Goal: Obtain resource: Download file/media

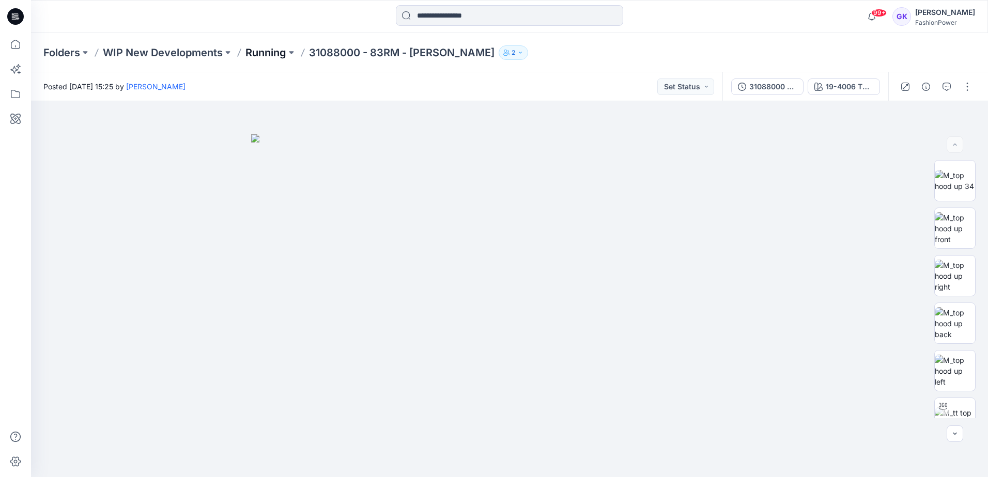
click at [248, 50] on p "Running" at bounding box center [265, 52] width 41 height 14
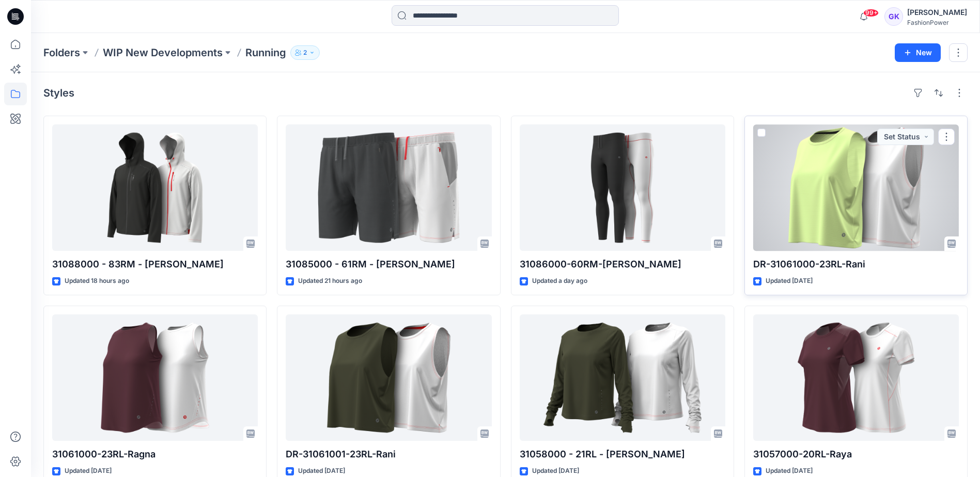
click at [835, 179] on div at bounding box center [856, 187] width 206 height 127
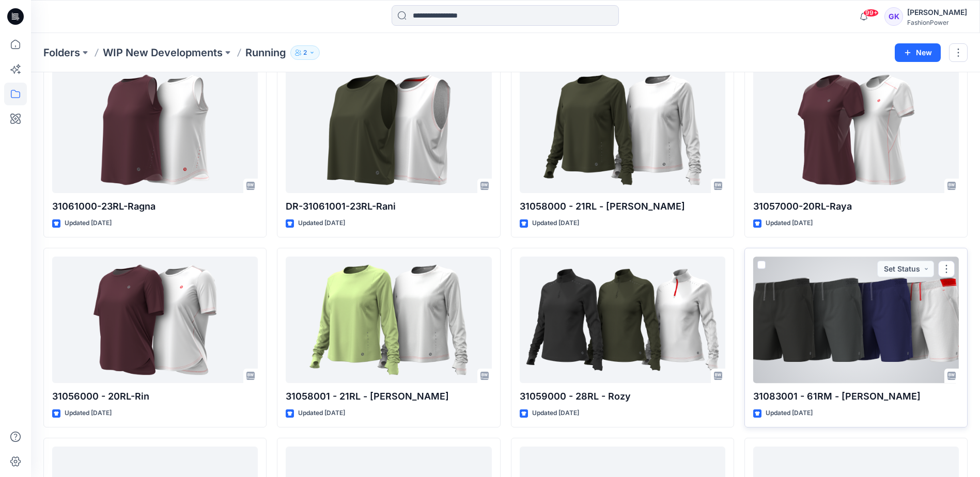
scroll to position [300, 0]
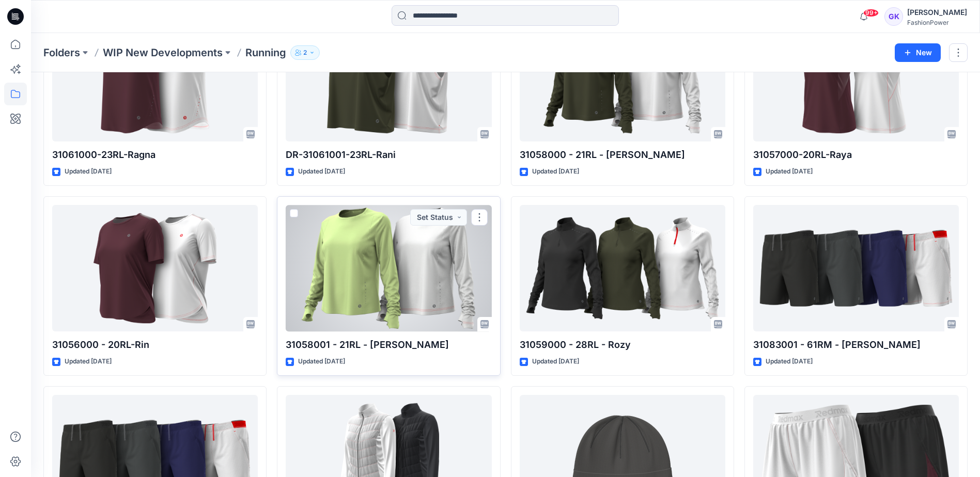
click at [396, 278] on div at bounding box center [389, 268] width 206 height 127
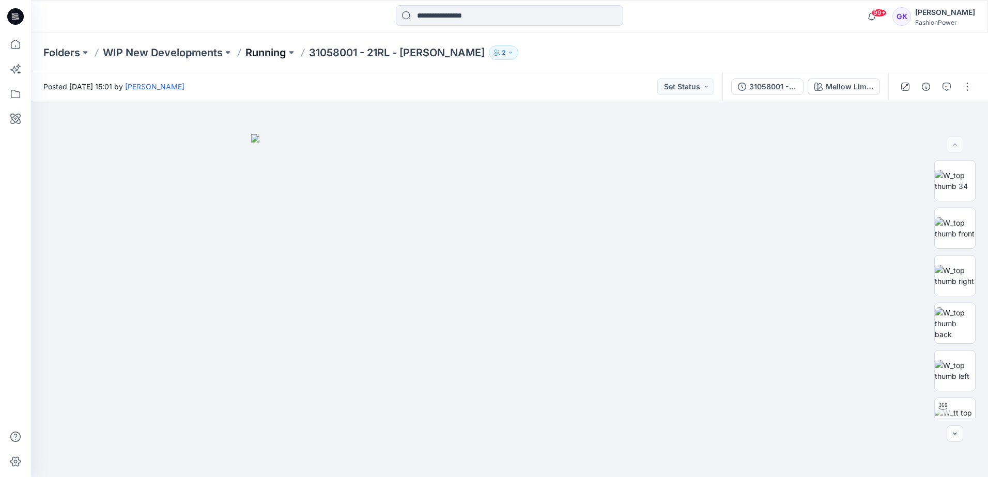
click at [260, 48] on p "Running" at bounding box center [265, 52] width 41 height 14
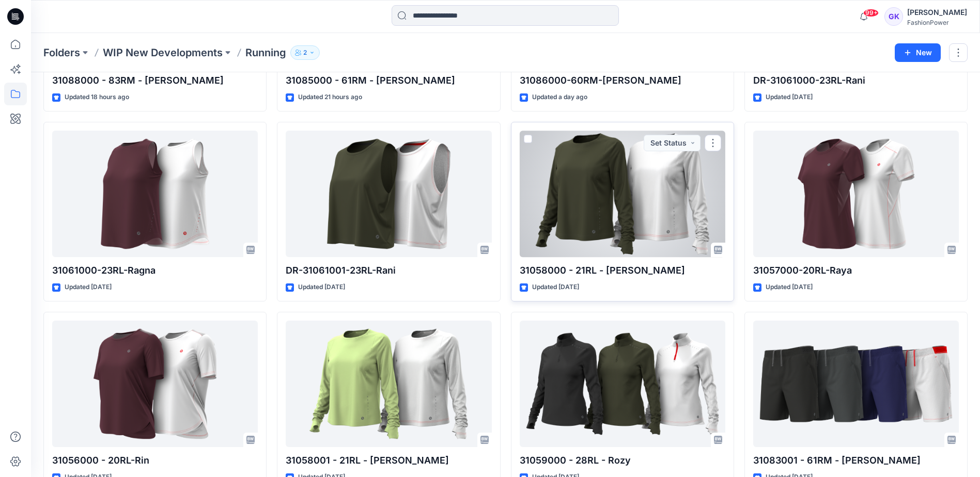
scroll to position [207, 0]
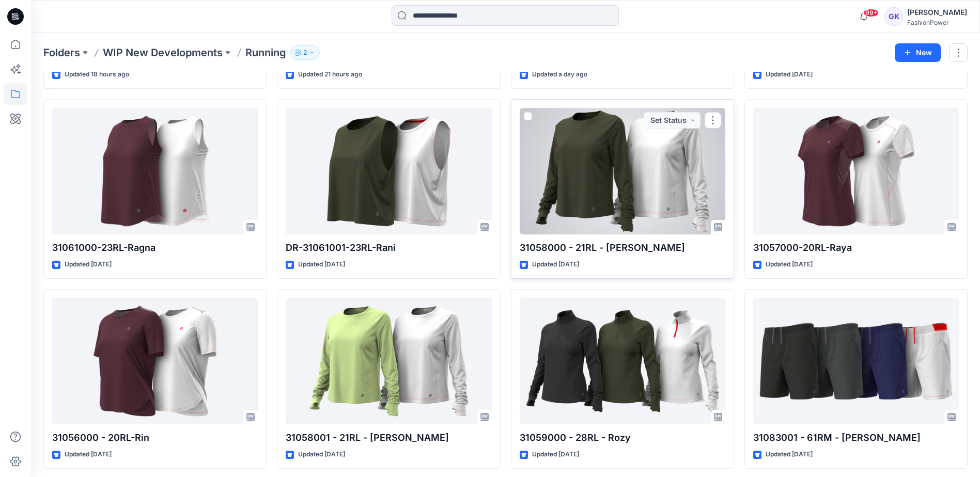
click at [629, 177] on div at bounding box center [623, 171] width 206 height 127
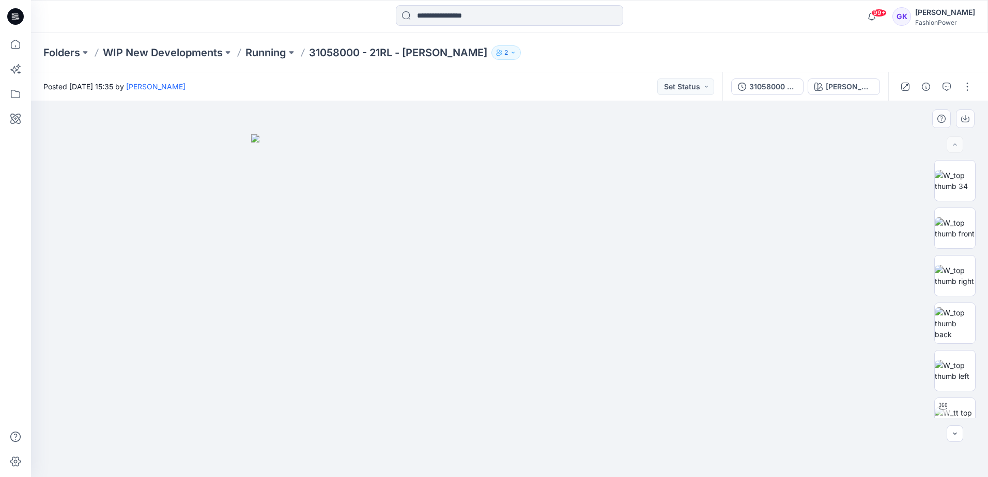
click at [660, 303] on img at bounding box center [509, 305] width 517 height 343
click at [953, 229] on img at bounding box center [954, 228] width 40 height 22
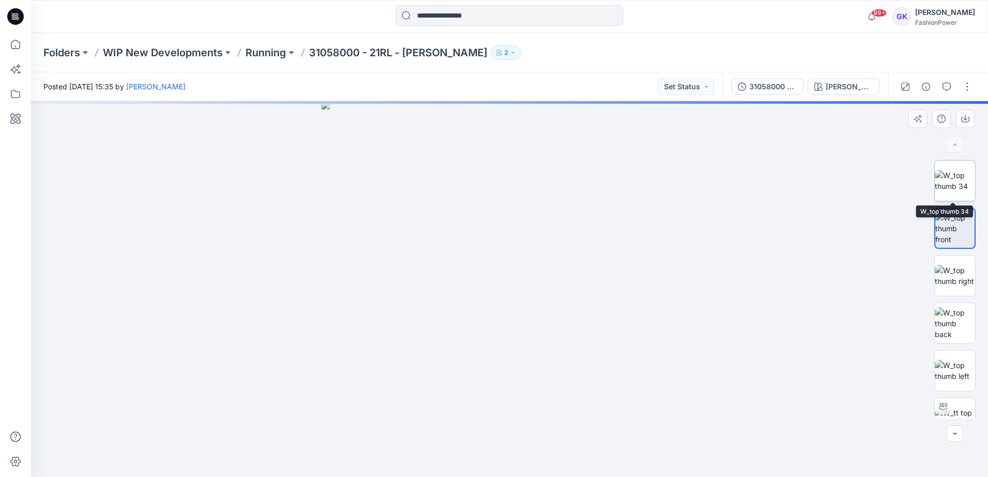
click at [958, 186] on img at bounding box center [954, 181] width 40 height 22
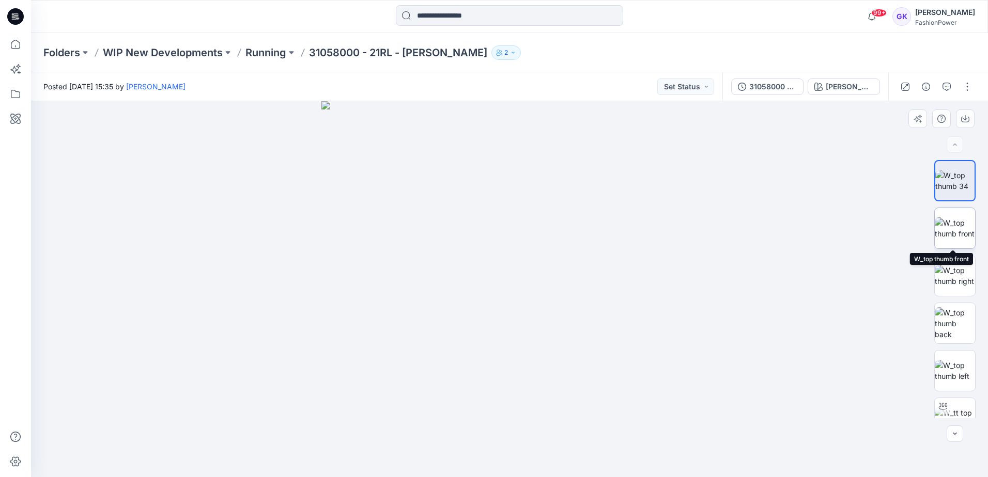
click at [966, 239] on img at bounding box center [954, 228] width 40 height 22
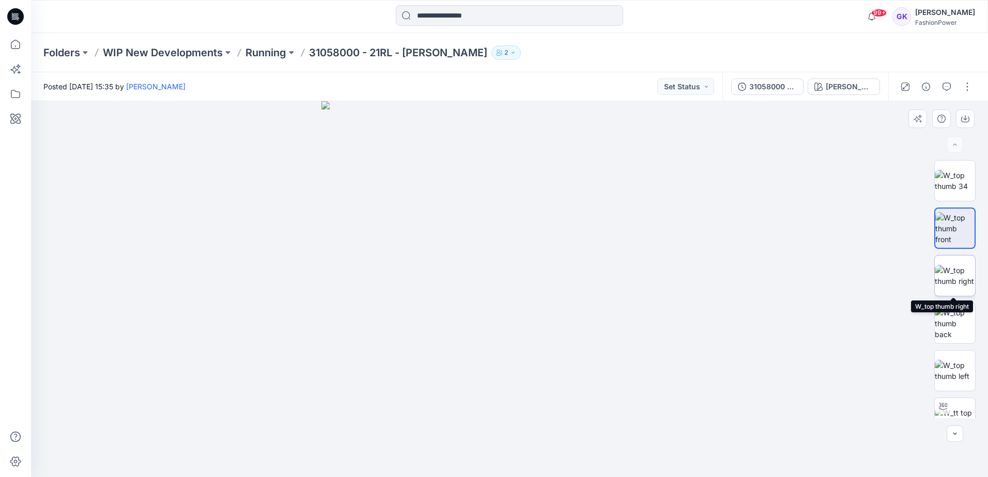
click at [946, 287] on img at bounding box center [954, 276] width 40 height 22
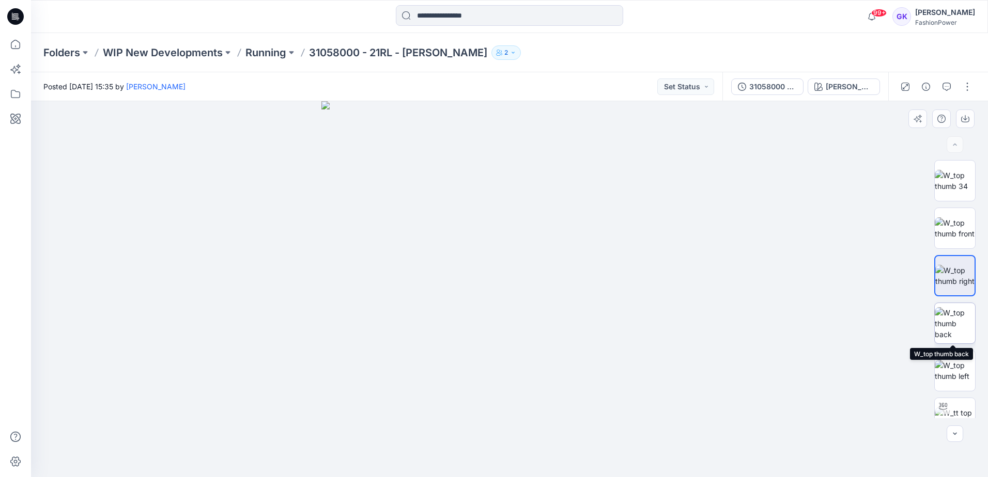
click at [952, 337] on img at bounding box center [954, 323] width 40 height 33
click at [957, 271] on img at bounding box center [954, 276] width 40 height 22
click at [960, 179] on img at bounding box center [954, 181] width 40 height 22
click at [950, 316] on img at bounding box center [954, 323] width 40 height 33
click at [514, 177] on img at bounding box center [509, 289] width 376 height 376
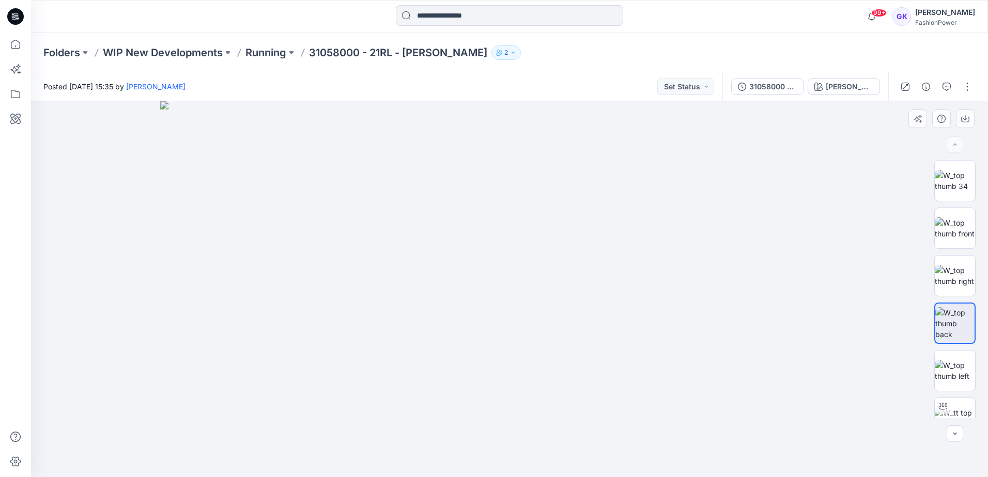
drag, startPoint x: 528, startPoint y: 146, endPoint x: 557, endPoint y: 340, distance: 197.0
drag, startPoint x: 480, startPoint y: 243, endPoint x: 508, endPoint y: 289, distance: 53.3
drag, startPoint x: 541, startPoint y: 208, endPoint x: 552, endPoint y: 429, distance: 221.4
click at [266, 48] on p "Running" at bounding box center [265, 52] width 41 height 14
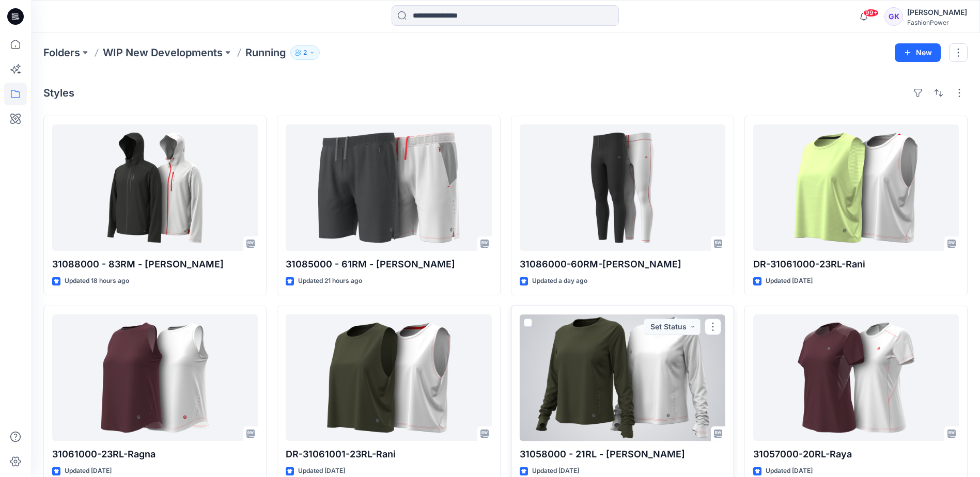
click at [634, 355] on div at bounding box center [623, 378] width 206 height 127
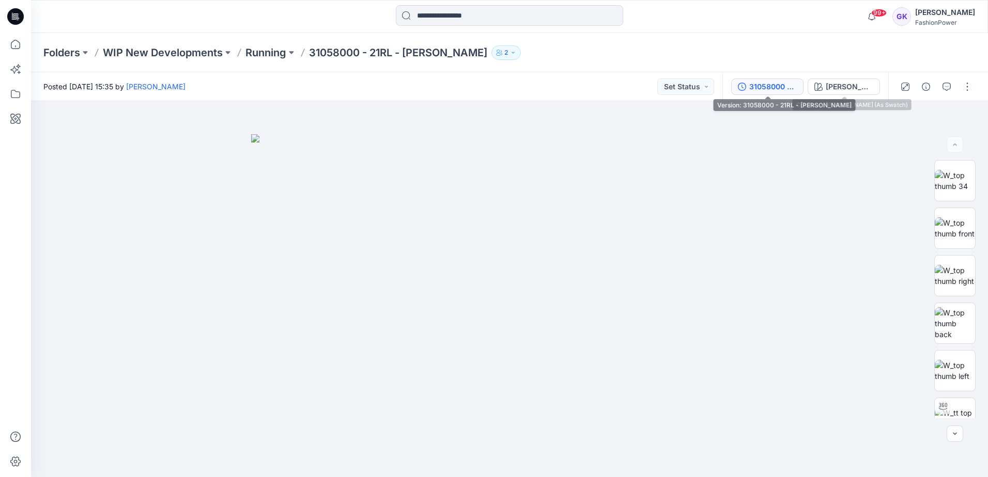
click at [766, 83] on div "31058000 - 21RL - [PERSON_NAME]" at bounding box center [773, 86] width 48 height 11
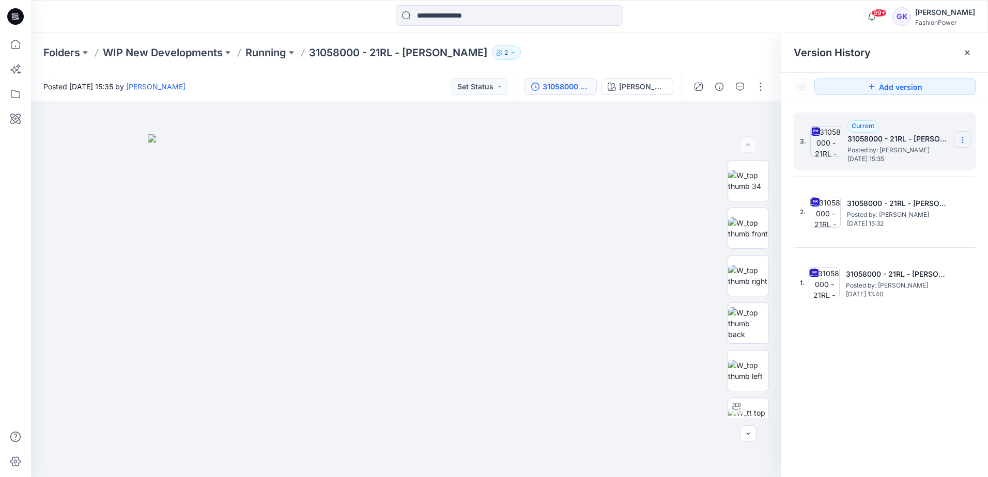
click at [964, 137] on icon at bounding box center [962, 140] width 8 height 8
click at [915, 161] on span "Download Source BW File" at bounding box center [910, 160] width 87 height 12
click at [455, 13] on input at bounding box center [509, 15] width 227 height 21
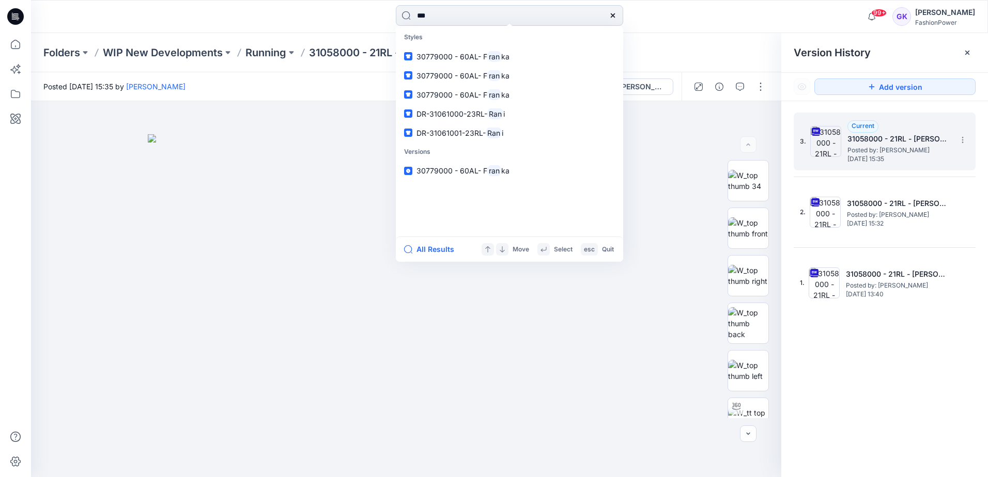
type input "****"
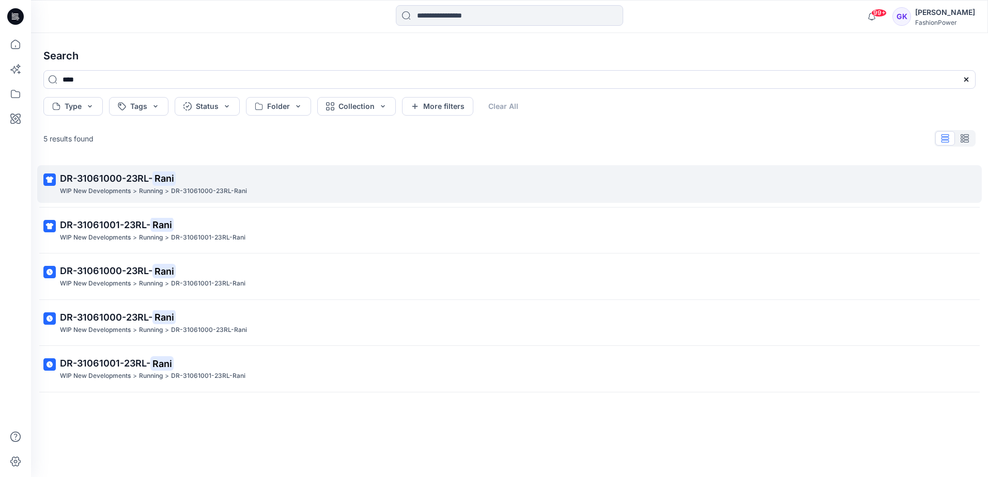
click at [104, 178] on span "DR-31061000-23RL-" at bounding box center [106, 178] width 92 height 11
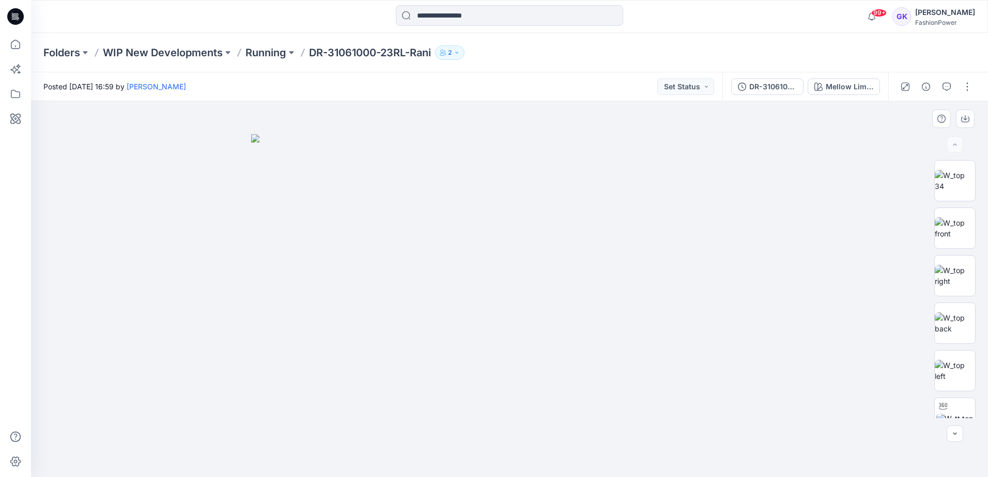
drag, startPoint x: 652, startPoint y: 228, endPoint x: 551, endPoint y: 231, distance: 100.8
click at [552, 235] on img at bounding box center [509, 305] width 517 height 343
click at [268, 54] on p "Running" at bounding box center [265, 52] width 41 height 14
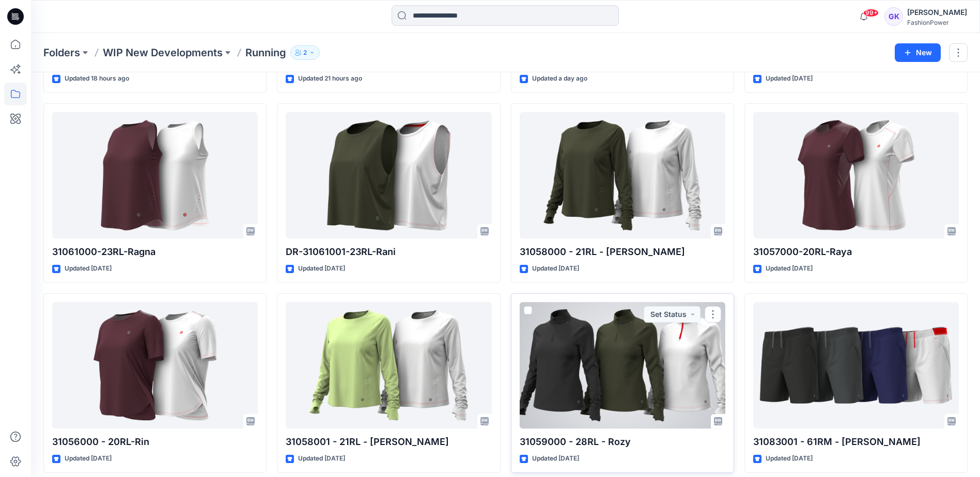
scroll to position [52, 0]
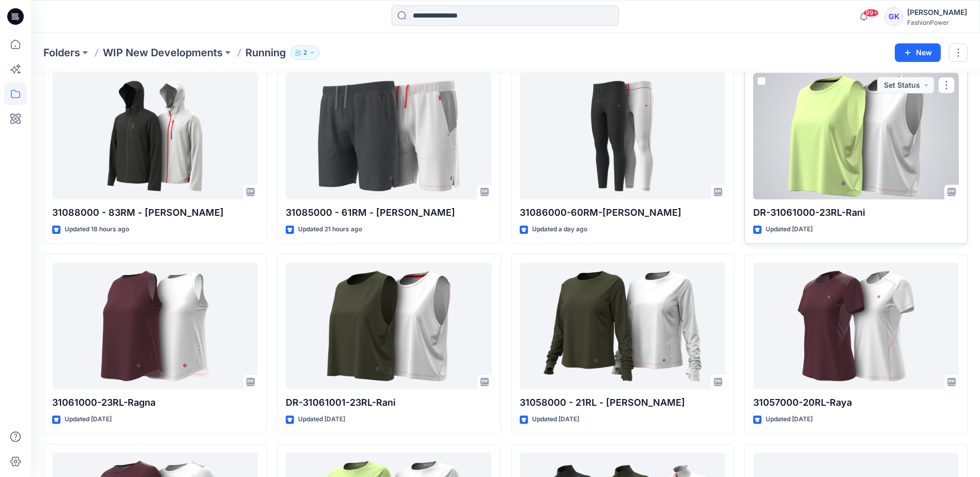
click at [864, 163] on div at bounding box center [856, 136] width 206 height 127
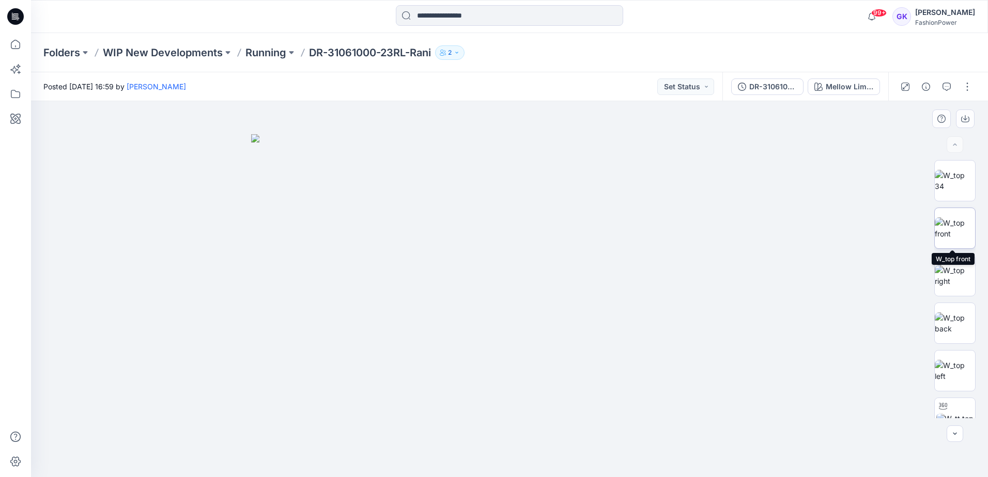
click at [953, 230] on img at bounding box center [954, 228] width 40 height 22
click at [954, 174] on img at bounding box center [954, 181] width 40 height 22
click at [953, 192] on img at bounding box center [954, 181] width 39 height 22
click at [954, 227] on img at bounding box center [954, 228] width 40 height 22
click at [951, 273] on img at bounding box center [954, 276] width 40 height 22
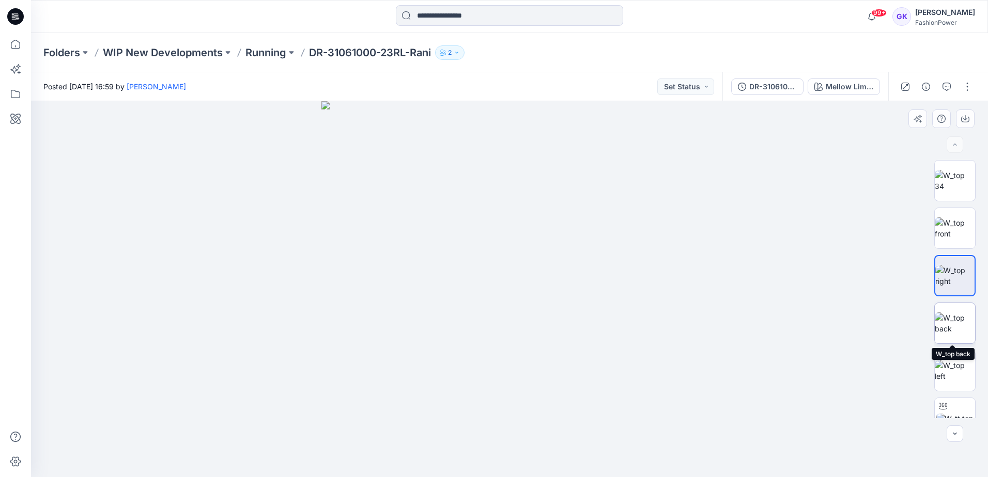
click at [957, 314] on img at bounding box center [954, 324] width 40 height 22
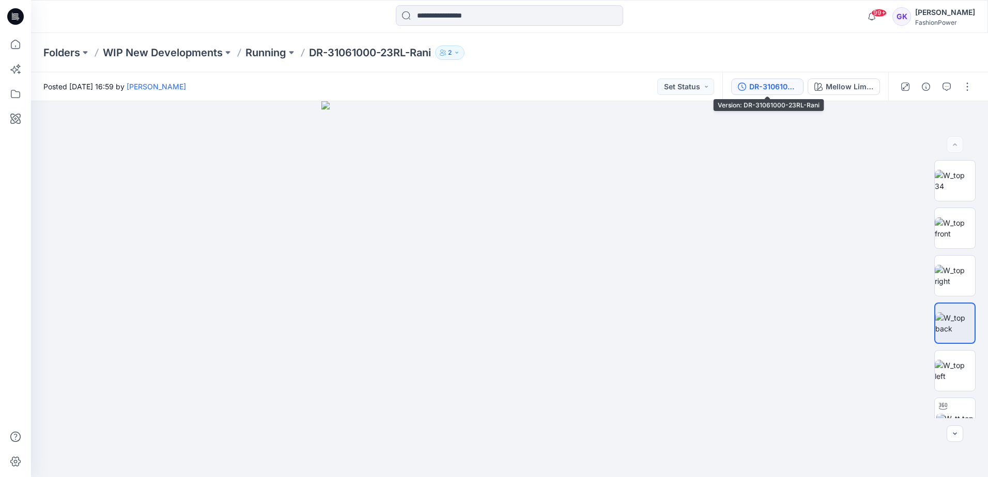
click at [799, 88] on button "DR-31061000-23RL-Rani" at bounding box center [767, 87] width 72 height 17
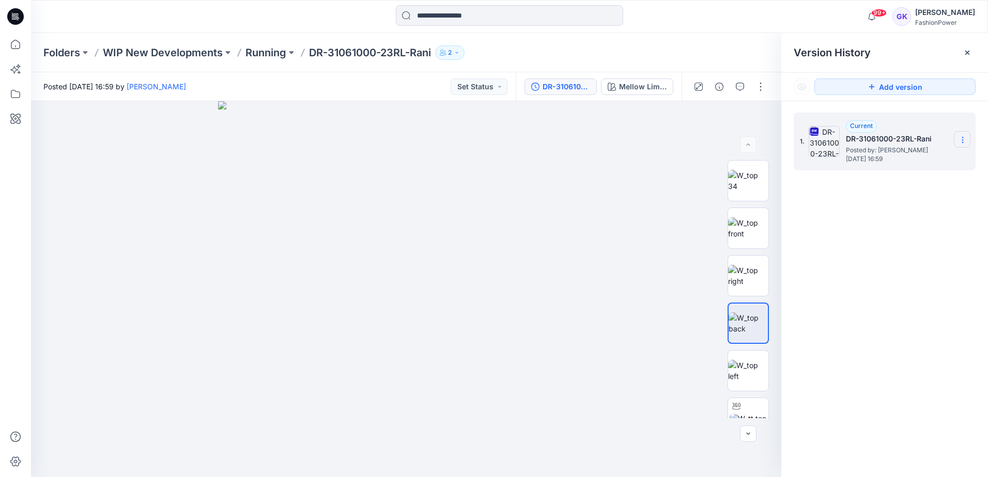
click at [957, 137] on section at bounding box center [962, 139] width 17 height 17
click at [925, 158] on span "Download Source BW File" at bounding box center [910, 160] width 87 height 12
click at [267, 52] on p "Running" at bounding box center [265, 52] width 41 height 14
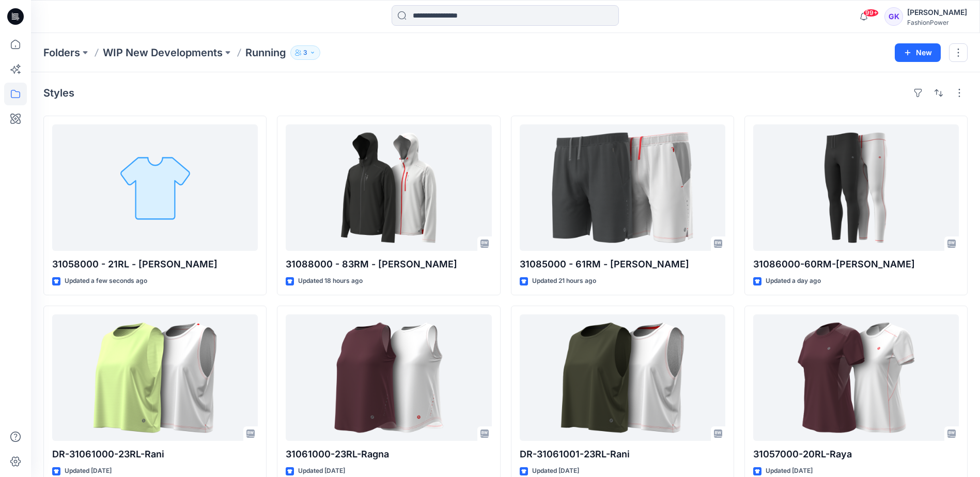
click at [596, 62] on div "Folders WIP New Developments Running 3 New" at bounding box center [505, 52] width 949 height 39
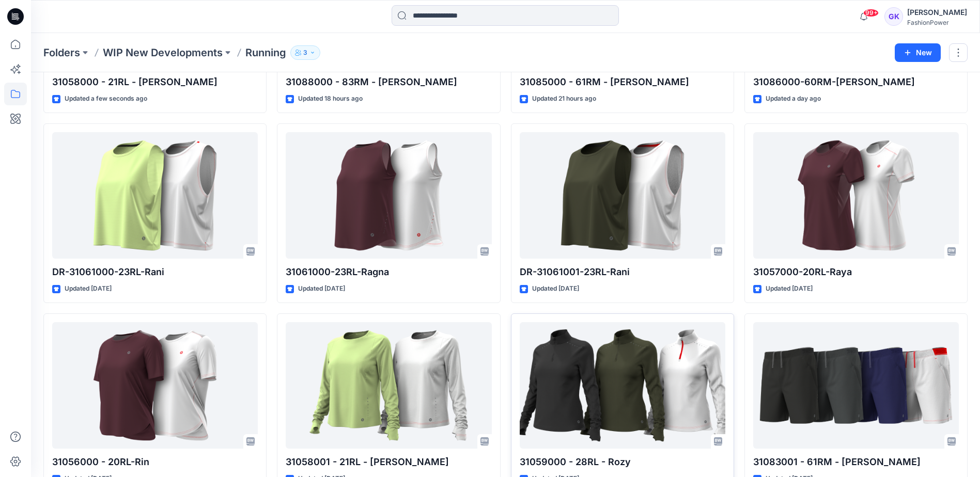
scroll to position [310, 0]
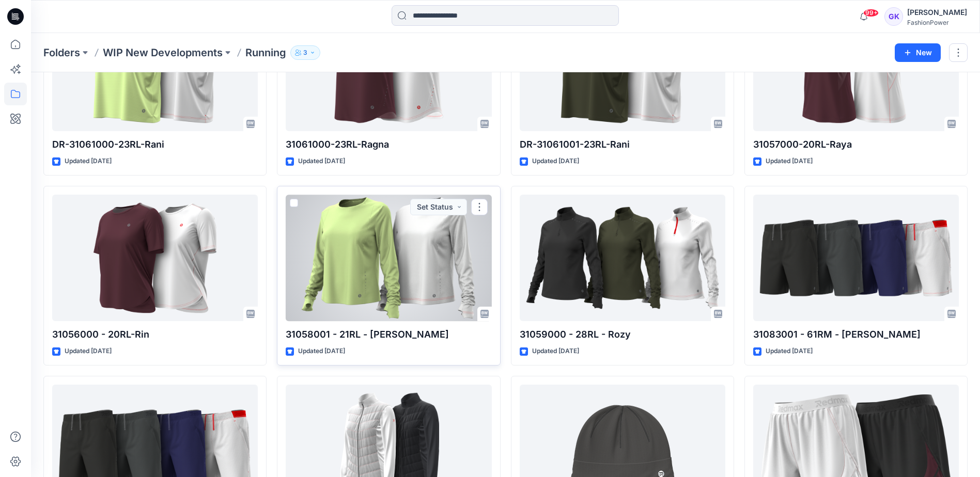
click at [383, 255] on div at bounding box center [389, 258] width 206 height 127
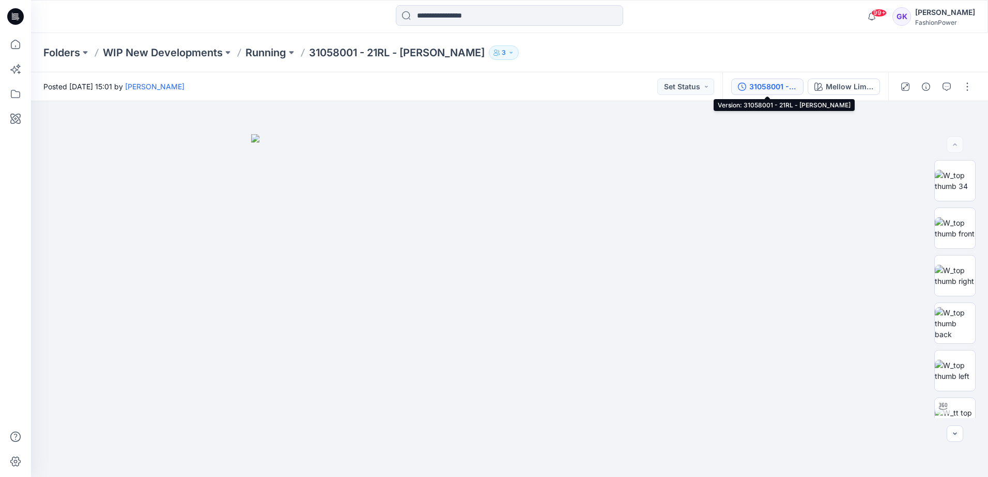
click at [792, 88] on div "31058001 - 21RL - [PERSON_NAME]" at bounding box center [773, 86] width 48 height 11
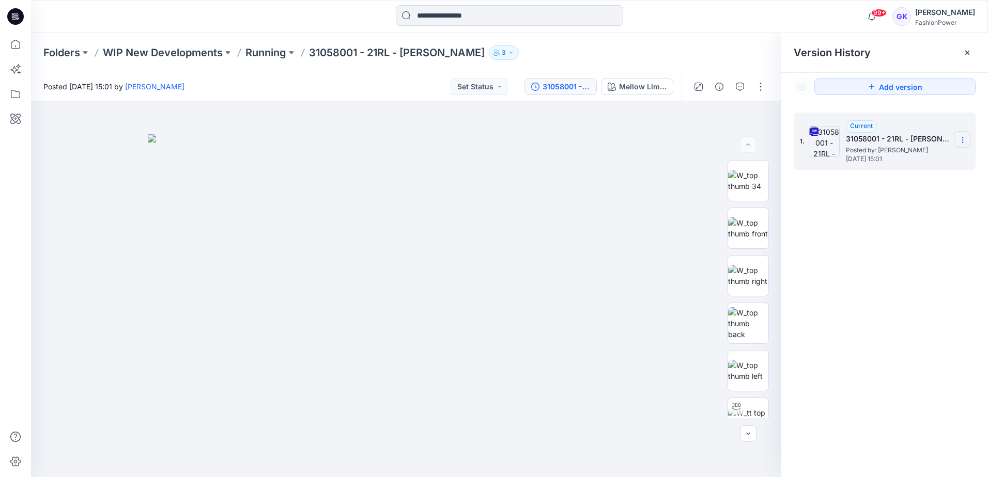
click at [968, 138] on section at bounding box center [962, 139] width 17 height 17
click at [910, 160] on span "Download Source BW File" at bounding box center [910, 160] width 87 height 12
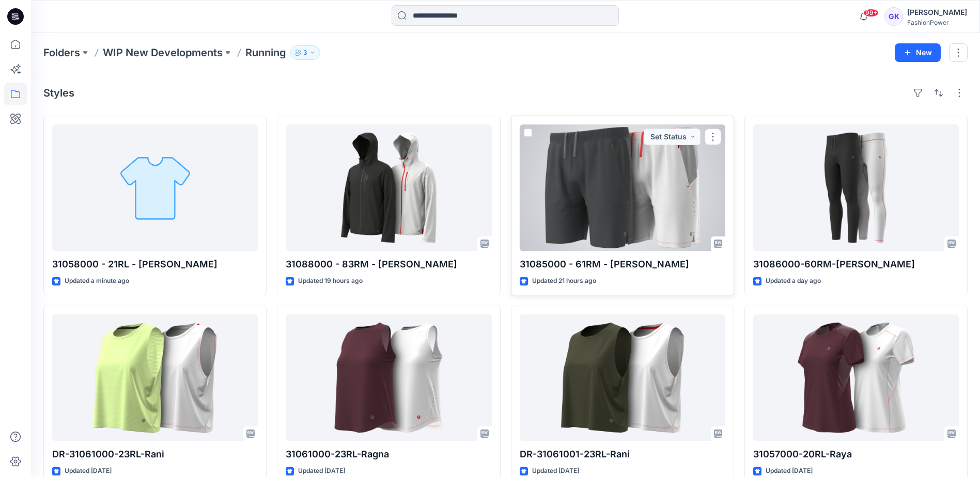
click at [636, 167] on div at bounding box center [623, 187] width 206 height 127
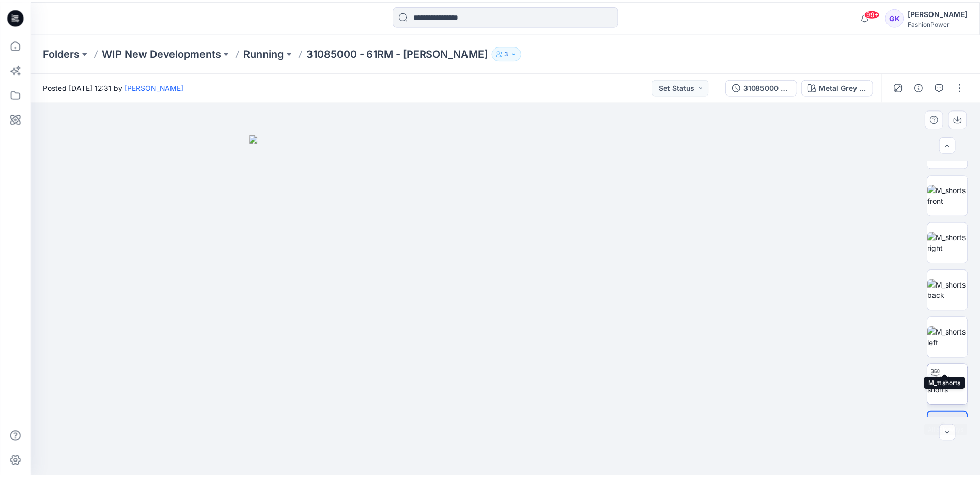
scroll to position [68, 0]
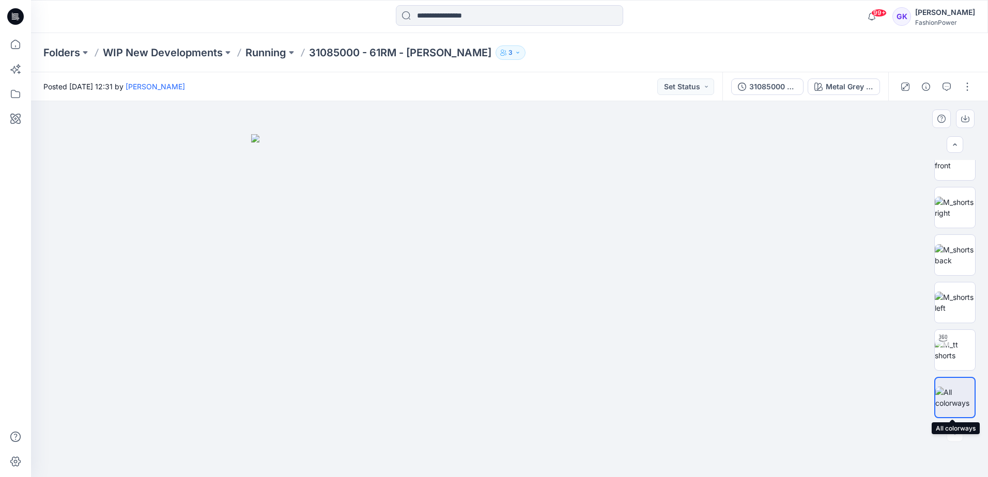
click at [960, 403] on img at bounding box center [954, 398] width 39 height 22
click at [956, 346] on img at bounding box center [954, 350] width 40 height 22
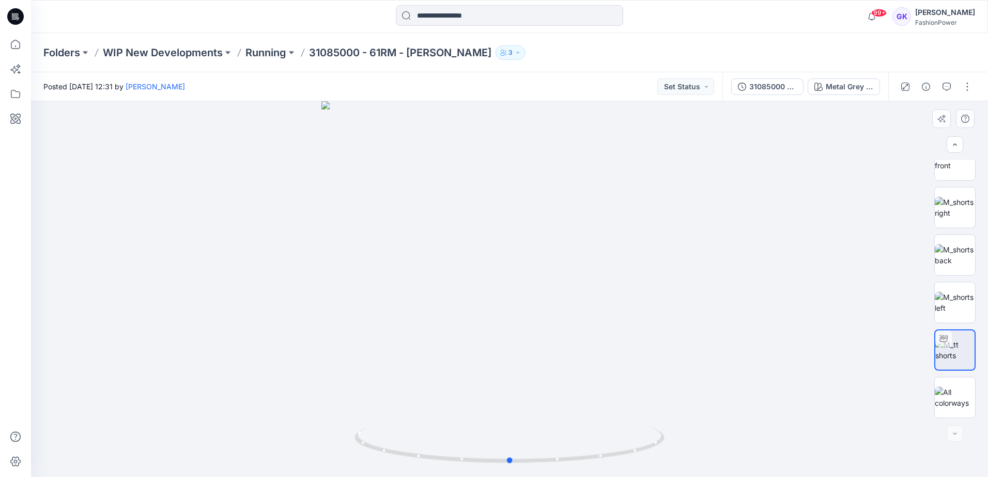
drag, startPoint x: 519, startPoint y: 235, endPoint x: 446, endPoint y: 216, distance: 75.2
click at [502, 280] on div at bounding box center [509, 289] width 957 height 376
click at [266, 49] on p "Running" at bounding box center [265, 52] width 41 height 14
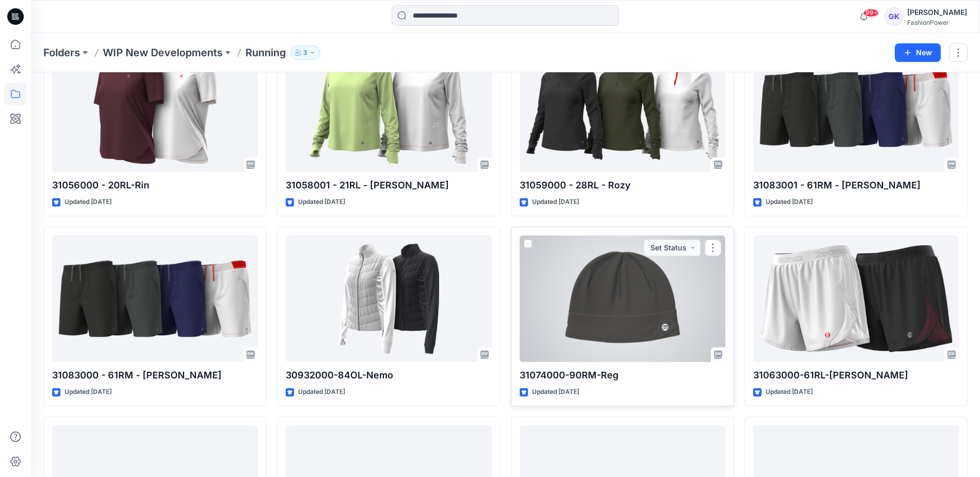
scroll to position [362, 0]
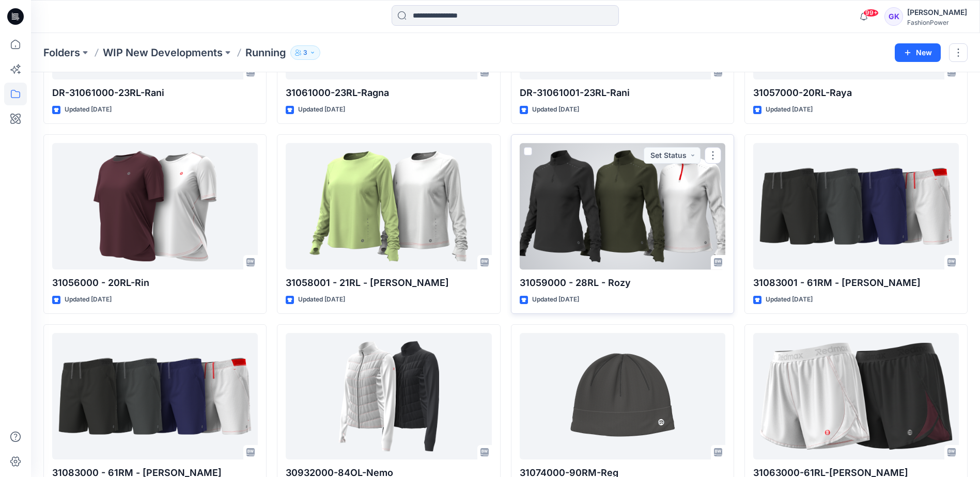
click at [610, 231] on div at bounding box center [623, 206] width 206 height 127
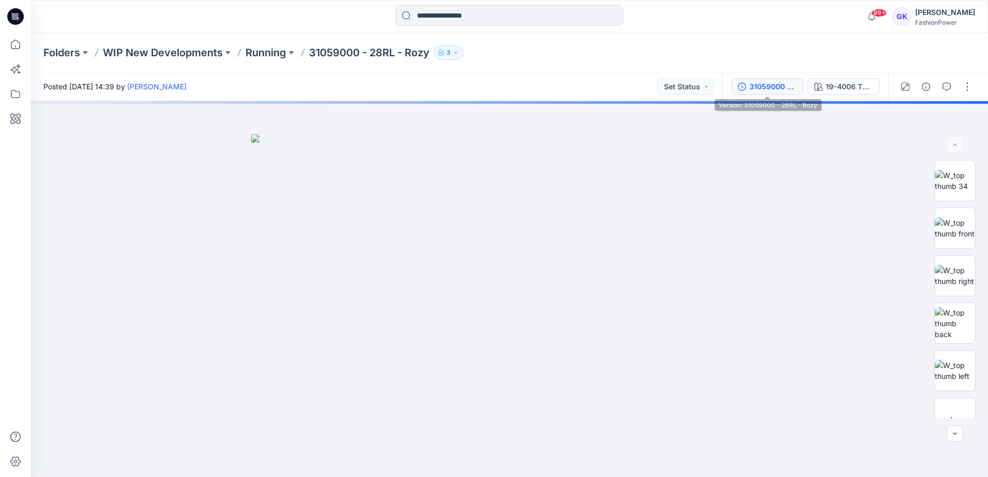
click at [785, 86] on div "31059000 - 28RL - Rozy" at bounding box center [773, 86] width 48 height 11
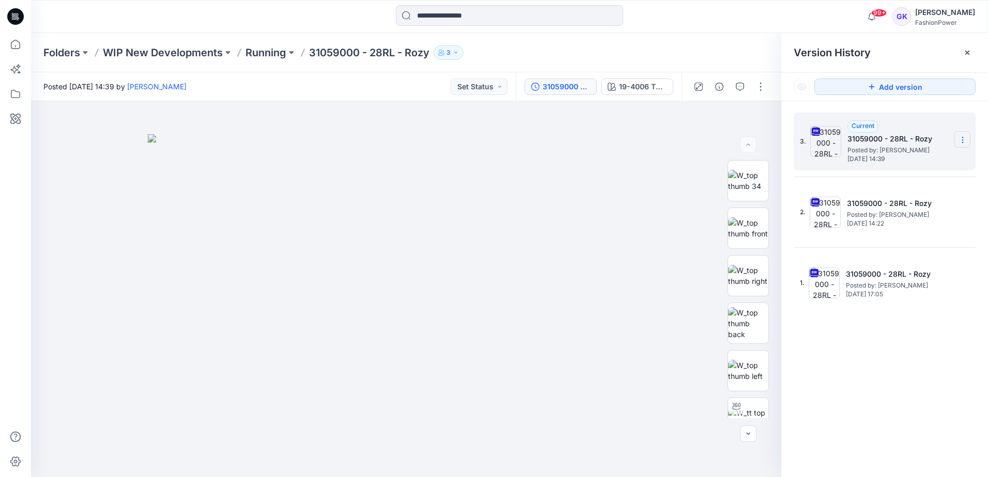
click at [962, 141] on icon at bounding box center [962, 140] width 1 height 1
click at [895, 159] on span "Download Source BW File" at bounding box center [910, 160] width 87 height 12
click at [875, 349] on div "3. Current 31059000 - 28RL - Rozy Posted by: Guerline Kamp Friday, September 26…" at bounding box center [884, 296] width 207 height 391
click at [260, 51] on p "Running" at bounding box center [265, 52] width 41 height 14
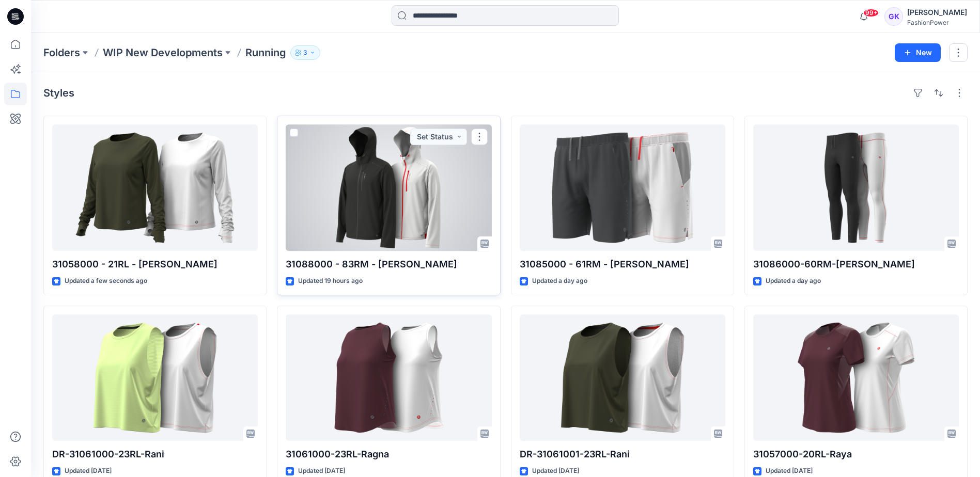
click at [349, 204] on div at bounding box center [389, 187] width 206 height 127
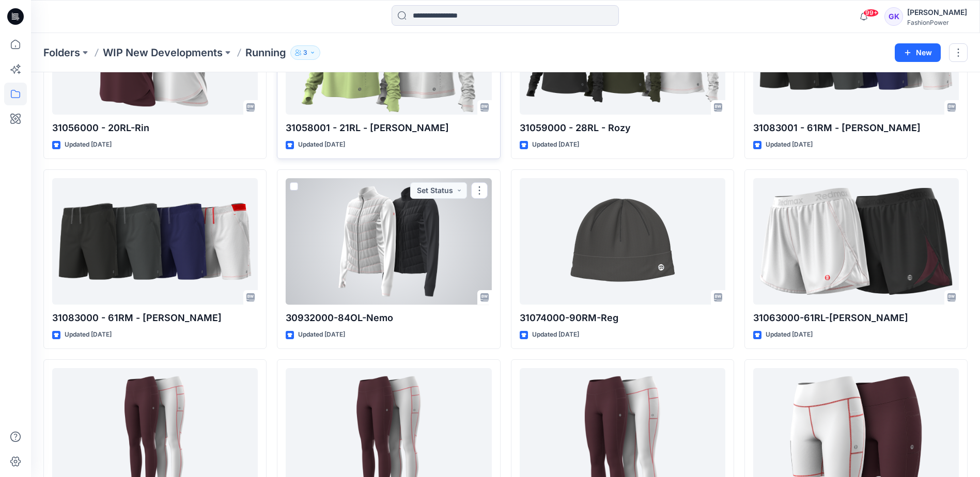
scroll to position [413, 0]
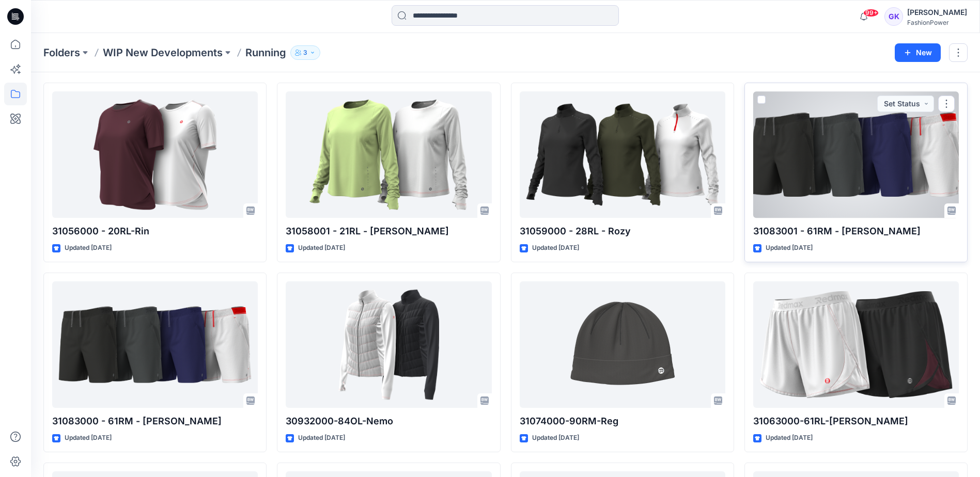
click at [829, 184] on div at bounding box center [856, 154] width 206 height 127
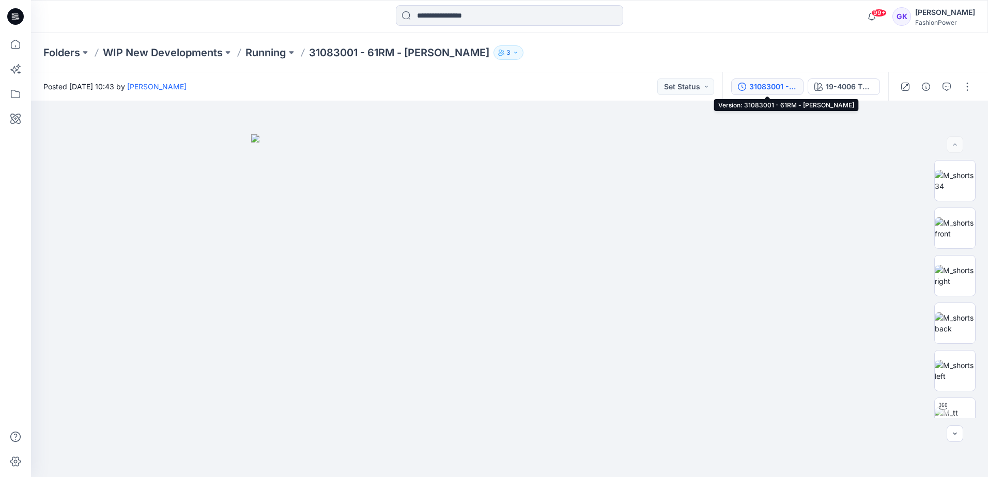
click at [778, 83] on div "31083001 - 61RM - [PERSON_NAME]" at bounding box center [773, 86] width 48 height 11
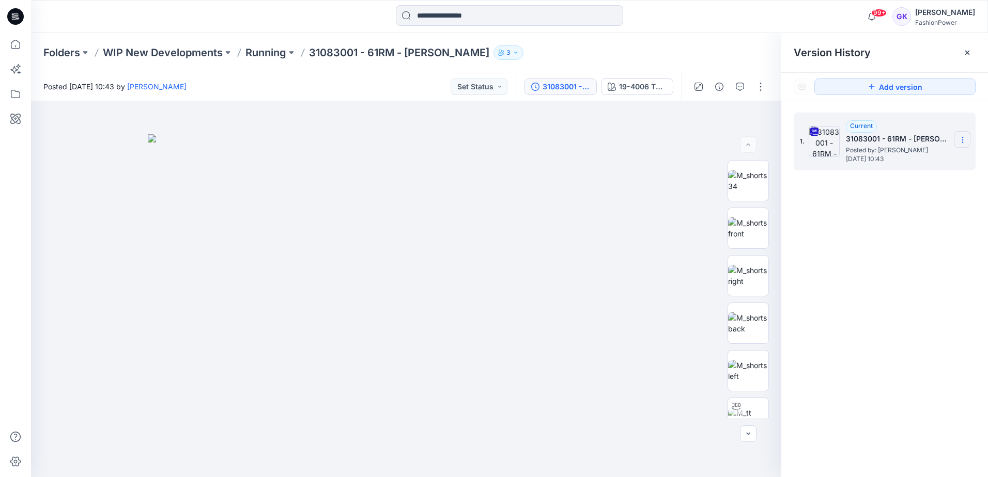
click at [958, 138] on icon at bounding box center [962, 140] width 8 height 8
click at [900, 160] on span "Download Source BW File" at bounding box center [910, 160] width 87 height 12
click at [247, 54] on p "Running" at bounding box center [265, 52] width 41 height 14
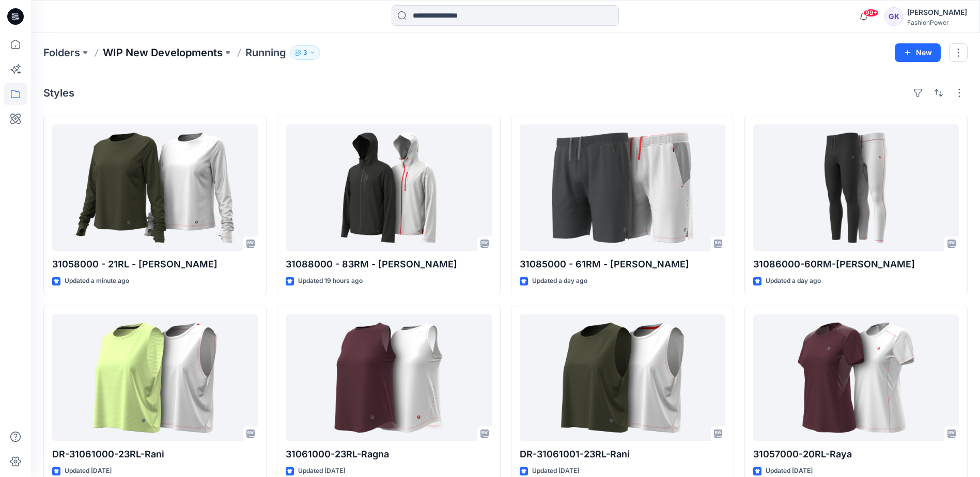
click at [184, 51] on p "WIP New Developments" at bounding box center [163, 52] width 120 height 14
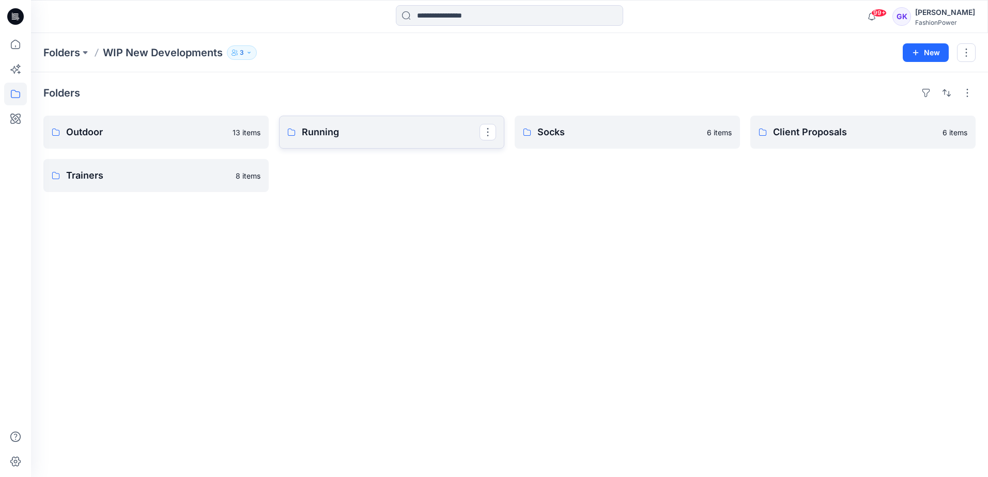
click at [370, 133] on p "Running" at bounding box center [391, 132] width 178 height 14
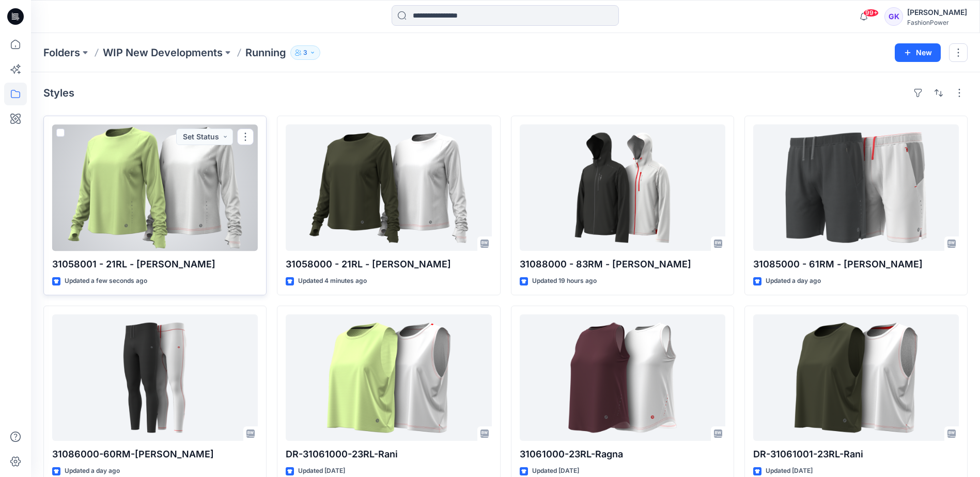
click at [122, 182] on div at bounding box center [155, 187] width 206 height 127
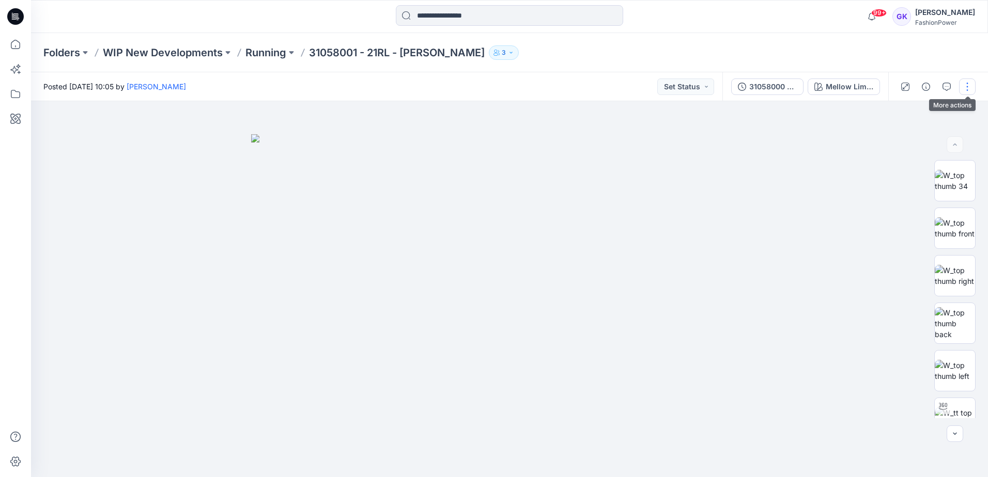
click at [966, 88] on button "button" at bounding box center [967, 87] width 17 height 17
click at [899, 135] on p "Edit" at bounding box center [901, 139] width 13 height 11
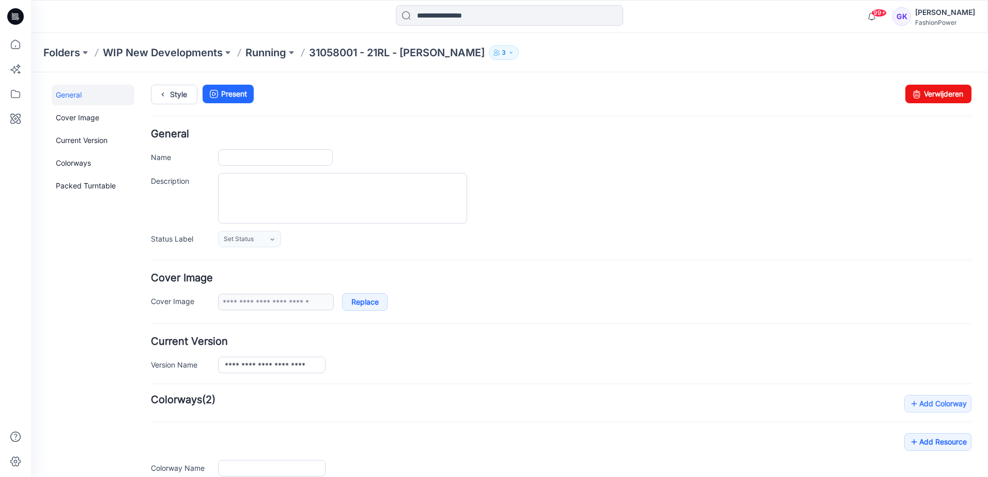
type input "**********"
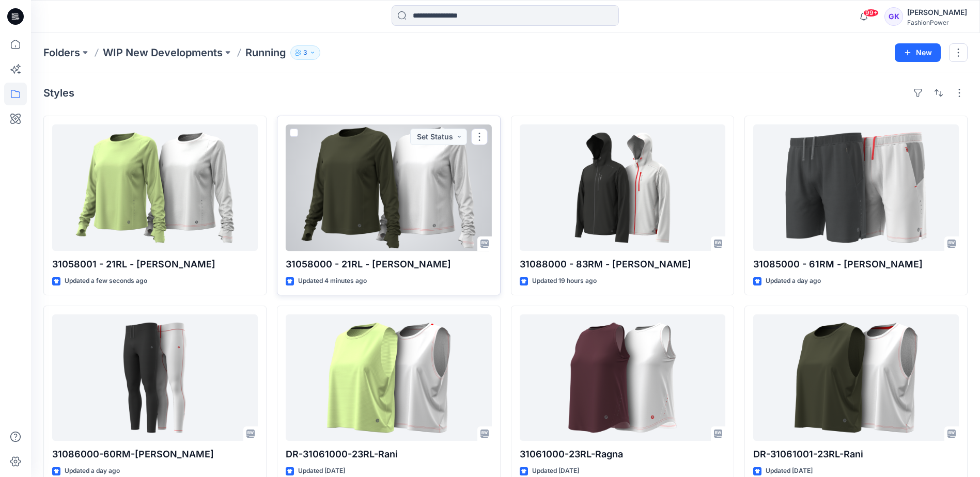
click at [424, 206] on div at bounding box center [389, 187] width 206 height 127
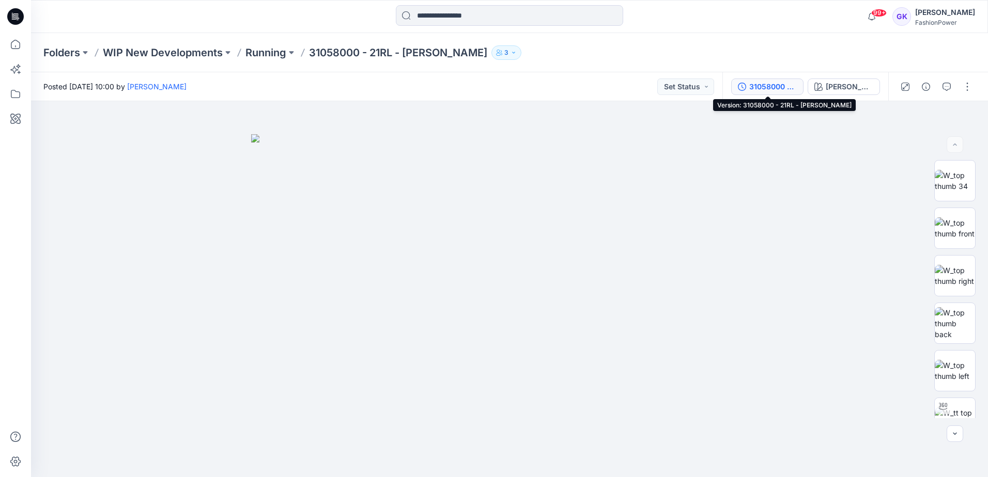
click at [792, 86] on div "31058000 - 21RL - [PERSON_NAME]" at bounding box center [773, 86] width 48 height 11
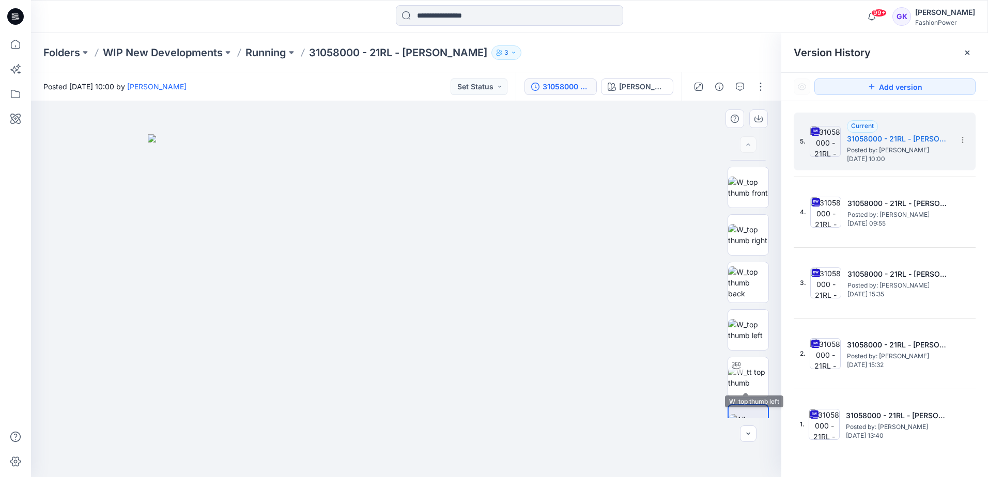
scroll to position [68, 0]
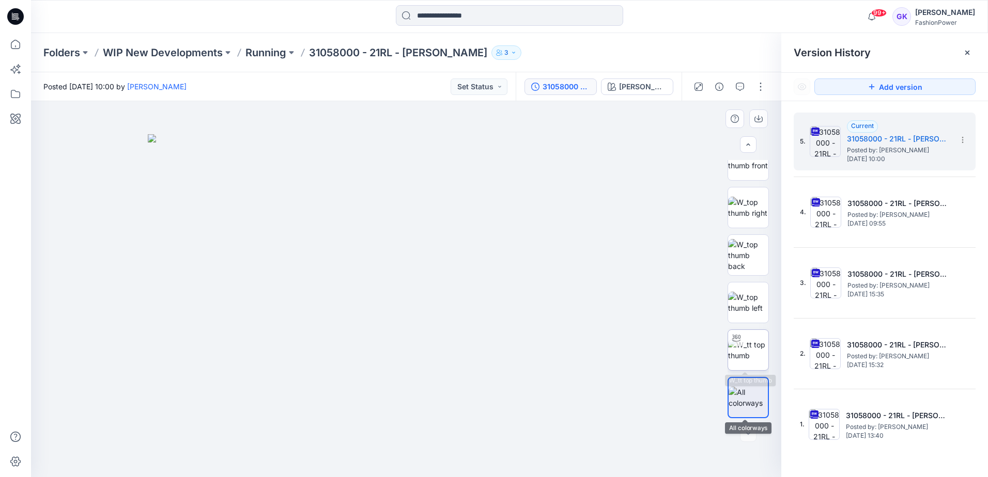
click at [741, 358] on img at bounding box center [748, 350] width 40 height 22
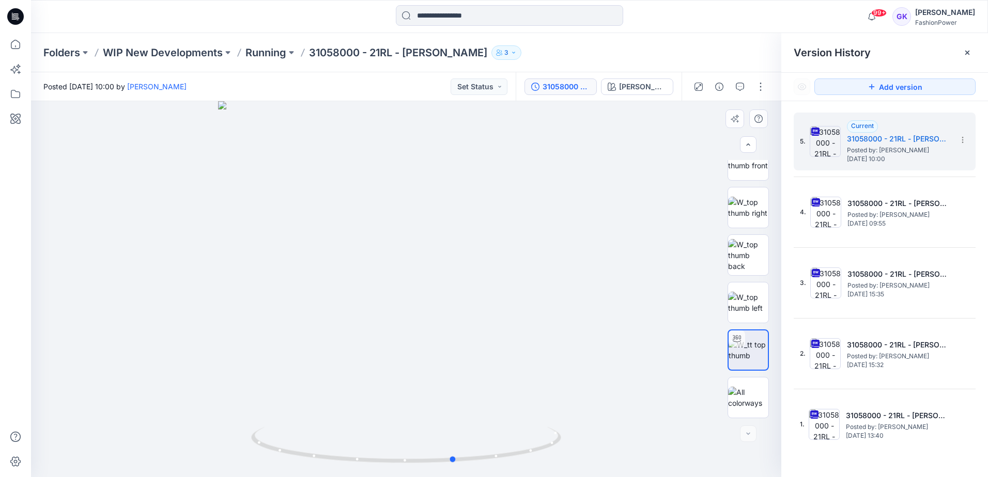
drag, startPoint x: 541, startPoint y: 286, endPoint x: 590, endPoint y: 294, distance: 49.3
click at [590, 294] on div at bounding box center [406, 289] width 750 height 376
drag, startPoint x: 429, startPoint y: 134, endPoint x: 434, endPoint y: 216, distance: 82.8
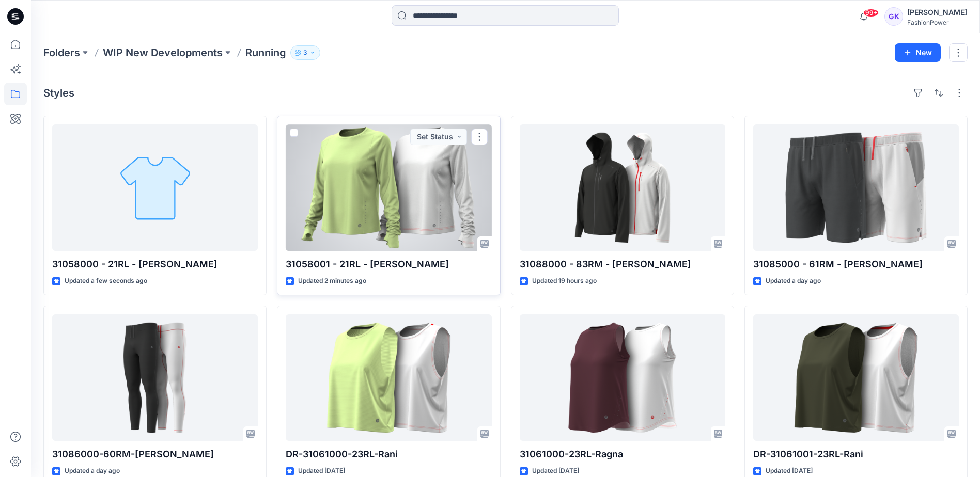
click at [412, 178] on div at bounding box center [389, 187] width 206 height 127
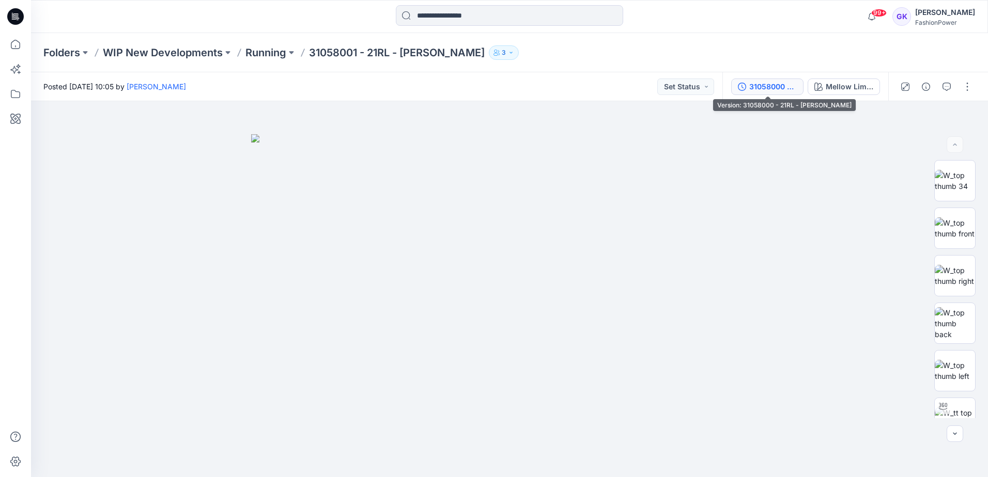
click at [774, 89] on div "31058000 - 21RL - [PERSON_NAME]" at bounding box center [773, 86] width 48 height 11
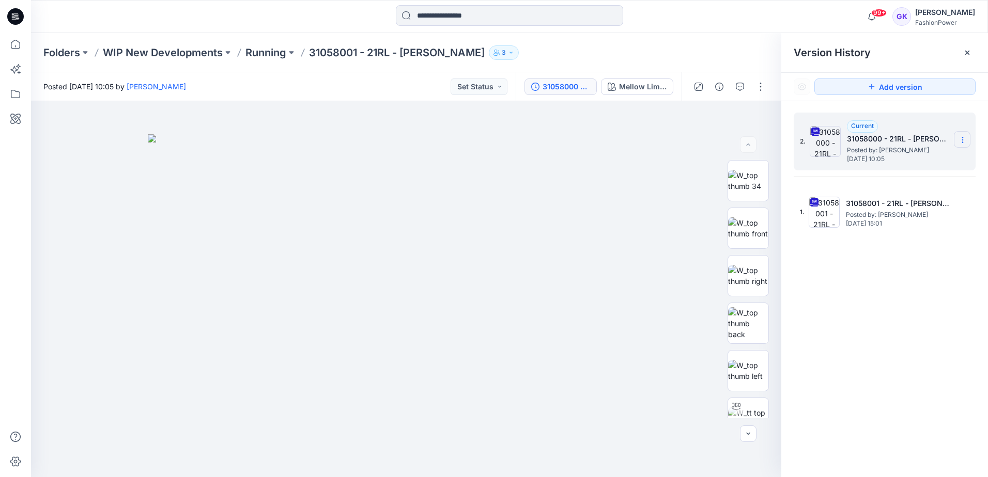
click at [965, 141] on icon at bounding box center [962, 140] width 8 height 8
click at [273, 53] on p "Running" at bounding box center [265, 52] width 41 height 14
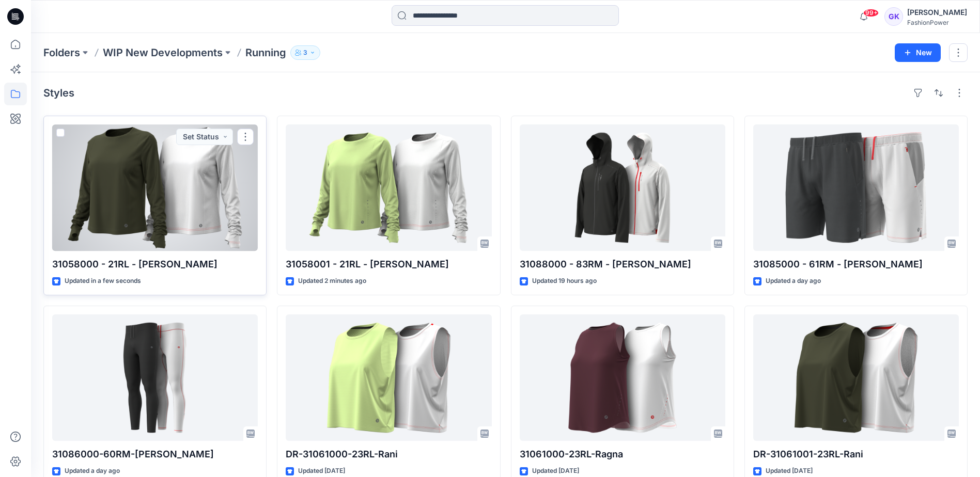
click at [182, 184] on div at bounding box center [155, 187] width 206 height 127
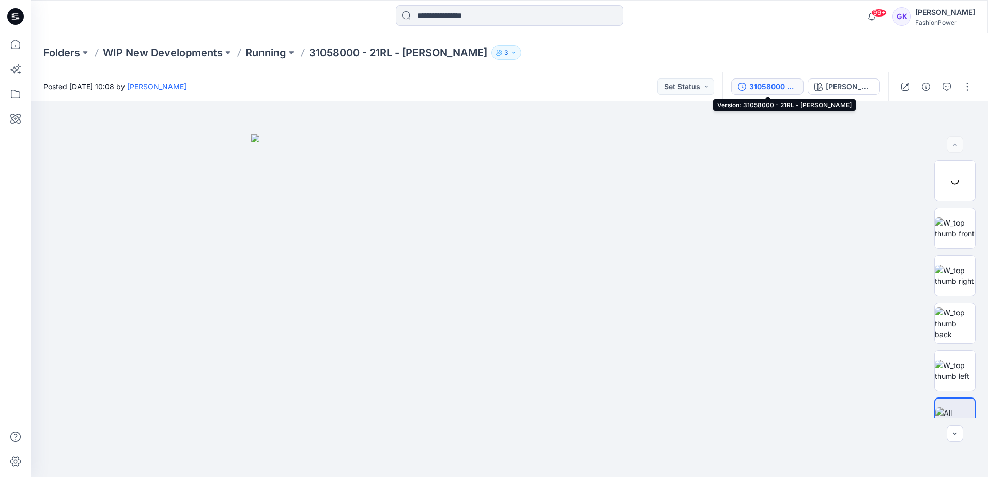
click at [798, 85] on button "31058000 - 21RL - [PERSON_NAME]" at bounding box center [767, 87] width 72 height 17
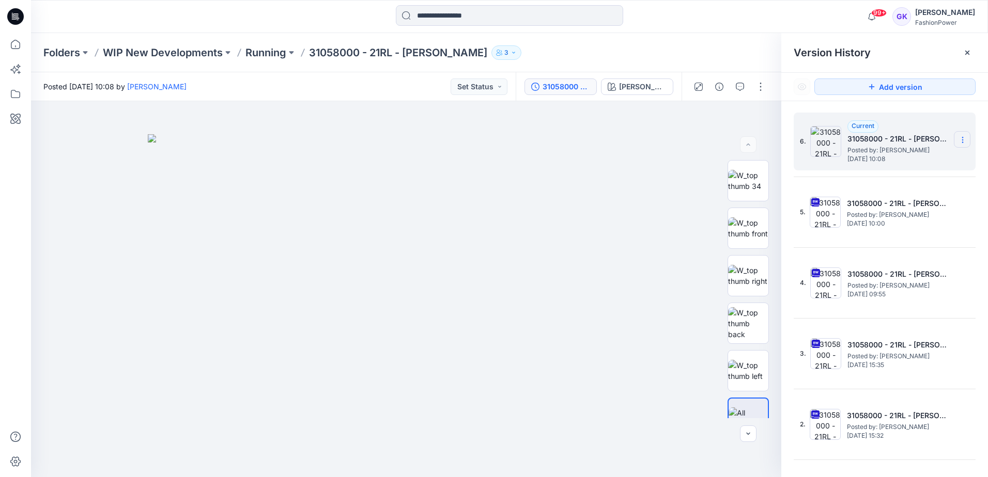
click at [961, 138] on section at bounding box center [962, 139] width 17 height 17
click at [962, 134] on section at bounding box center [962, 139] width 17 height 17
click at [960, 244] on div "6. Current 31058000 - 21RL - Ravita Posted by: Guerline Kamp Wednesday, October…" at bounding box center [884, 319] width 182 height 412
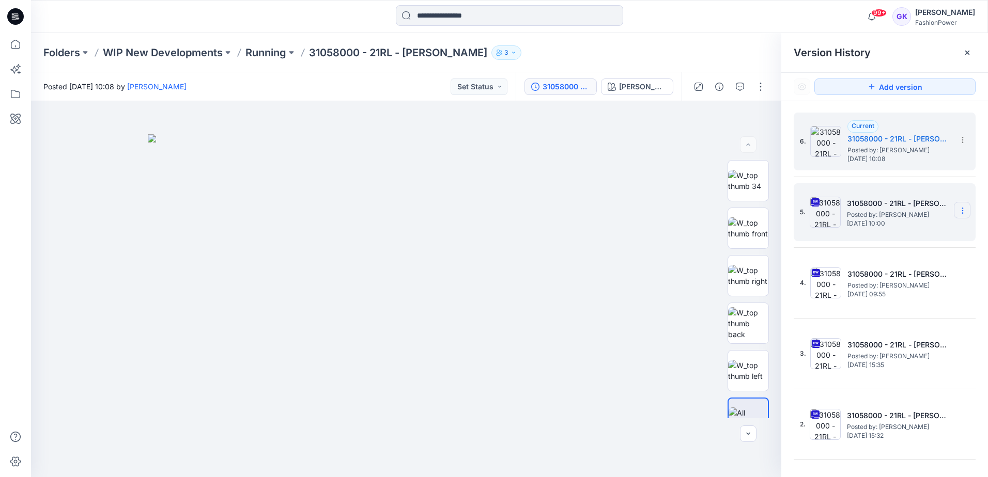
click at [960, 207] on icon at bounding box center [962, 211] width 8 height 8
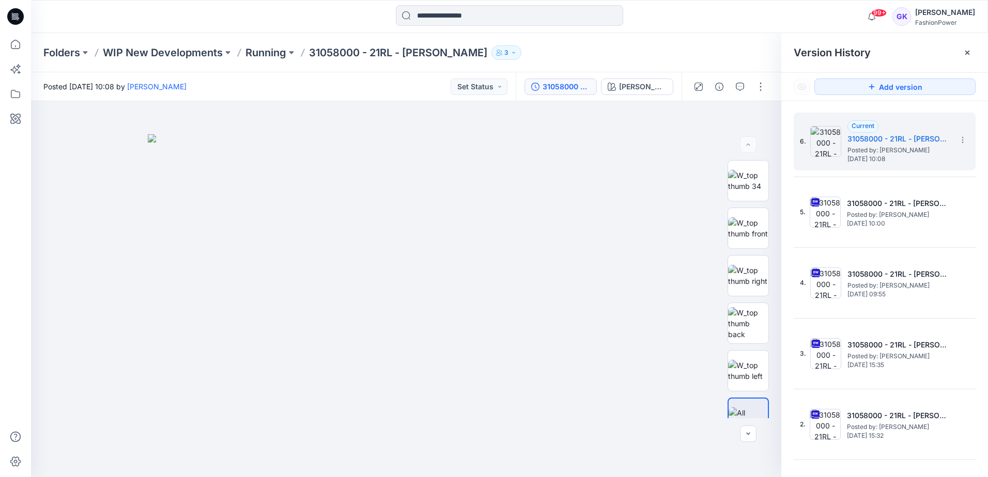
click at [784, 316] on div "6. Current 31058000 - 21RL - Ravita Posted by: Guerline Kamp Wednesday, October…" at bounding box center [884, 296] width 207 height 391
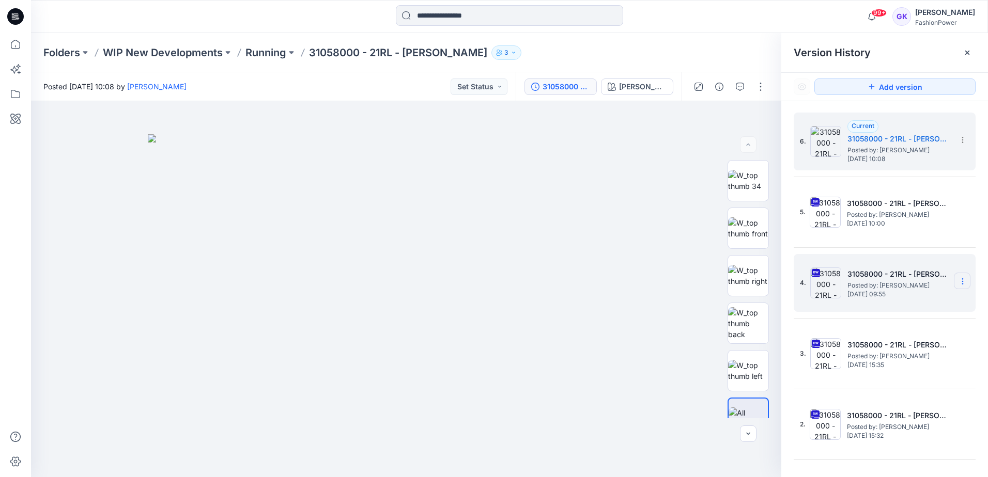
click at [958, 283] on icon at bounding box center [962, 281] width 8 height 8
click at [899, 389] on span "Delete Version" at bounding box center [891, 389] width 49 height 12
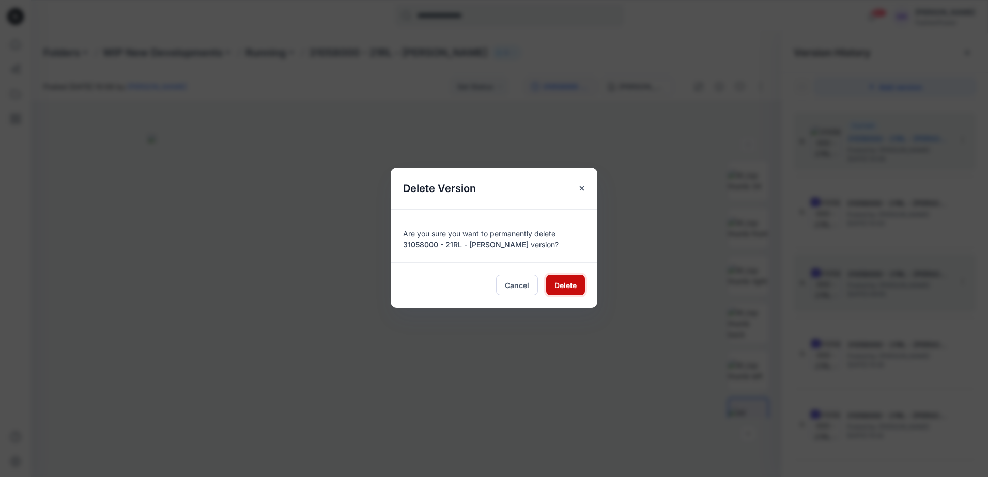
click at [556, 286] on span "Delete" at bounding box center [565, 285] width 22 height 11
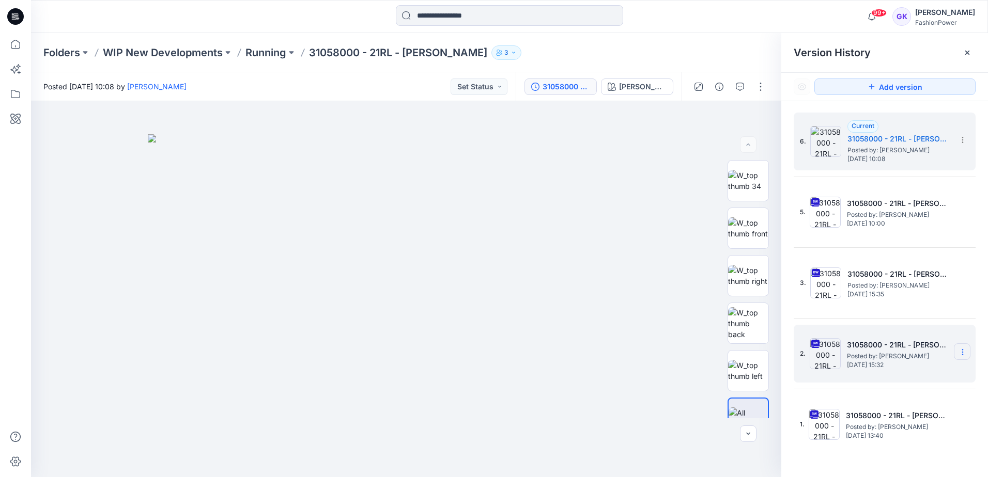
click at [965, 352] on icon at bounding box center [962, 352] width 8 height 8
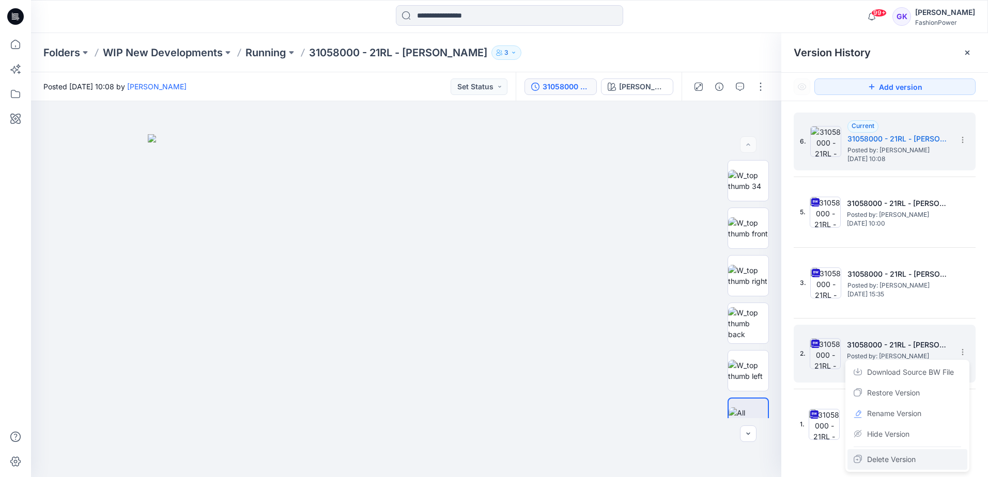
click at [899, 455] on span "Delete Version" at bounding box center [891, 460] width 49 height 12
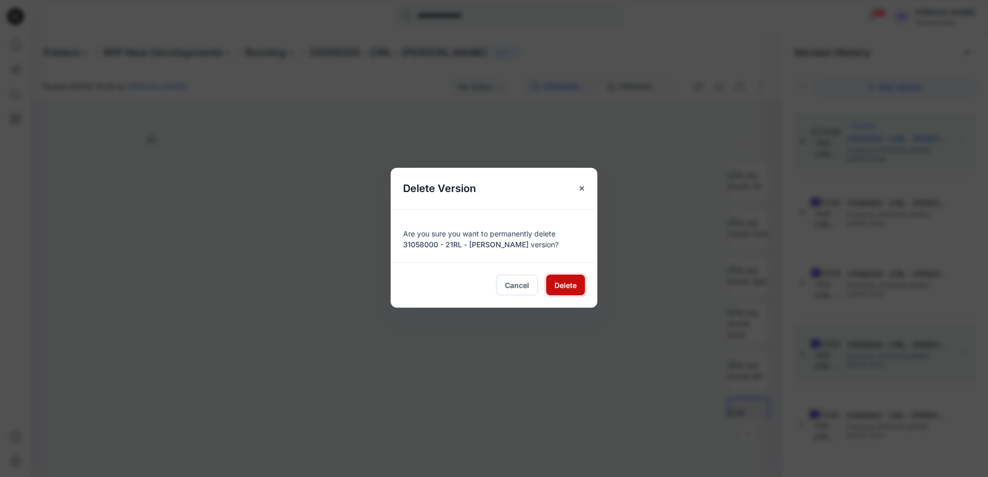
click at [558, 285] on span "Delete" at bounding box center [565, 285] width 22 height 11
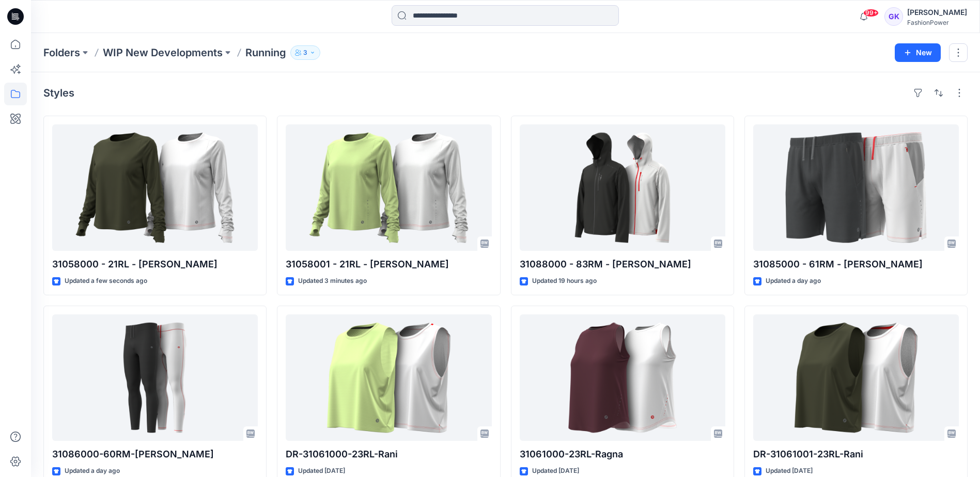
click at [440, 67] on div "Folders WIP New Developments Running 3 New" at bounding box center [505, 52] width 949 height 39
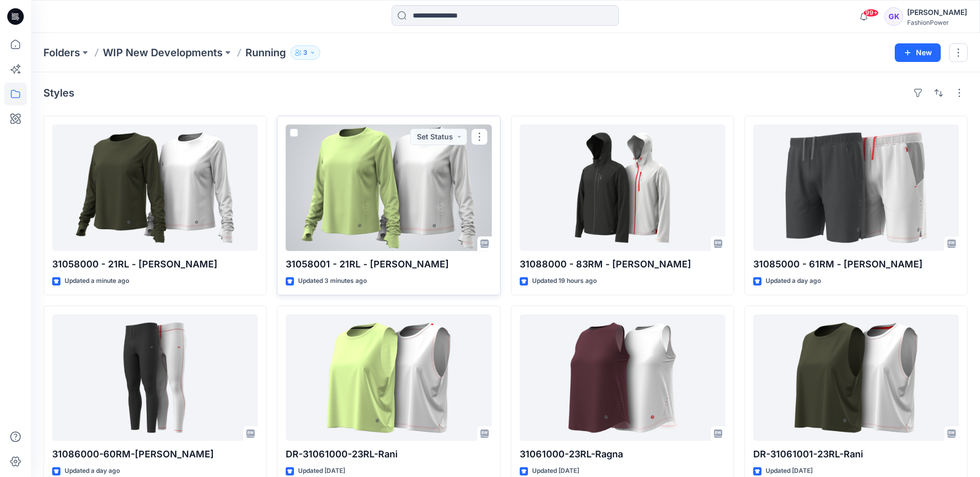
click at [420, 213] on div at bounding box center [389, 187] width 206 height 127
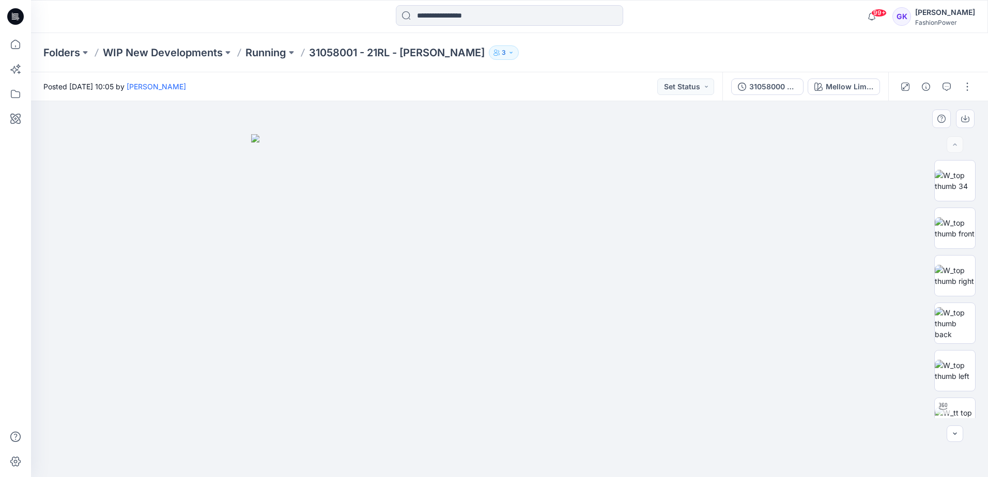
click at [96, 184] on div at bounding box center [509, 289] width 957 height 376
click at [262, 53] on p "Running" at bounding box center [265, 52] width 41 height 14
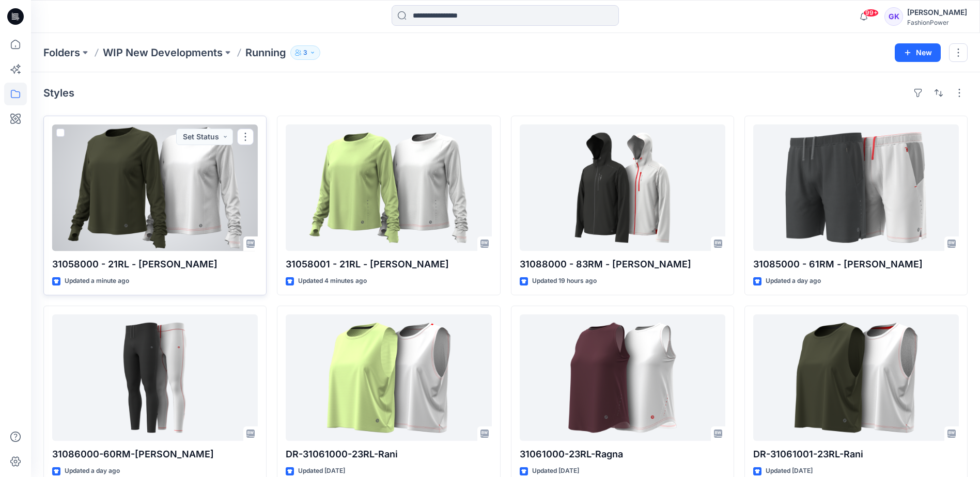
click at [194, 204] on div at bounding box center [155, 187] width 206 height 127
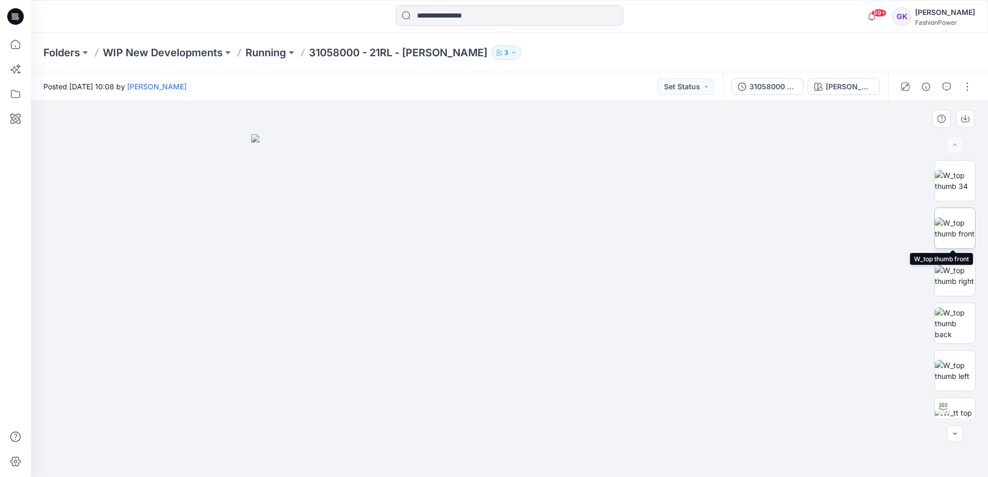
click at [950, 235] on img at bounding box center [954, 228] width 40 height 22
click at [968, 115] on icon "button" at bounding box center [965, 119] width 8 height 8
click at [952, 323] on img at bounding box center [954, 323] width 40 height 33
click at [963, 121] on icon "button" at bounding box center [965, 119] width 8 height 8
click at [955, 374] on img at bounding box center [954, 371] width 40 height 22
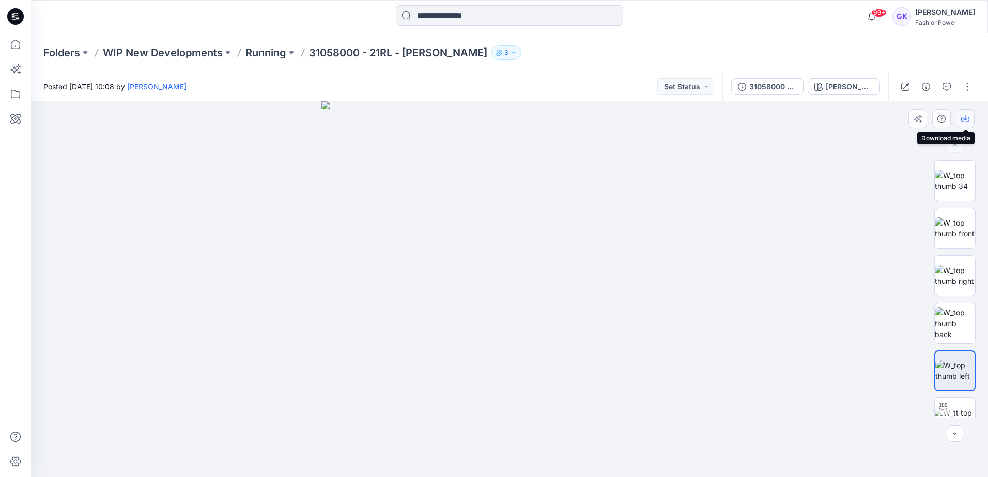
click at [960, 117] on button "button" at bounding box center [965, 119] width 19 height 19
drag, startPoint x: 668, startPoint y: 315, endPoint x: 679, endPoint y: 303, distance: 16.1
click at [668, 315] on img at bounding box center [509, 289] width 376 height 376
click at [836, 84] on div "[PERSON_NAME] (As Swatch)" at bounding box center [849, 86] width 48 height 11
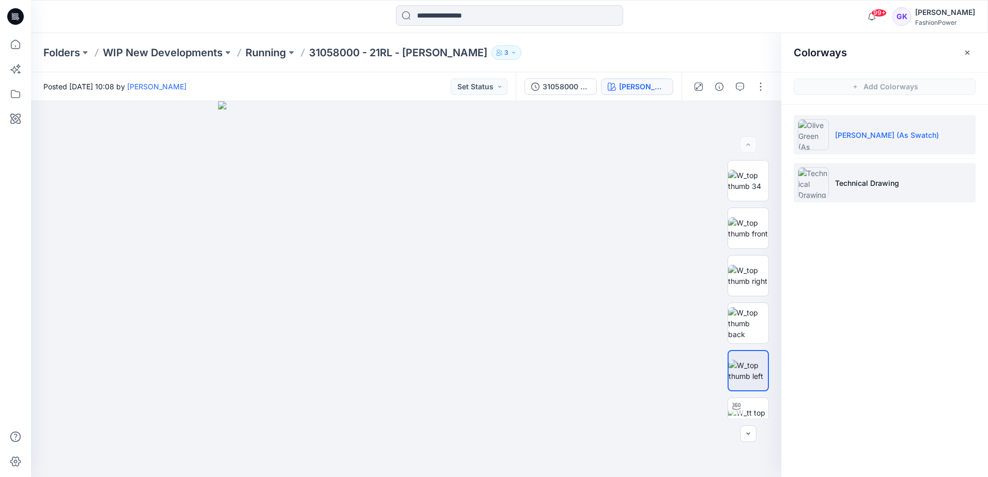
click at [872, 177] on li "Technical Drawing" at bounding box center [884, 182] width 182 height 39
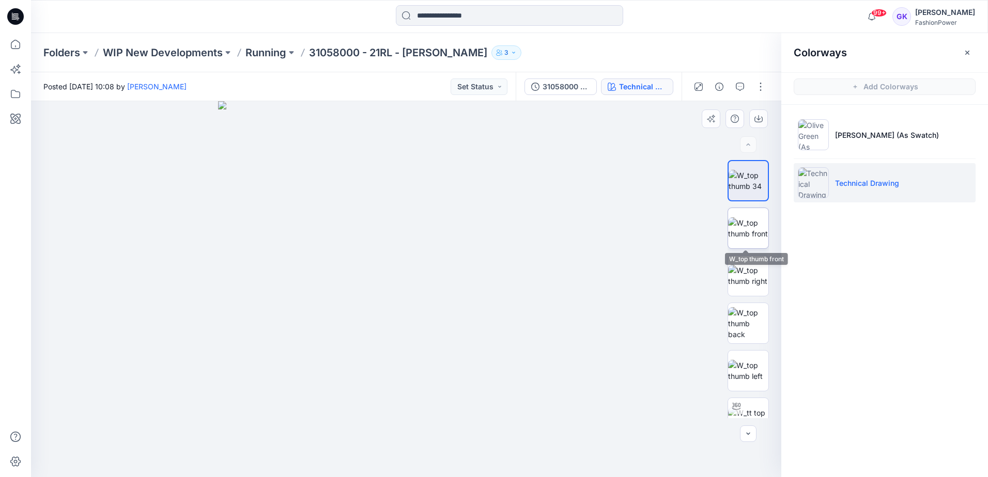
click at [747, 226] on img at bounding box center [748, 228] width 40 height 22
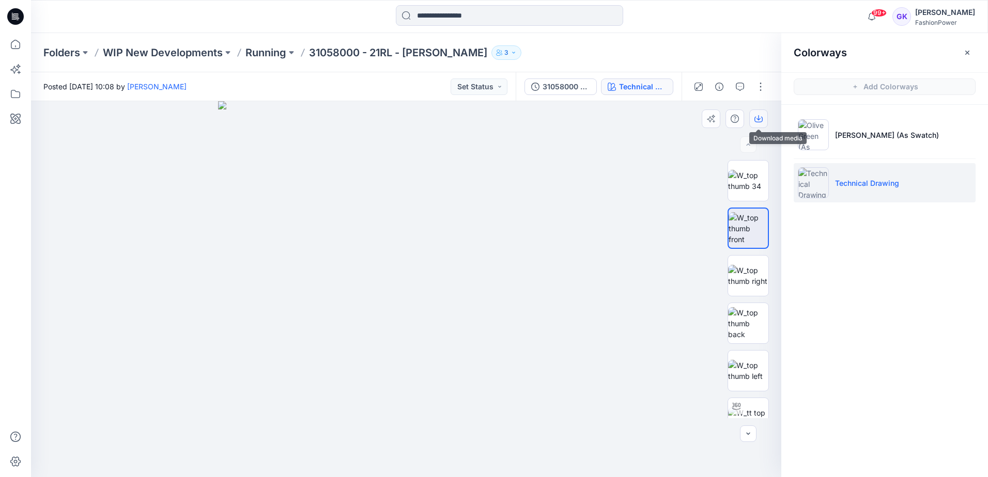
click at [758, 121] on icon "button" at bounding box center [758, 119] width 8 height 8
click at [738, 278] on img at bounding box center [748, 276] width 40 height 22
click at [756, 116] on icon "button" at bounding box center [758, 119] width 8 height 8
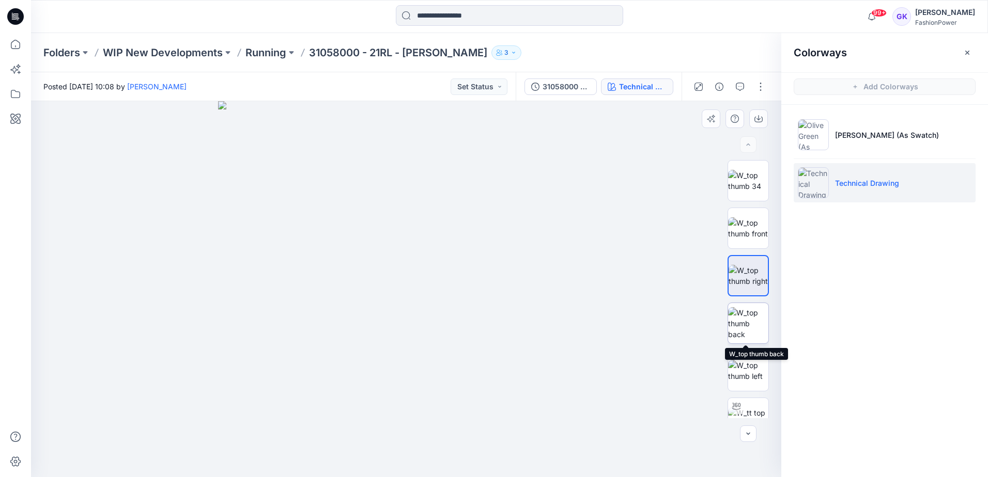
click at [743, 332] on img at bounding box center [748, 323] width 40 height 33
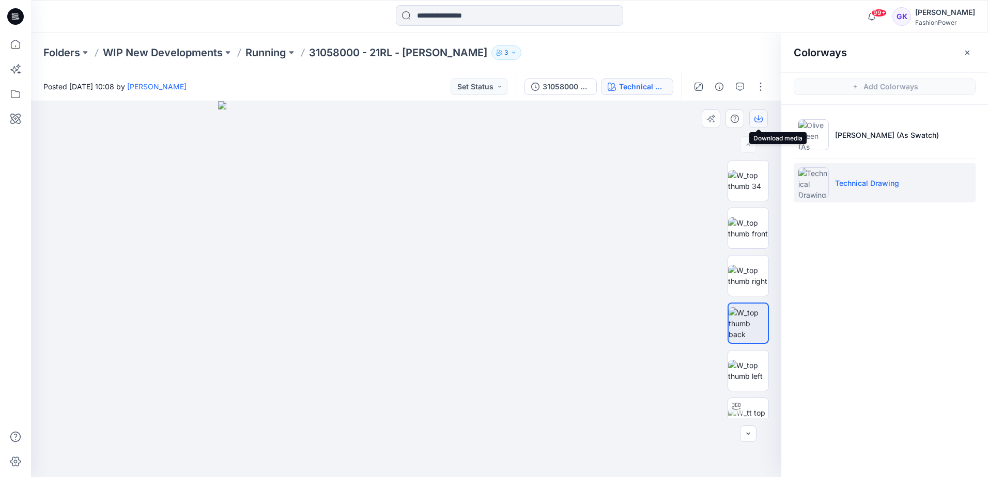
click at [758, 119] on icon "button" at bounding box center [758, 117] width 4 height 5
click at [742, 366] on img at bounding box center [748, 371] width 40 height 22
click at [762, 118] on icon "button" at bounding box center [758, 120] width 8 height 6
click at [260, 51] on p "Running" at bounding box center [265, 52] width 41 height 14
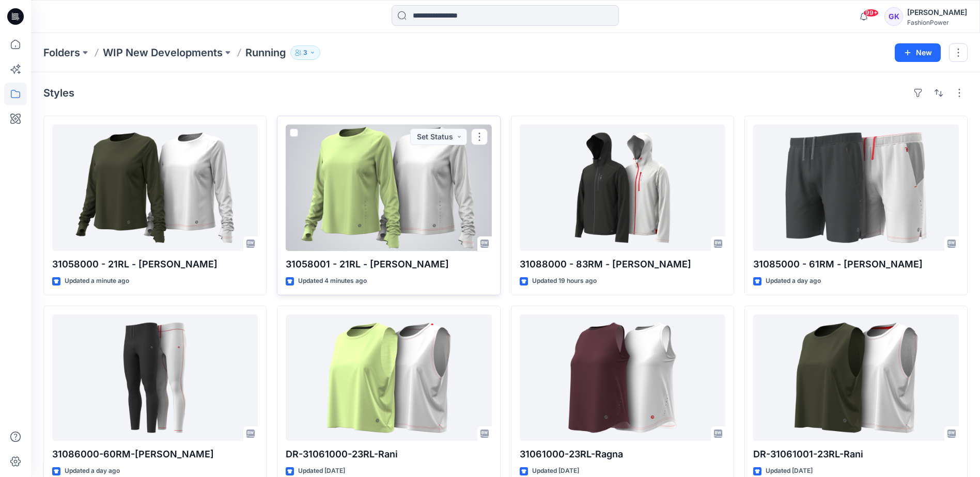
click at [363, 206] on div at bounding box center [389, 187] width 206 height 127
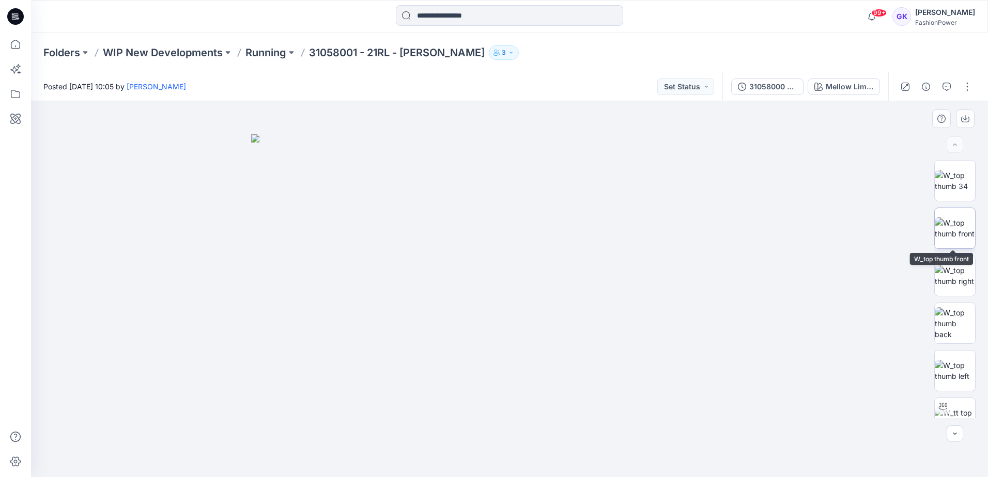
click at [958, 227] on img at bounding box center [954, 228] width 40 height 22
click at [968, 117] on icon "button" at bounding box center [965, 120] width 8 height 6
click at [953, 320] on img at bounding box center [954, 323] width 40 height 33
click at [969, 114] on button "button" at bounding box center [965, 119] width 19 height 19
click at [962, 377] on img at bounding box center [954, 371] width 40 height 22
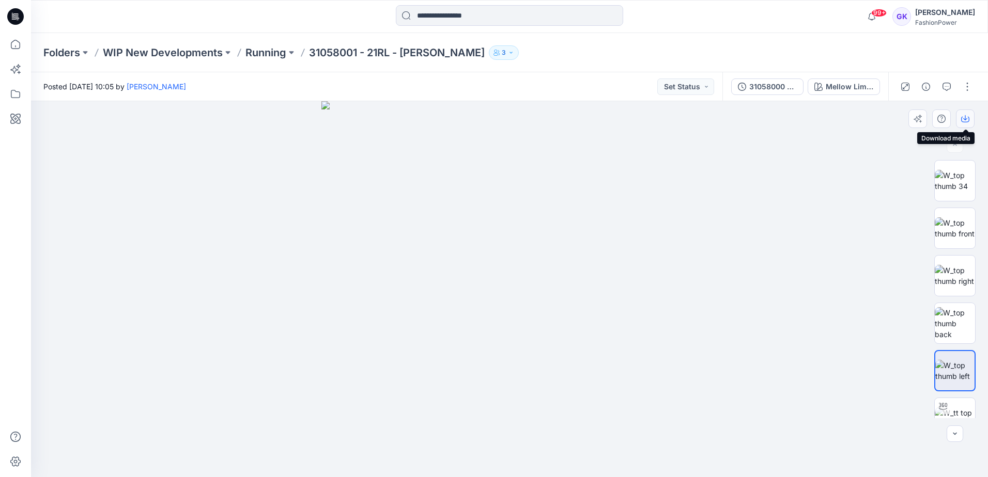
click at [961, 119] on icon "button" at bounding box center [965, 120] width 8 height 6
click at [543, 272] on img at bounding box center [509, 289] width 376 height 376
click at [840, 88] on div "Mellow Lime (As Swatch)" at bounding box center [849, 86] width 48 height 11
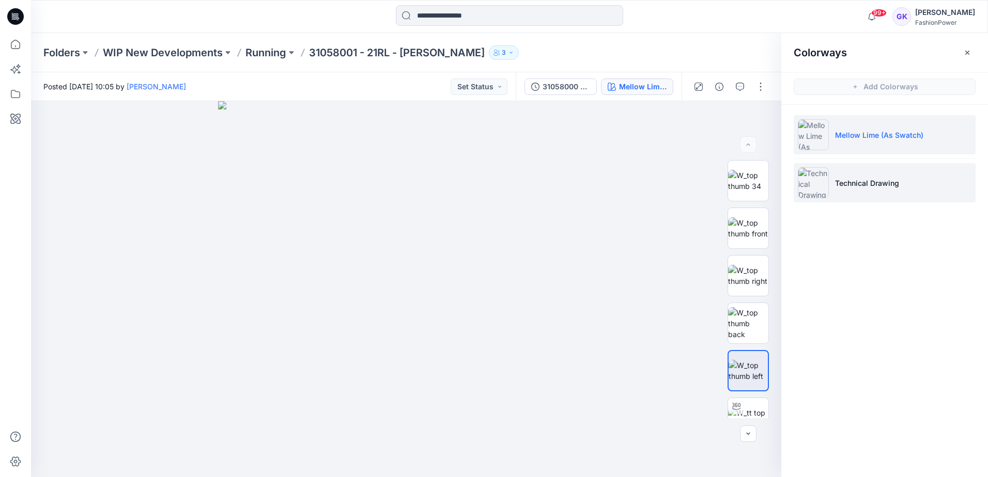
click at [856, 185] on p "Technical Drawing" at bounding box center [867, 183] width 64 height 11
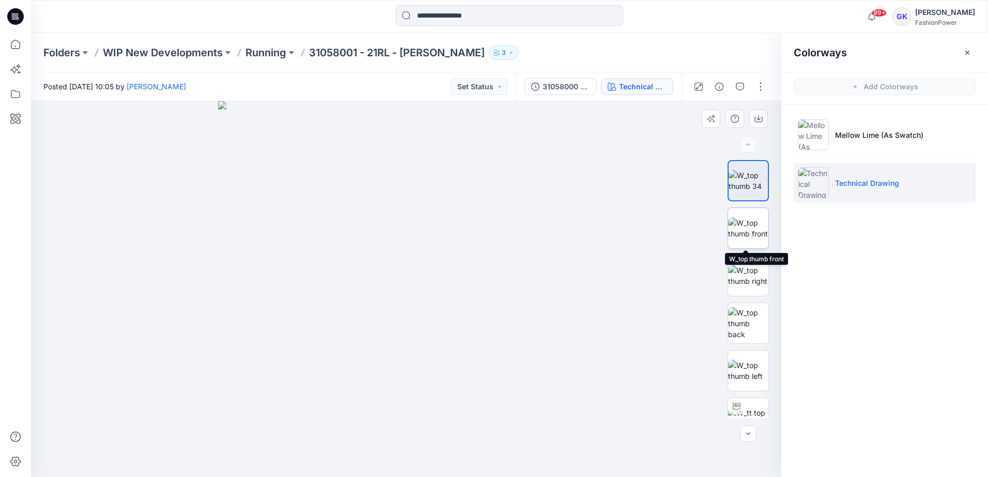
click at [742, 230] on img at bounding box center [748, 228] width 40 height 22
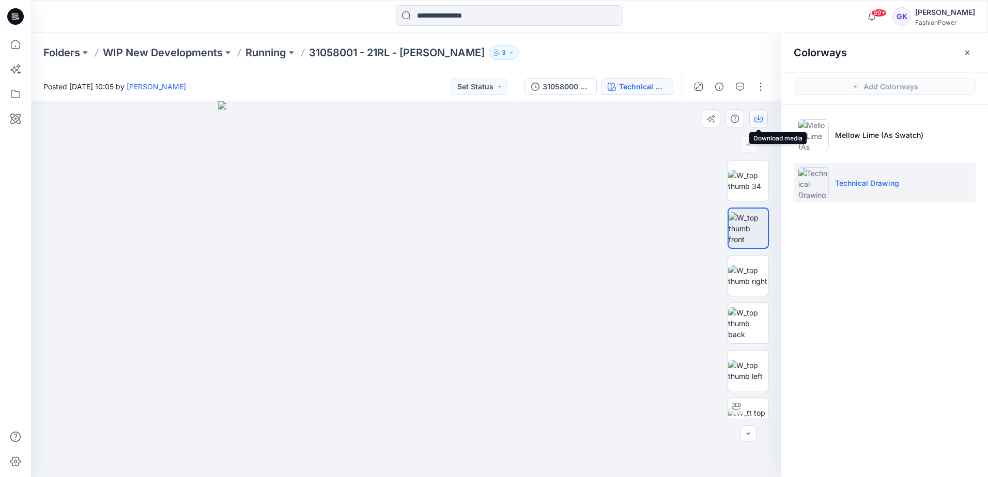
click at [759, 116] on icon "button" at bounding box center [758, 119] width 8 height 8
click at [728, 277] on img at bounding box center [748, 276] width 40 height 22
click at [760, 120] on icon "button" at bounding box center [758, 119] width 8 height 8
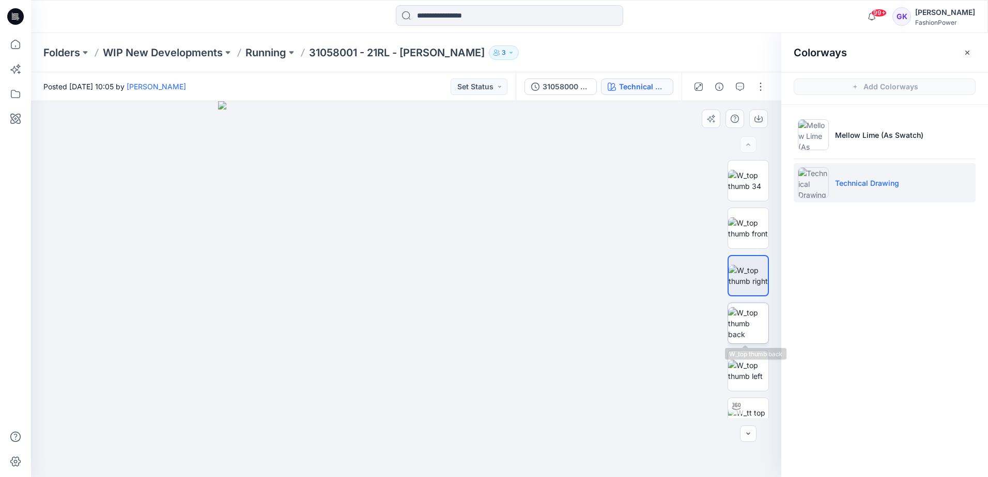
click at [746, 327] on img at bounding box center [748, 323] width 40 height 33
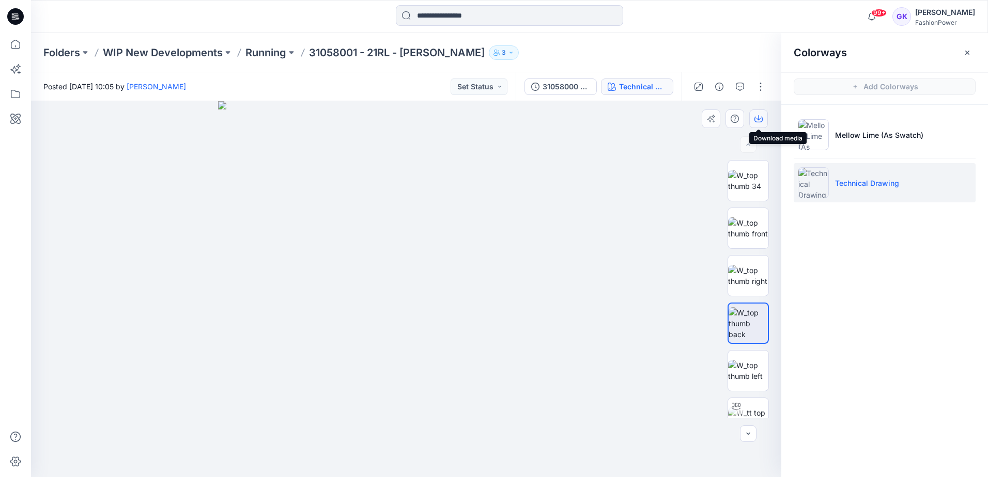
click at [754, 116] on button "button" at bounding box center [758, 119] width 19 height 19
click at [739, 378] on img at bounding box center [748, 371] width 40 height 22
click at [756, 120] on icon "button" at bounding box center [758, 119] width 8 height 8
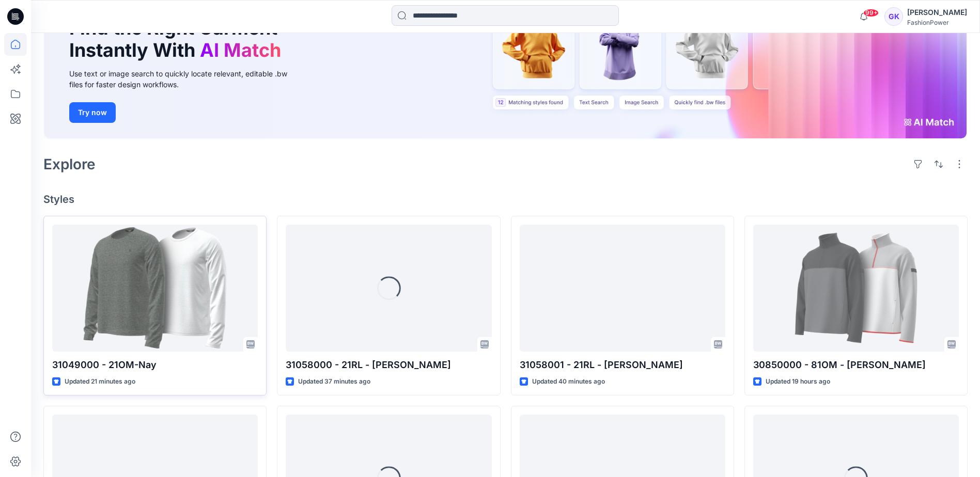
scroll to position [155, 0]
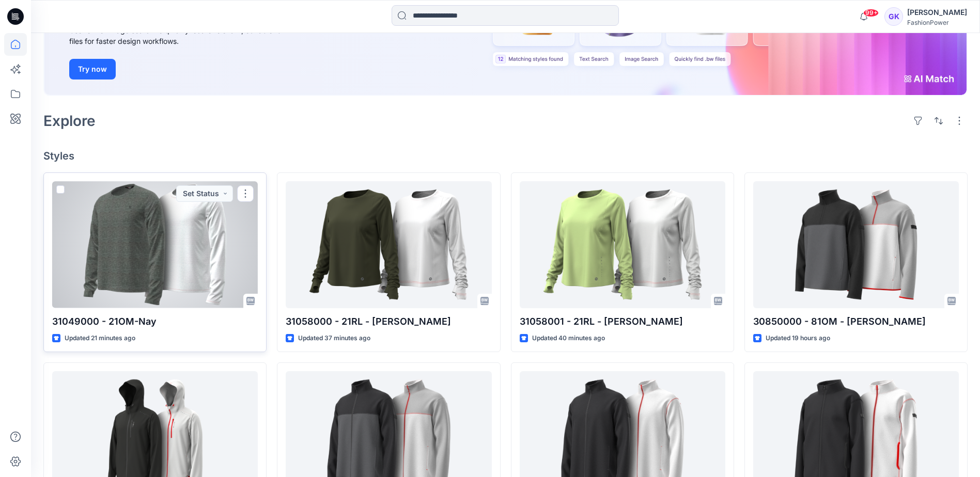
click at [164, 263] on div at bounding box center [155, 244] width 206 height 127
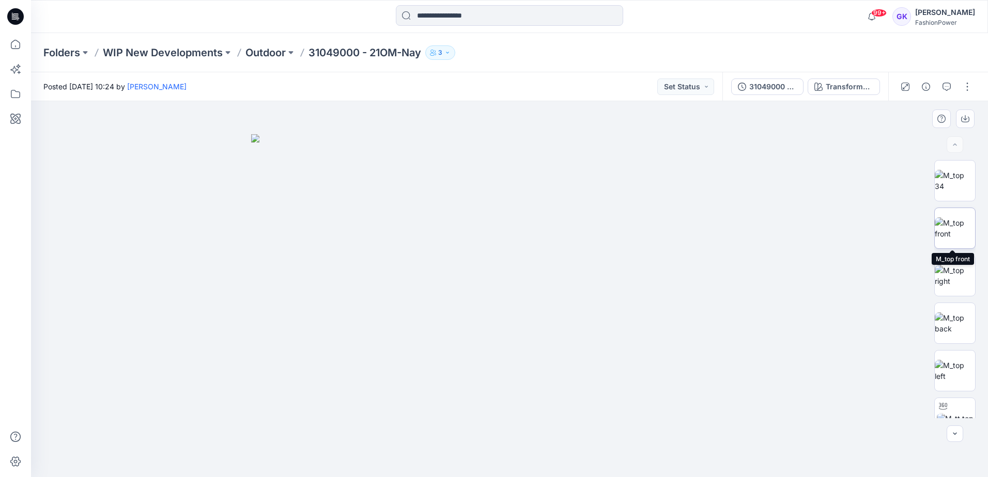
click at [945, 228] on img at bounding box center [954, 228] width 40 height 22
click at [496, 247] on img at bounding box center [509, 281] width 658 height 394
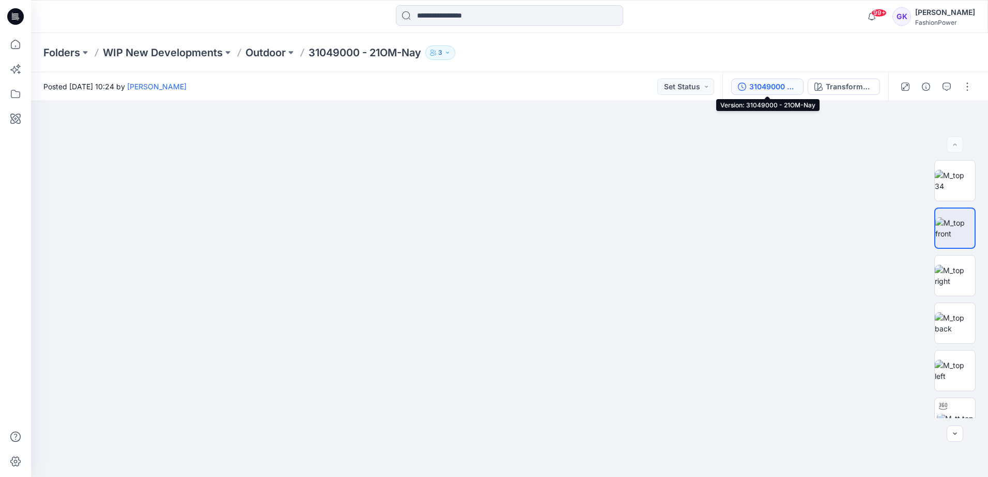
click at [778, 86] on div "31049000 - 21OM-Nay" at bounding box center [773, 86] width 48 height 11
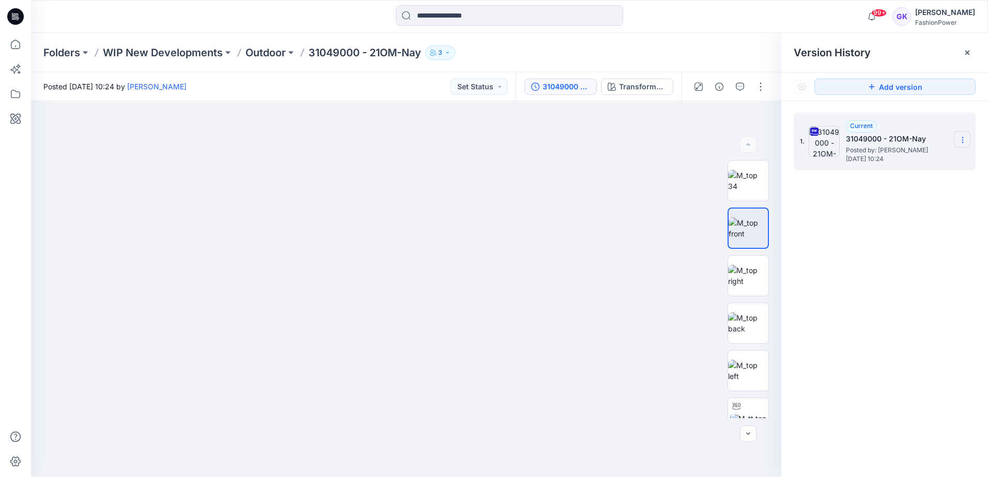
click at [961, 139] on icon at bounding box center [962, 140] width 8 height 8
click at [938, 155] on span "Download Source BW File" at bounding box center [910, 160] width 87 height 12
click at [252, 52] on p "Outdoor" at bounding box center [265, 52] width 40 height 14
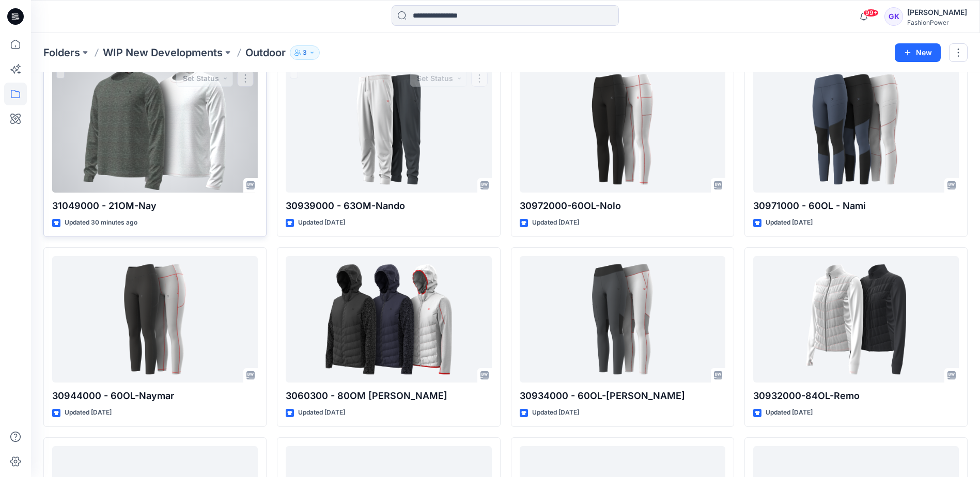
scroll to position [39, 0]
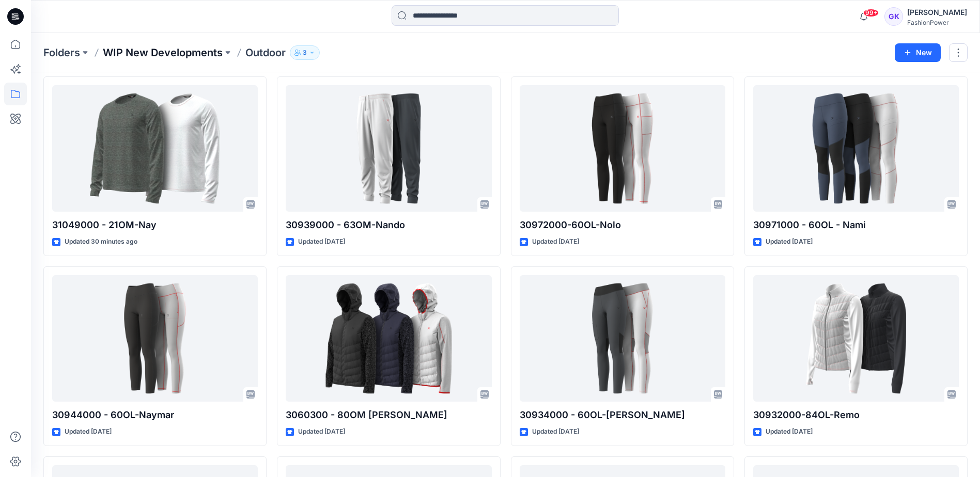
click at [181, 59] on p "WIP New Developments" at bounding box center [163, 52] width 120 height 14
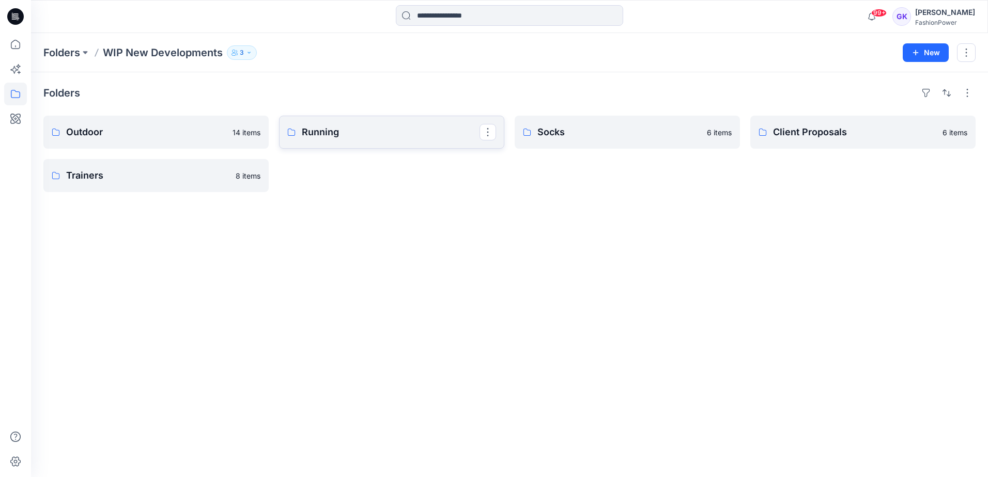
click at [398, 133] on p "Running" at bounding box center [391, 132] width 178 height 14
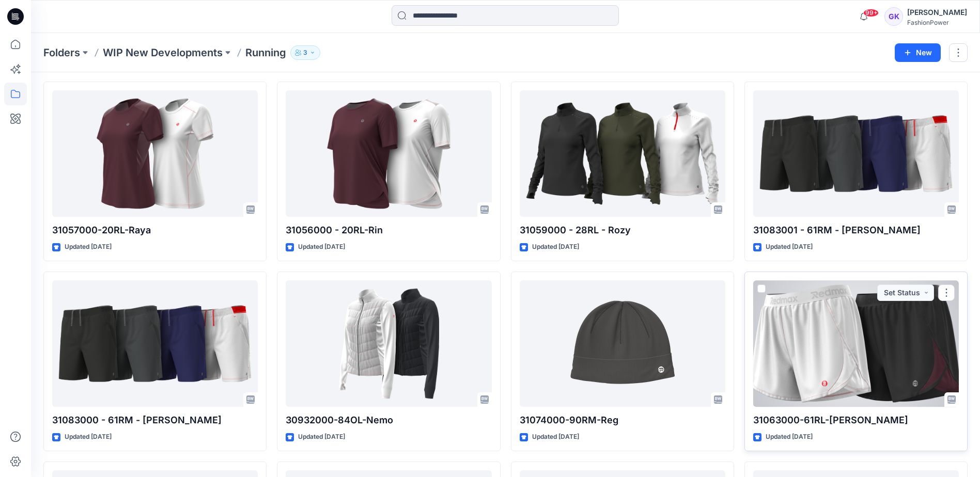
scroll to position [403, 0]
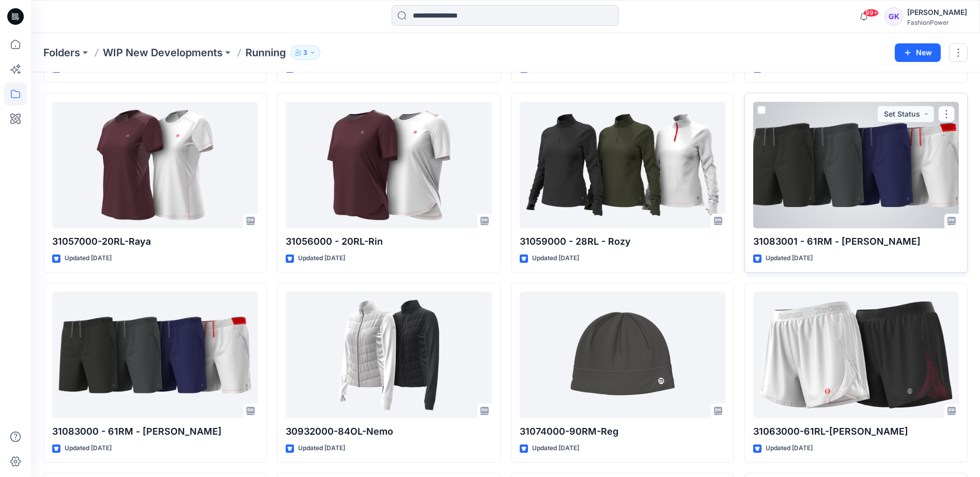
click at [833, 205] on div at bounding box center [856, 165] width 206 height 127
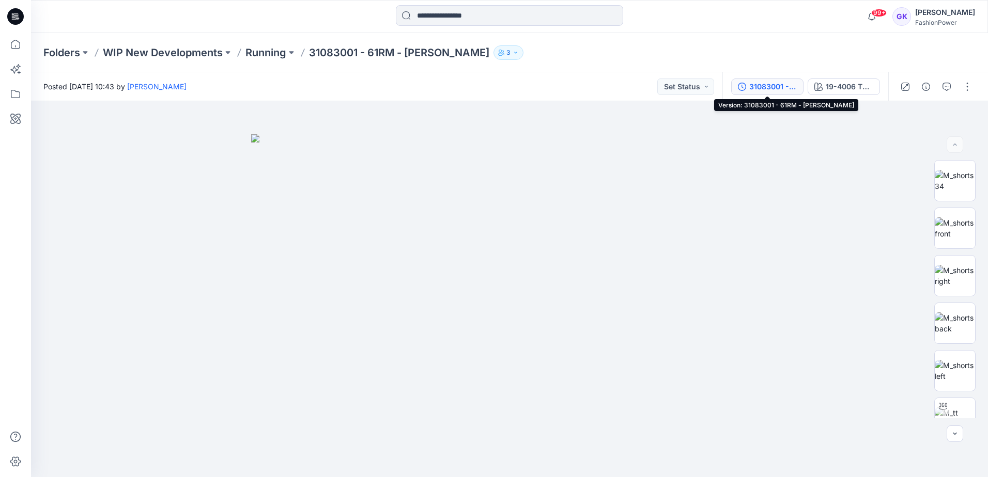
click at [765, 85] on div "31083001 - 61RM - [PERSON_NAME]" at bounding box center [773, 86] width 48 height 11
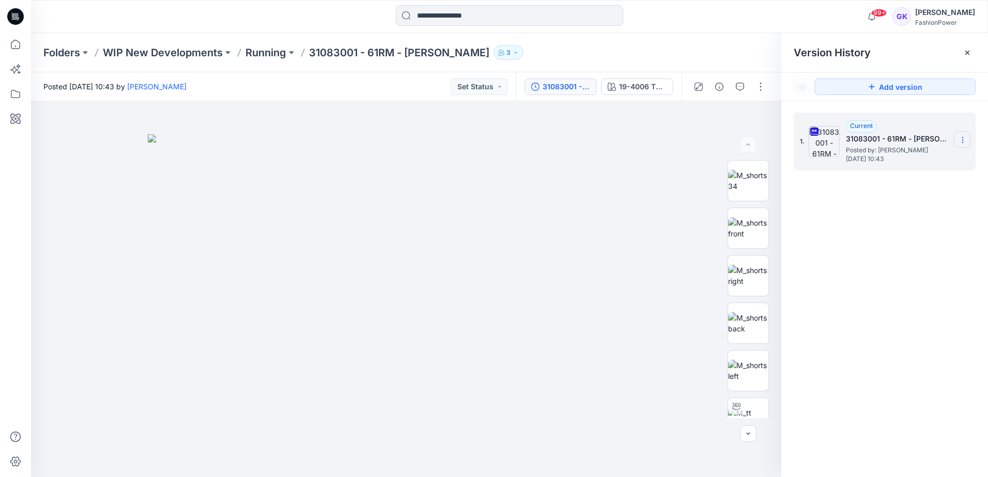
click at [965, 137] on icon at bounding box center [962, 140] width 8 height 8
click at [920, 155] on span "Download Source BW File" at bounding box center [910, 160] width 87 height 12
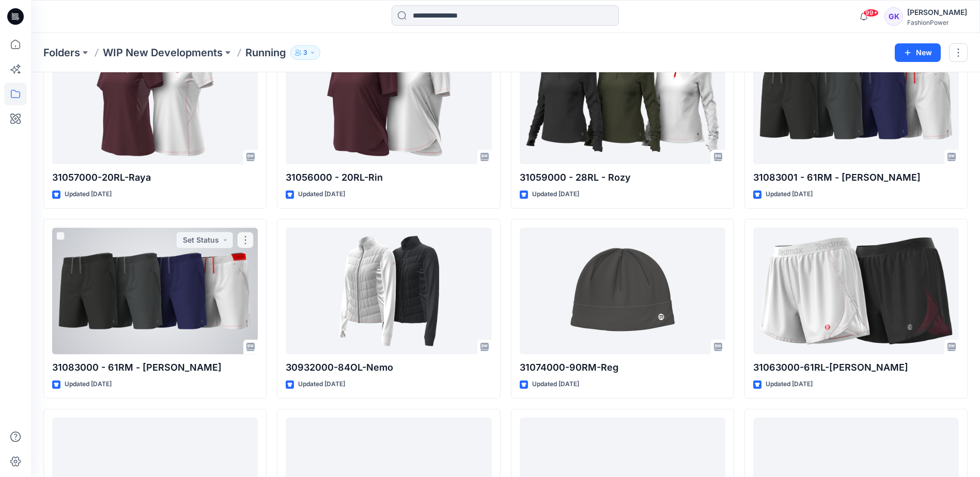
scroll to position [558, 0]
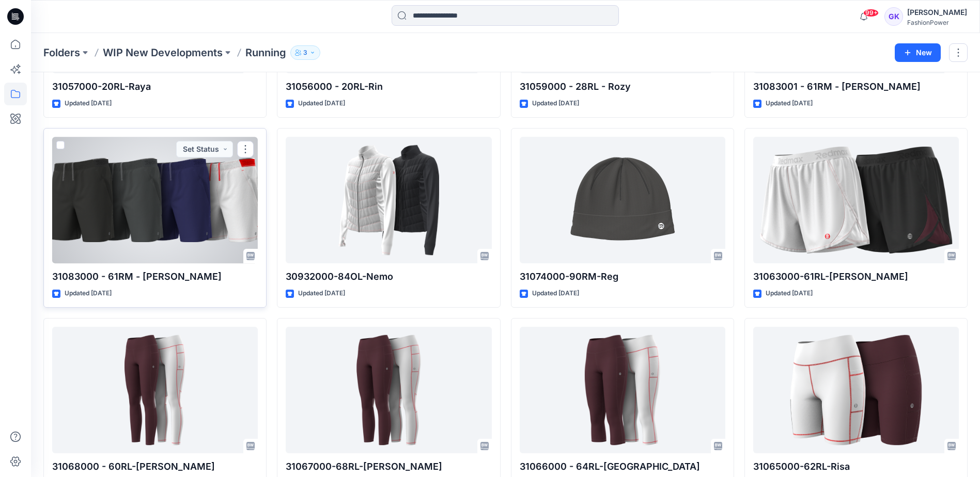
click at [194, 216] on div at bounding box center [155, 200] width 206 height 127
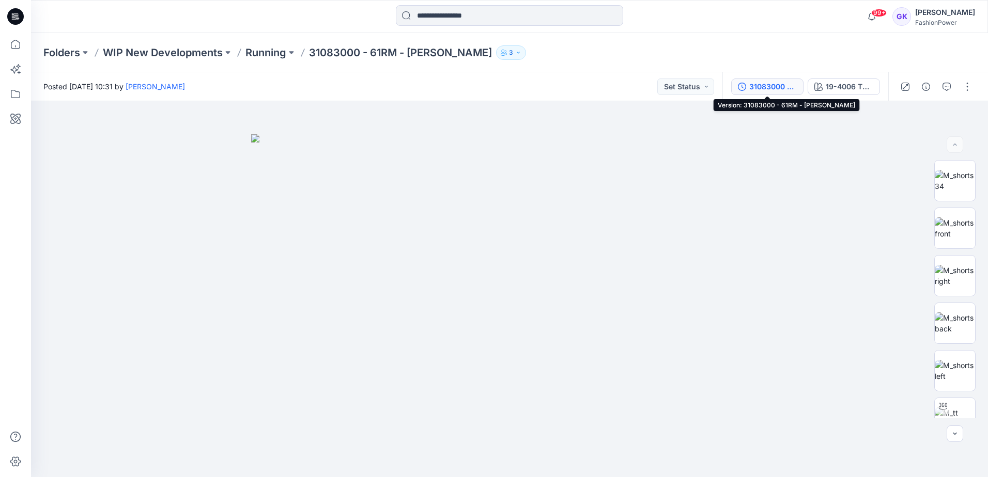
click at [762, 85] on div "31083000 - 61RM - [PERSON_NAME]" at bounding box center [773, 86] width 48 height 11
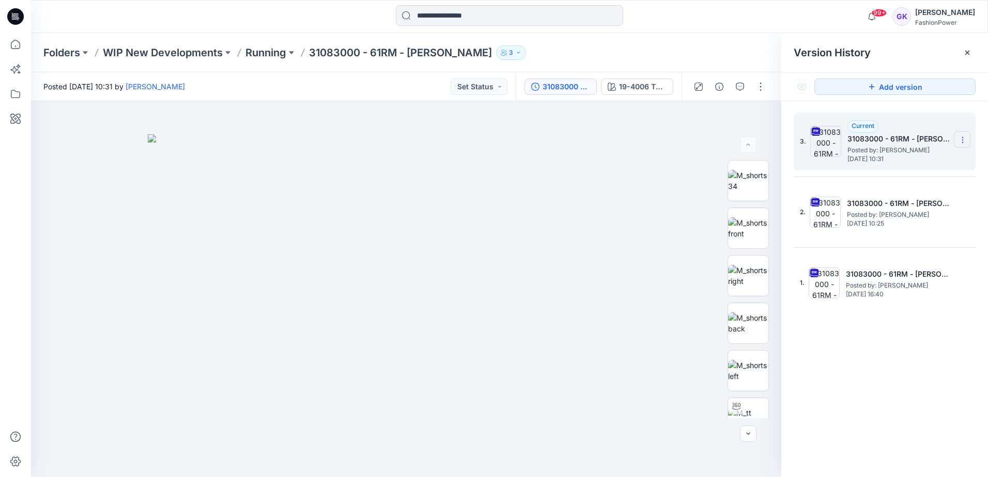
click at [963, 136] on icon at bounding box center [962, 140] width 8 height 8
click at [915, 158] on span "Download Source BW File" at bounding box center [910, 160] width 87 height 12
click at [855, 431] on div "3. Current 31083000 - 61RM - Ross Posted by: Guerline Kamp Friday, September 26…" at bounding box center [884, 296] width 207 height 391
click at [967, 134] on section at bounding box center [962, 139] width 17 height 17
click at [898, 159] on span "Download Source BW File" at bounding box center [910, 160] width 87 height 12
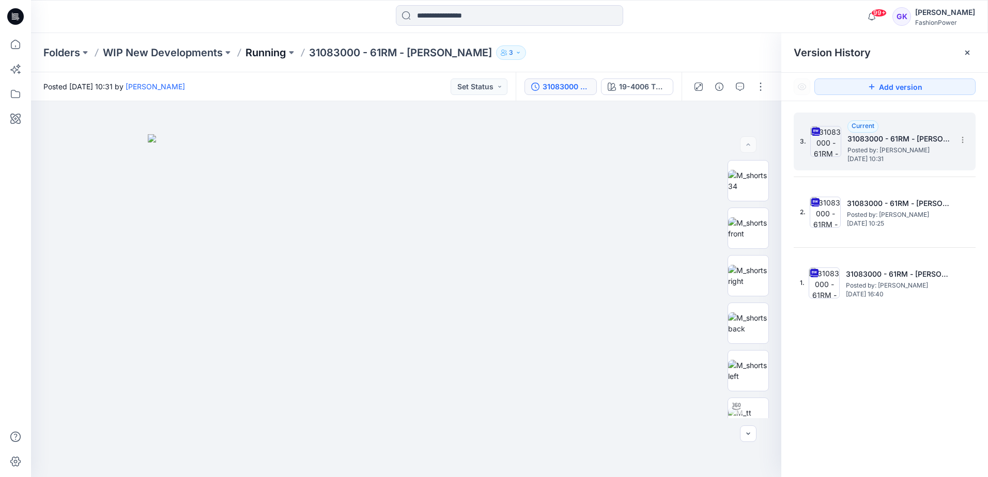
click at [268, 52] on p "Running" at bounding box center [265, 52] width 41 height 14
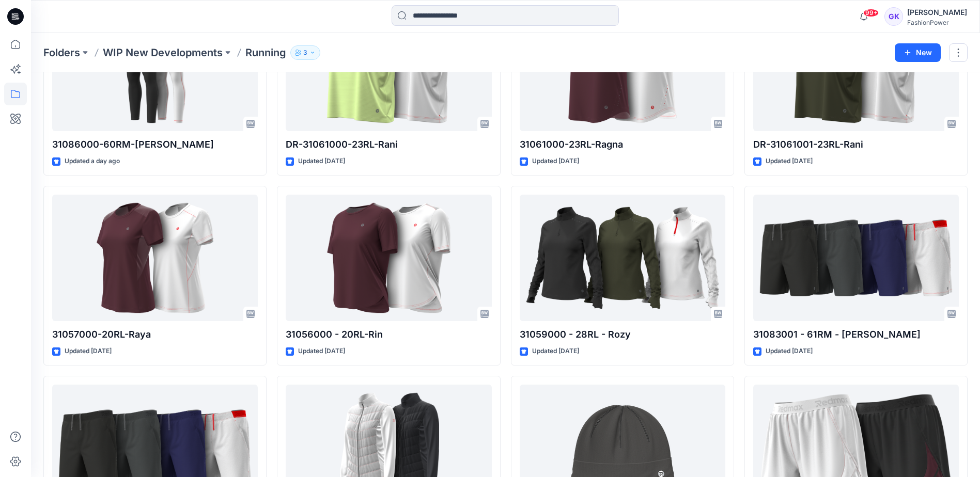
scroll to position [362, 0]
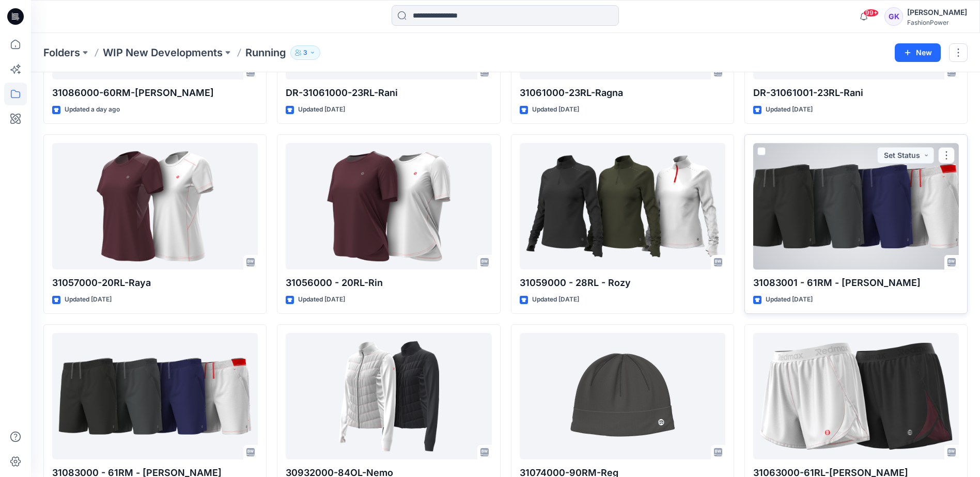
click at [788, 183] on div at bounding box center [856, 206] width 206 height 127
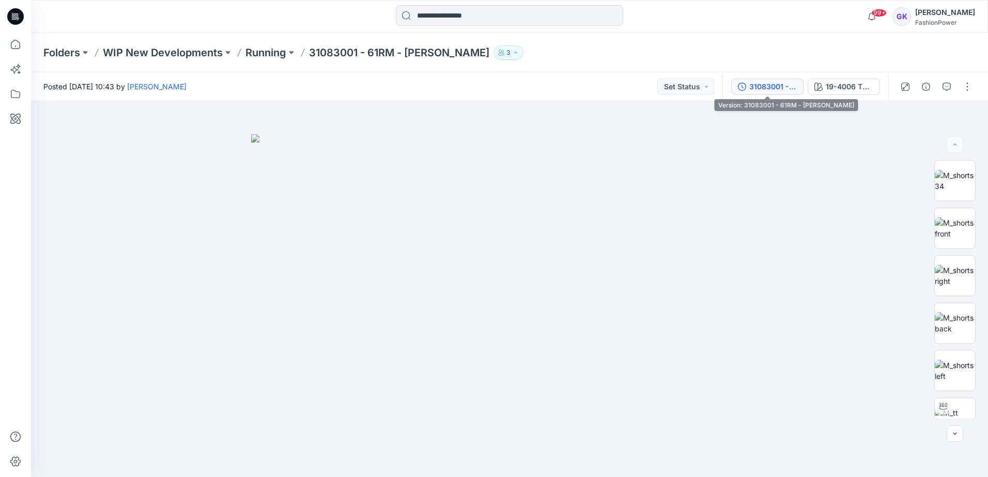
click at [782, 86] on div "31083001 - 61RM - [PERSON_NAME]" at bounding box center [773, 86] width 48 height 11
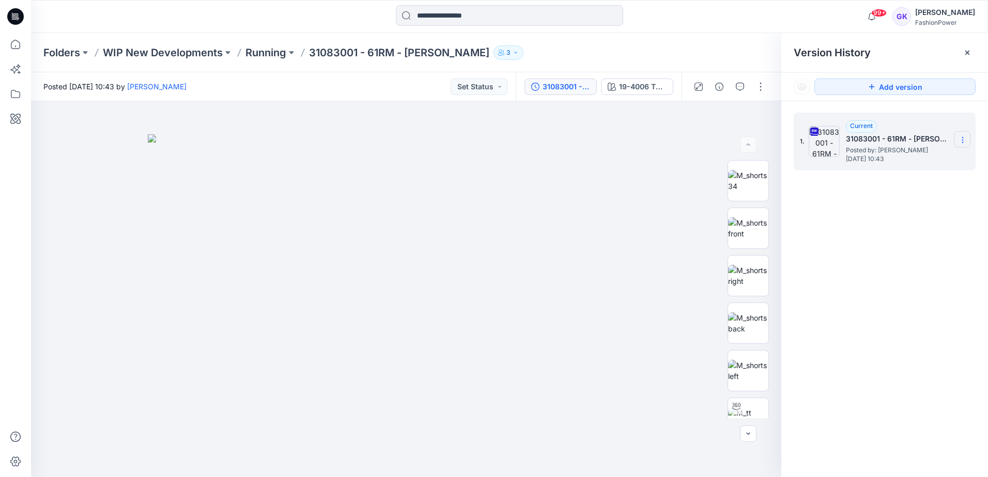
click at [964, 142] on icon at bounding box center [962, 140] width 8 height 8
click at [912, 164] on span "Download Source BW File" at bounding box center [910, 160] width 87 height 12
click at [274, 54] on p "Running" at bounding box center [265, 52] width 41 height 14
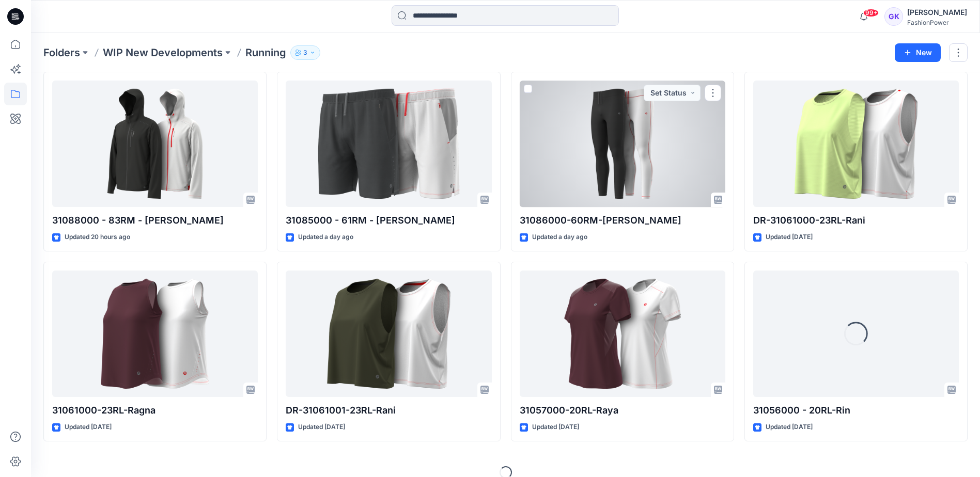
scroll to position [248, 0]
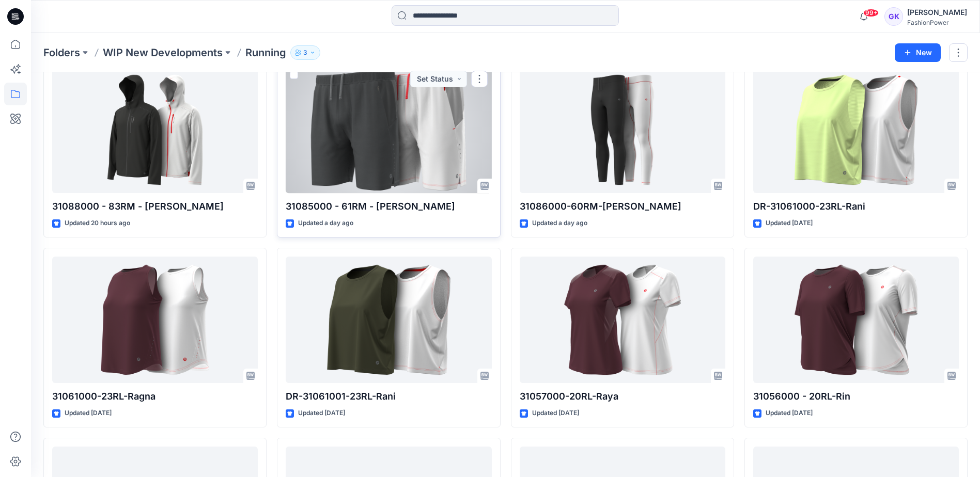
click at [370, 152] on div at bounding box center [389, 130] width 206 height 127
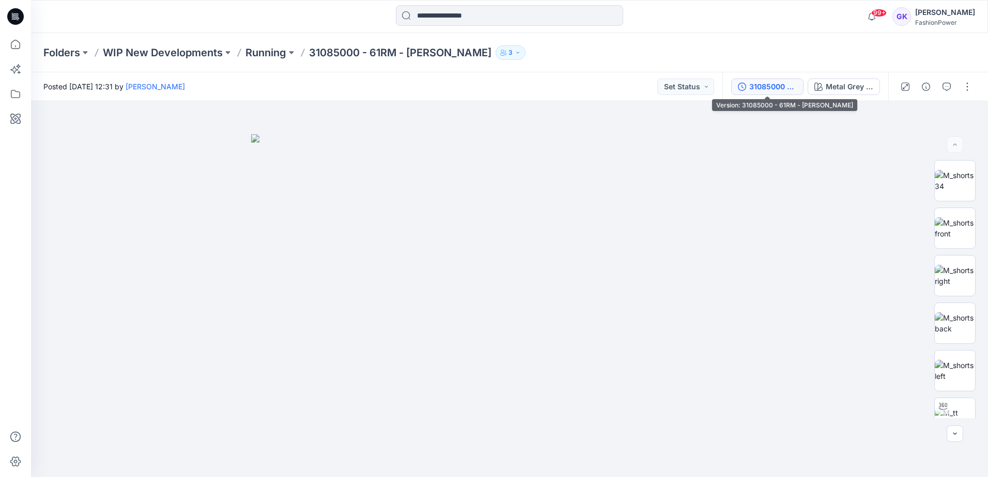
click at [759, 89] on div "31085000 - 61RM - [PERSON_NAME]" at bounding box center [773, 86] width 48 height 11
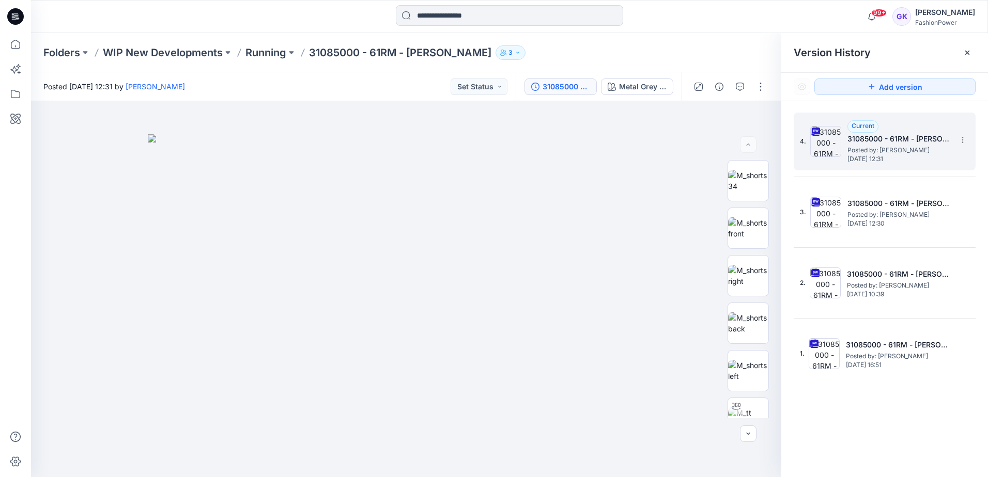
click at [927, 142] on h5 "31085000 - 61RM - [PERSON_NAME]" at bounding box center [898, 139] width 103 height 12
click at [963, 137] on icon at bounding box center [962, 140] width 8 height 8
click at [929, 161] on span "Download Source BW File" at bounding box center [910, 160] width 87 height 12
click at [915, 413] on div "4. Current 31085000 - 61RM - Rufus Posted by: Guerline Kamp Tuesday, September …" at bounding box center [884, 296] width 207 height 391
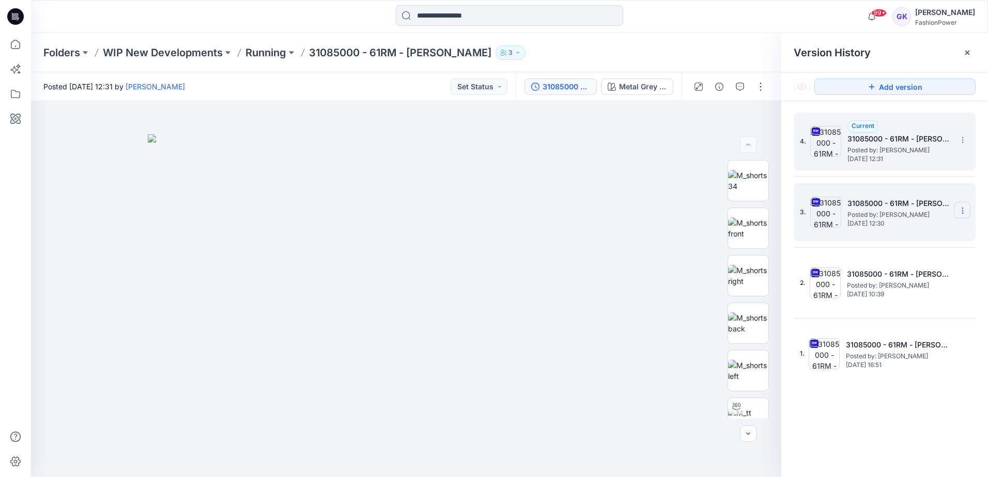
click at [960, 206] on section at bounding box center [962, 210] width 17 height 17
click at [906, 320] on span "Delete Version" at bounding box center [891, 318] width 49 height 12
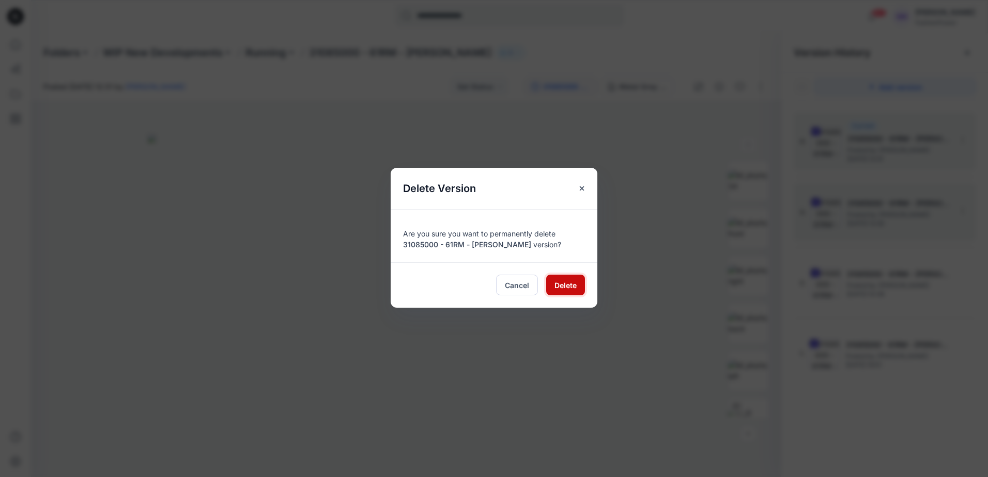
click at [559, 286] on span "Delete" at bounding box center [565, 285] width 22 height 11
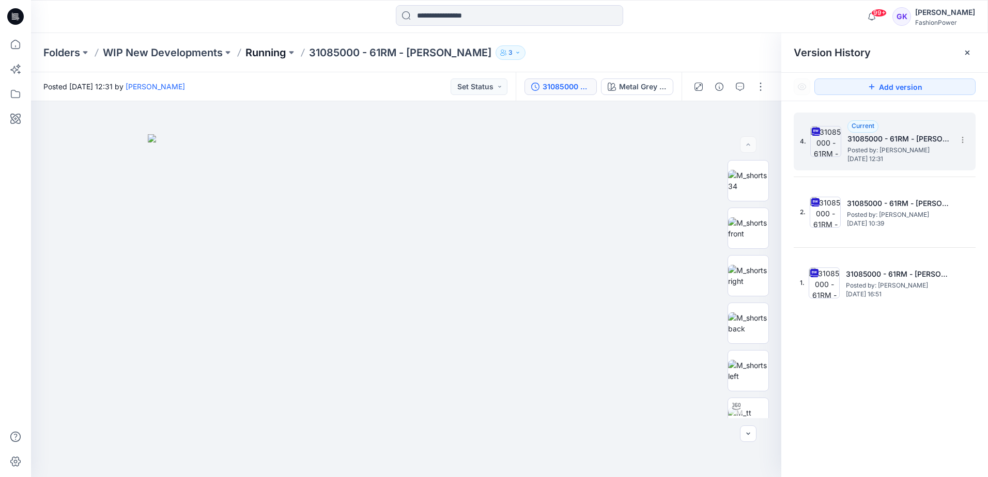
click at [275, 51] on p "Running" at bounding box center [265, 52] width 41 height 14
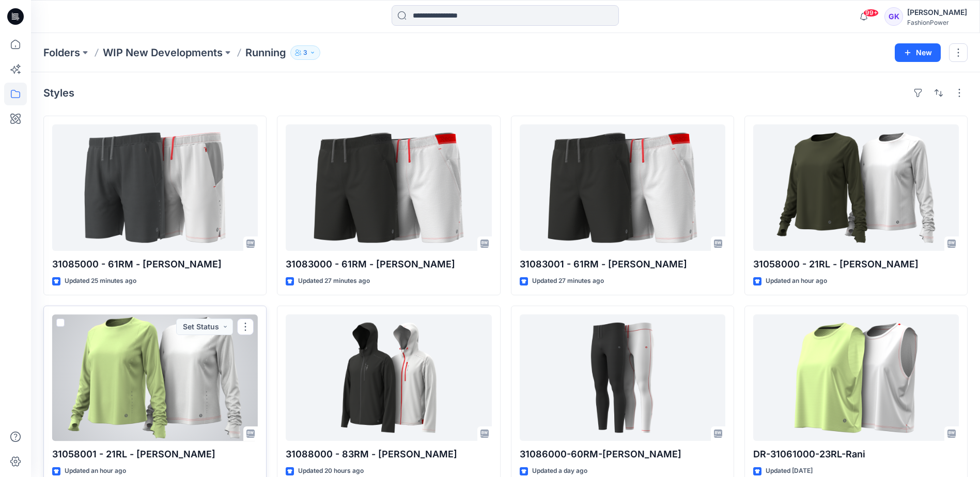
click at [193, 414] on div at bounding box center [155, 378] width 206 height 127
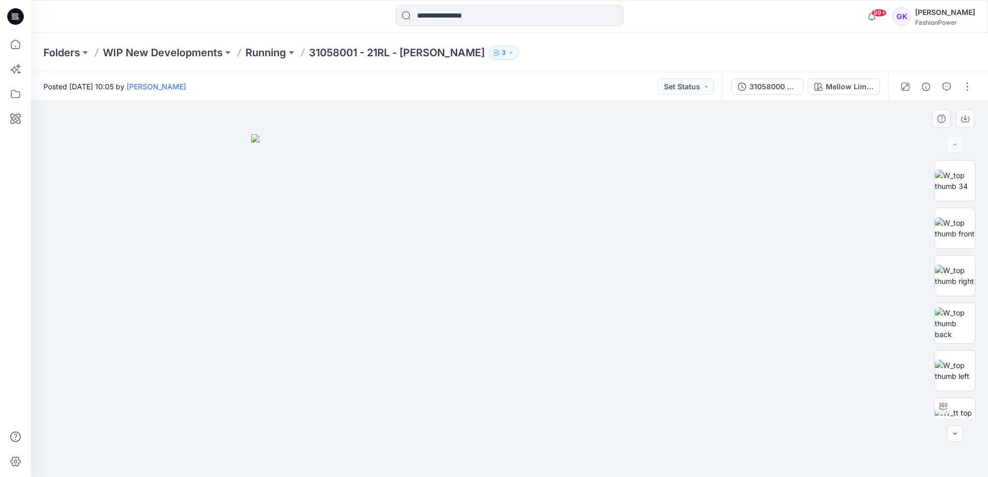
click at [500, 372] on img at bounding box center [509, 305] width 517 height 343
click at [963, 231] on img at bounding box center [954, 228] width 40 height 22
click at [955, 174] on img at bounding box center [954, 181] width 40 height 22
click at [958, 382] on img at bounding box center [954, 371] width 40 height 22
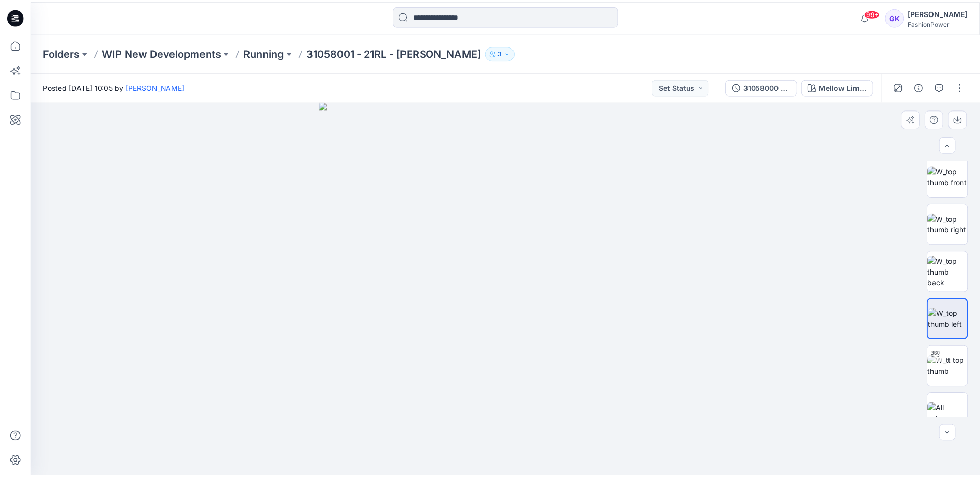
scroll to position [68, 0]
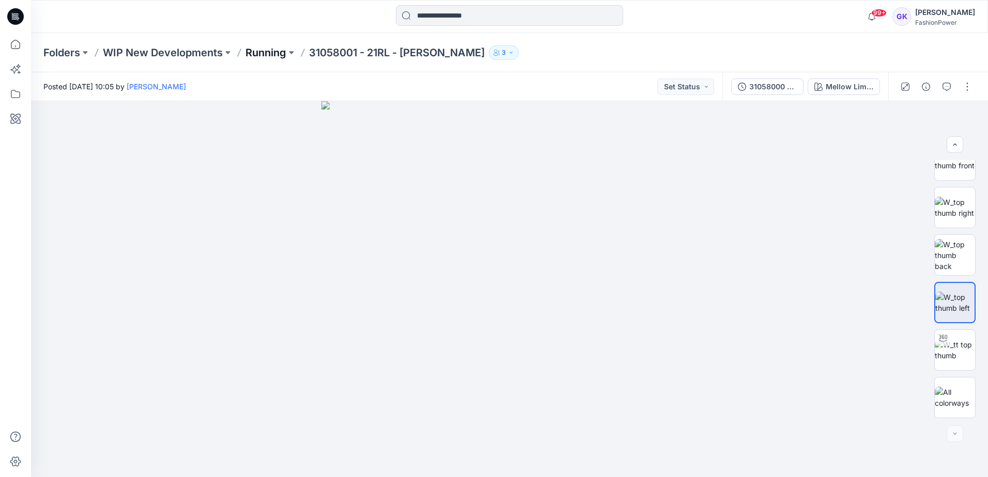
click at [265, 56] on p "Running" at bounding box center [265, 52] width 41 height 14
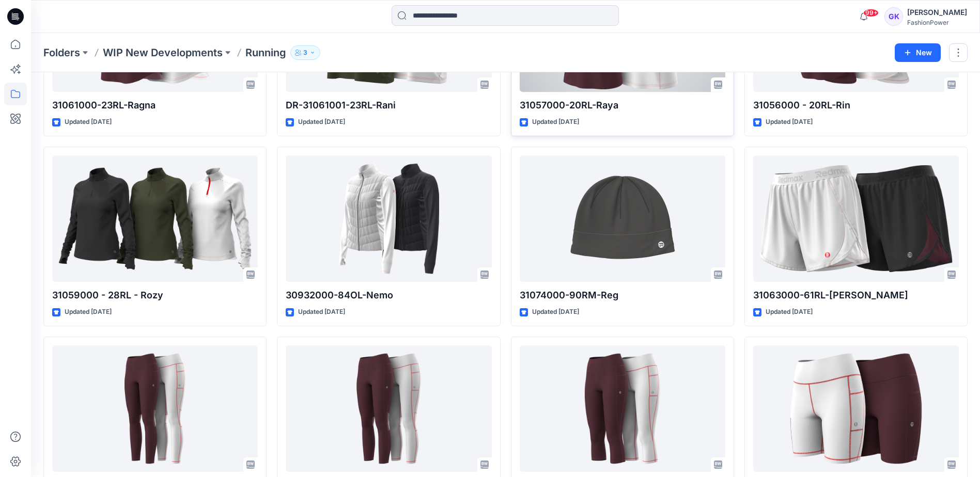
scroll to position [558, 0]
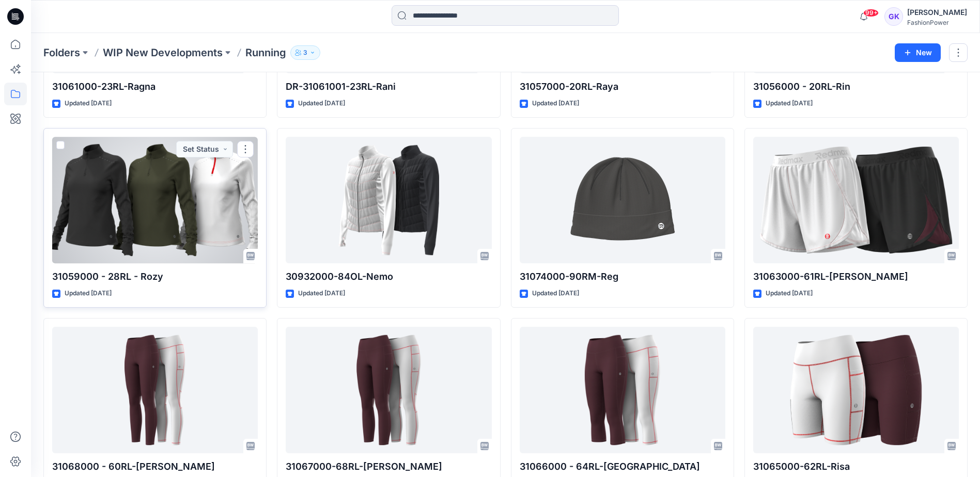
click at [162, 216] on div at bounding box center [155, 200] width 206 height 127
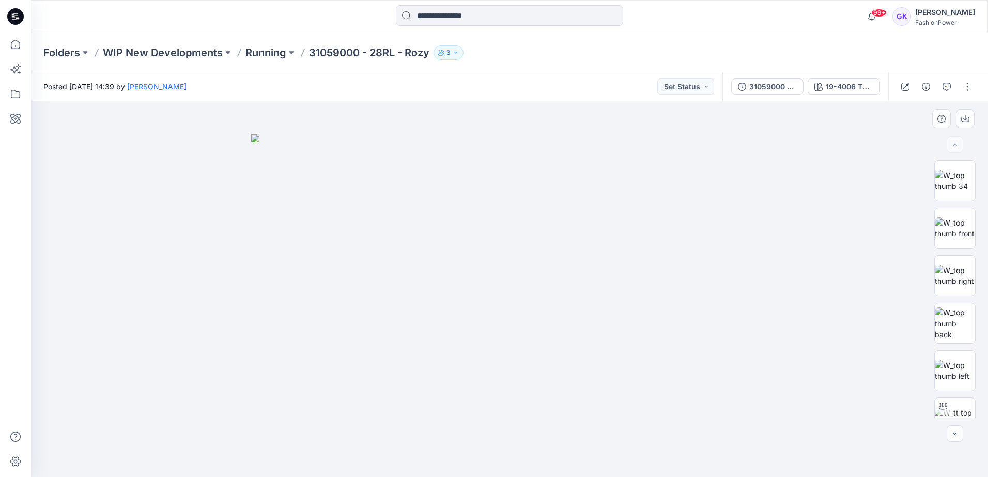
drag, startPoint x: 741, startPoint y: 360, endPoint x: 740, endPoint y: 349, distance: 10.9
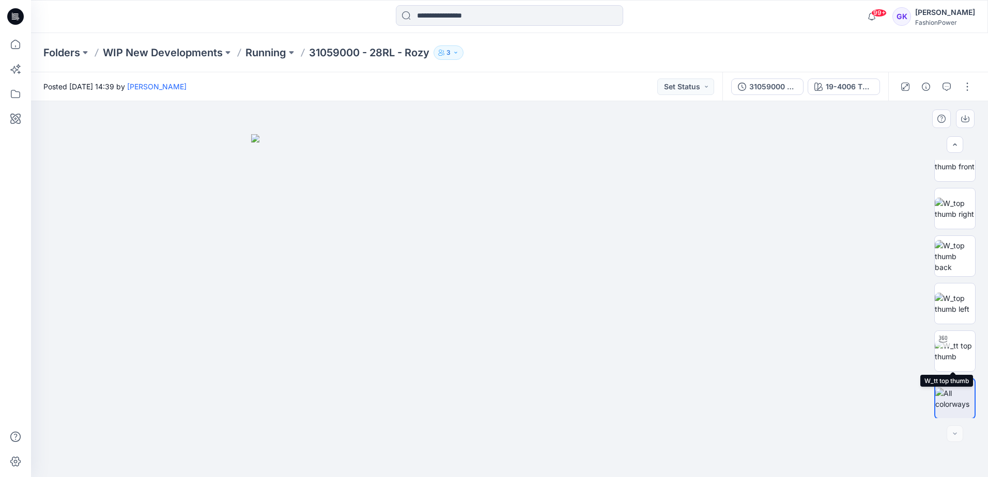
scroll to position [68, 0]
click at [856, 86] on div "19-4006 TPG Caviar" at bounding box center [849, 86] width 48 height 11
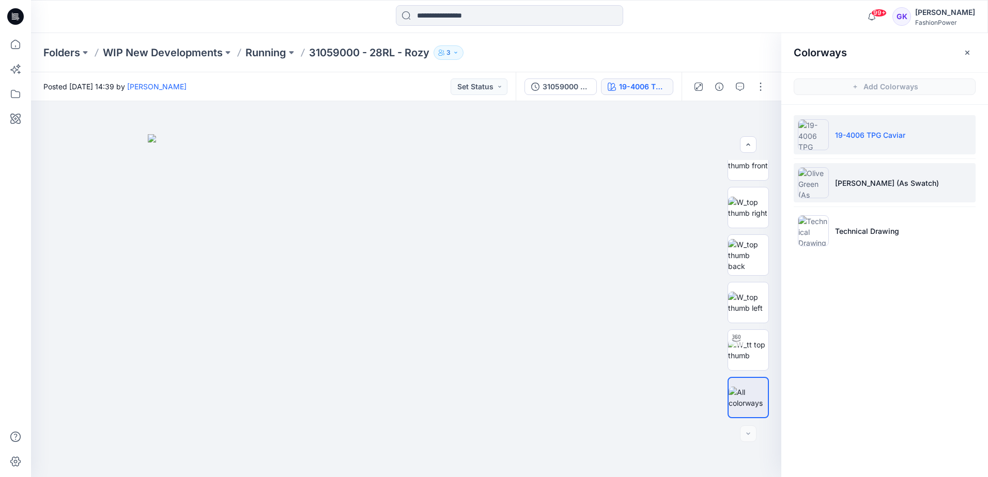
click at [870, 183] on p "[PERSON_NAME] (As Swatch)" at bounding box center [887, 183] width 104 height 11
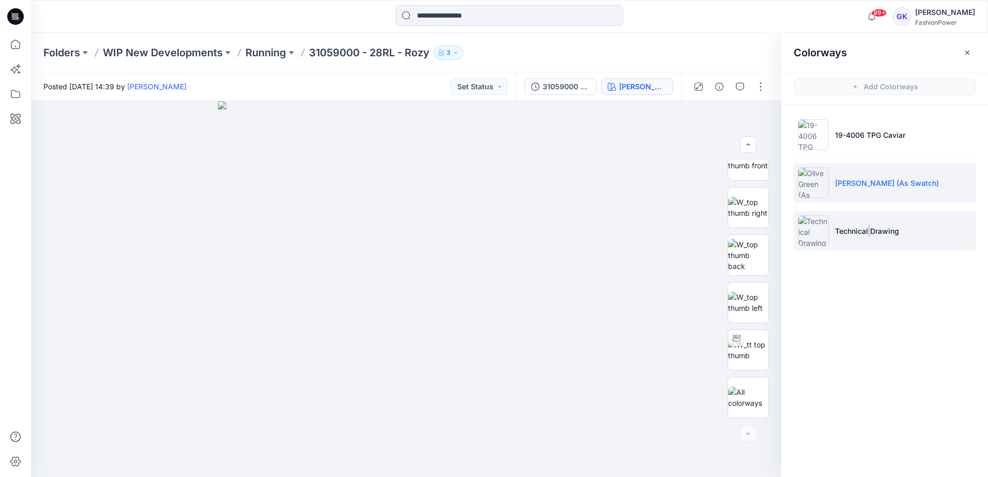
click at [869, 227] on p "Technical Drawing" at bounding box center [867, 231] width 64 height 11
click at [545, 86] on div "31059000 - 28RL - Rozy" at bounding box center [566, 86] width 48 height 11
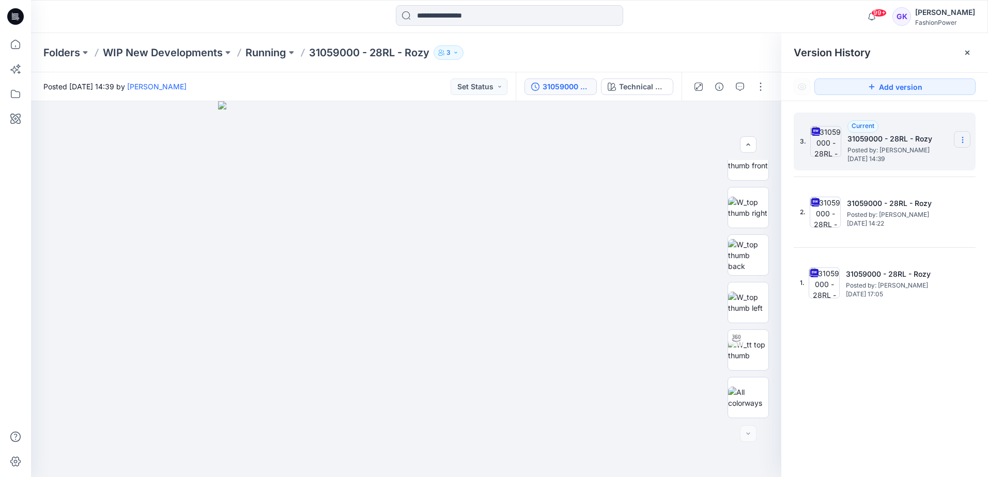
click at [963, 140] on icon at bounding box center [962, 140] width 8 height 8
click at [923, 161] on span "Download Source BW File" at bounding box center [910, 160] width 87 height 12
click at [900, 397] on div "3. Current 31059000 - 28RL - Rozy Posted by: Guerline Kamp Friday, September 26…" at bounding box center [884, 296] width 207 height 391
click at [964, 135] on section at bounding box center [962, 139] width 17 height 17
click at [904, 157] on span "Download Source BW File" at bounding box center [910, 160] width 87 height 12
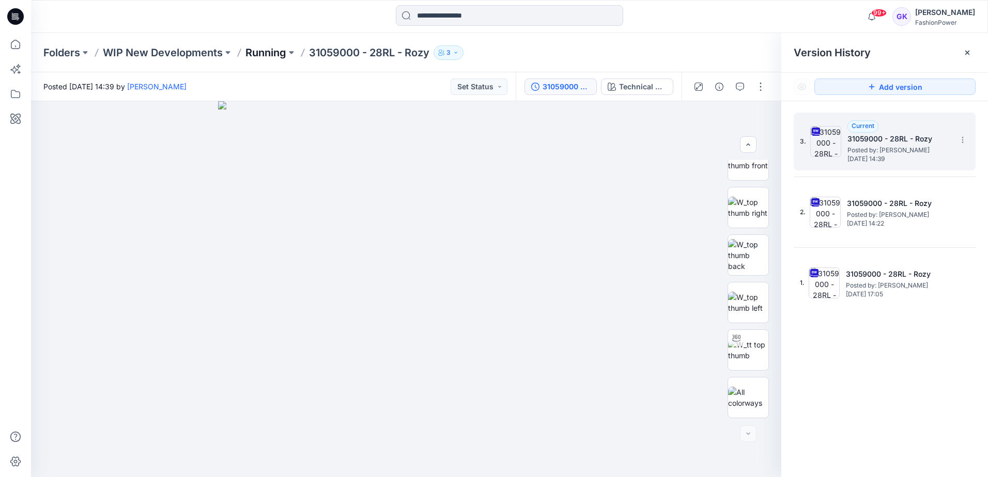
click at [252, 53] on p "Running" at bounding box center [265, 52] width 41 height 14
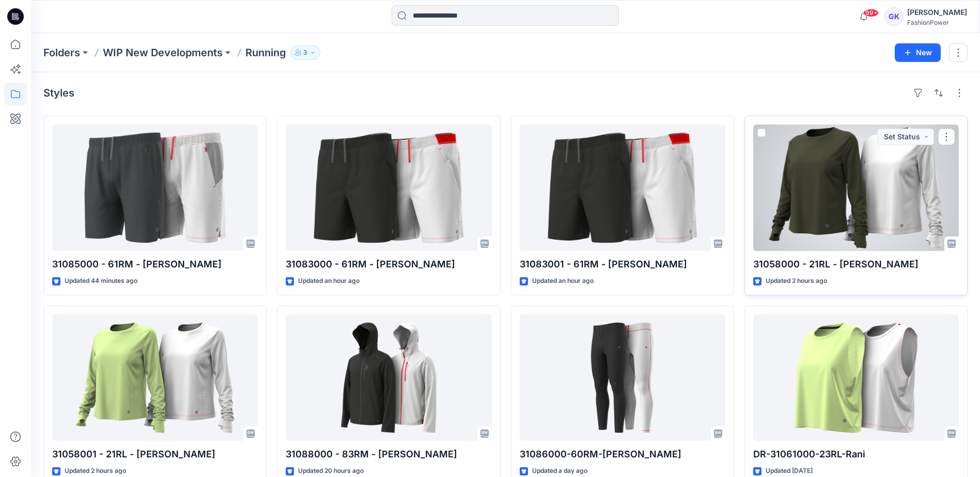
click at [904, 179] on div at bounding box center [856, 187] width 206 height 127
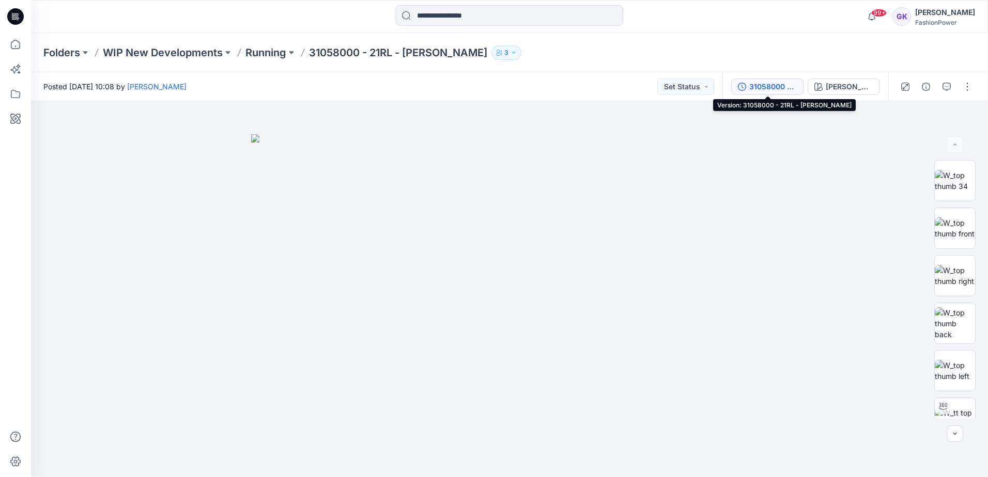
click at [786, 86] on div "31058000 - 21RL - [PERSON_NAME]" at bounding box center [773, 86] width 48 height 11
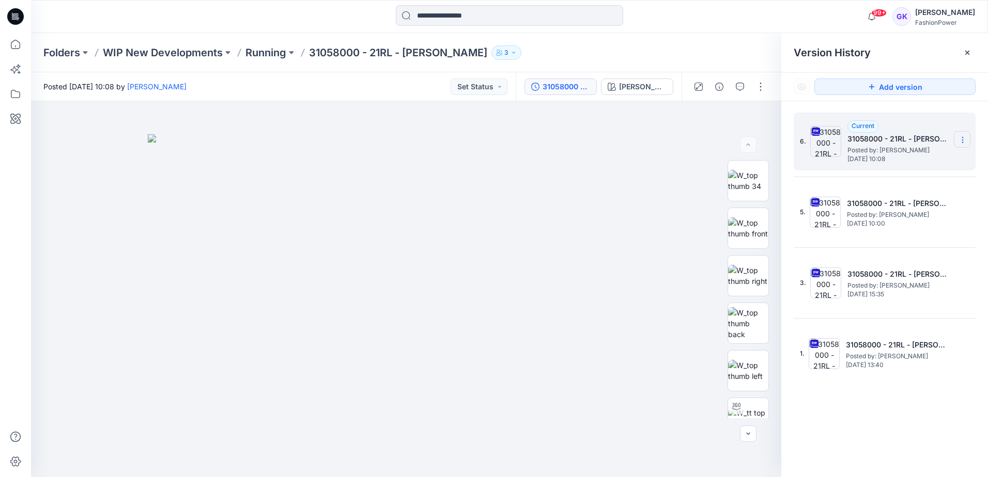
click at [964, 134] on section at bounding box center [962, 139] width 17 height 17
click at [931, 158] on span "Download Source BW File" at bounding box center [910, 160] width 87 height 12
click at [959, 415] on div "6. Current 31058000 - 21RL - Ravita Posted by: Guerline Kamp Wednesday, October…" at bounding box center [884, 296] width 207 height 391
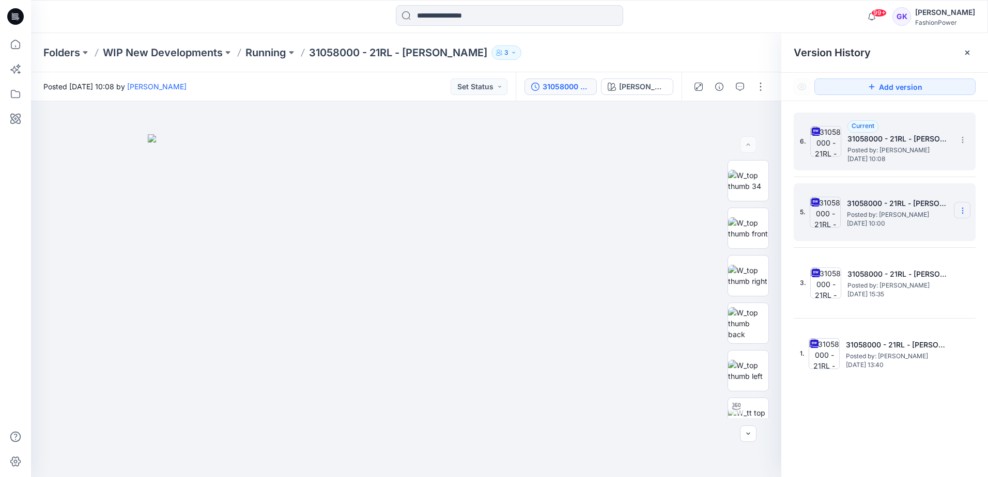
click at [964, 209] on icon at bounding box center [962, 211] width 8 height 8
click at [904, 317] on span "Delete Version" at bounding box center [891, 318] width 49 height 12
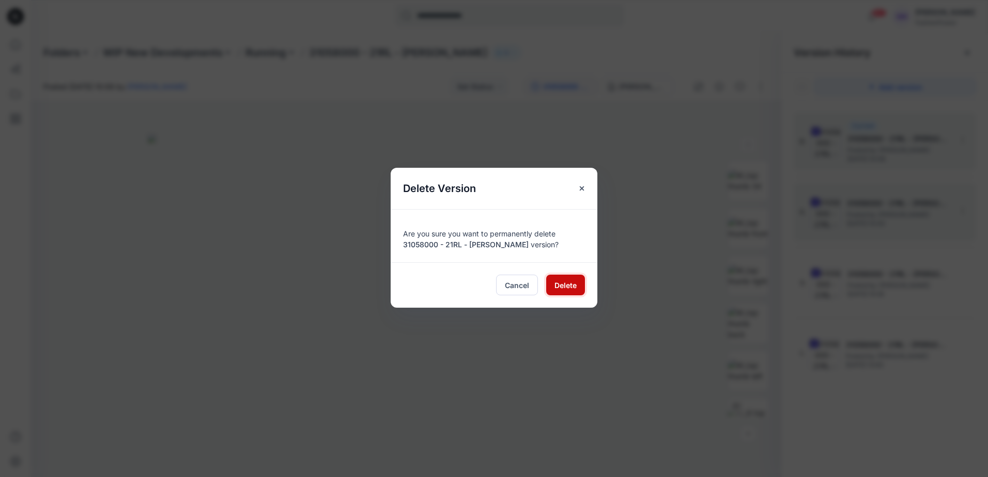
click at [566, 284] on span "Delete" at bounding box center [565, 285] width 22 height 11
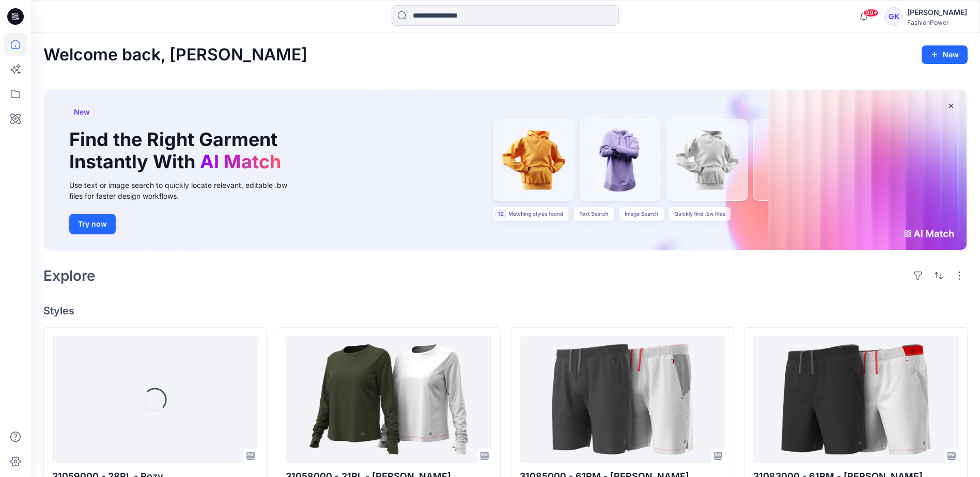
scroll to position [103, 0]
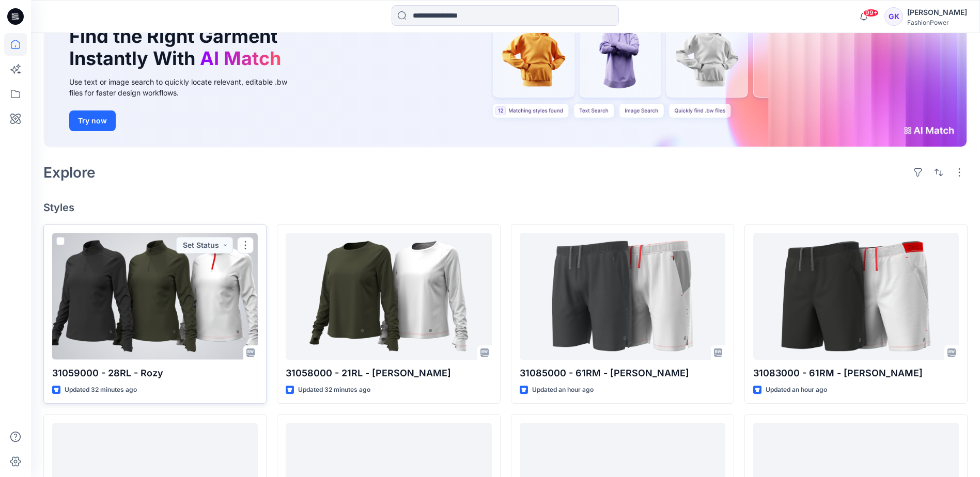
click at [214, 307] on div at bounding box center [155, 296] width 206 height 127
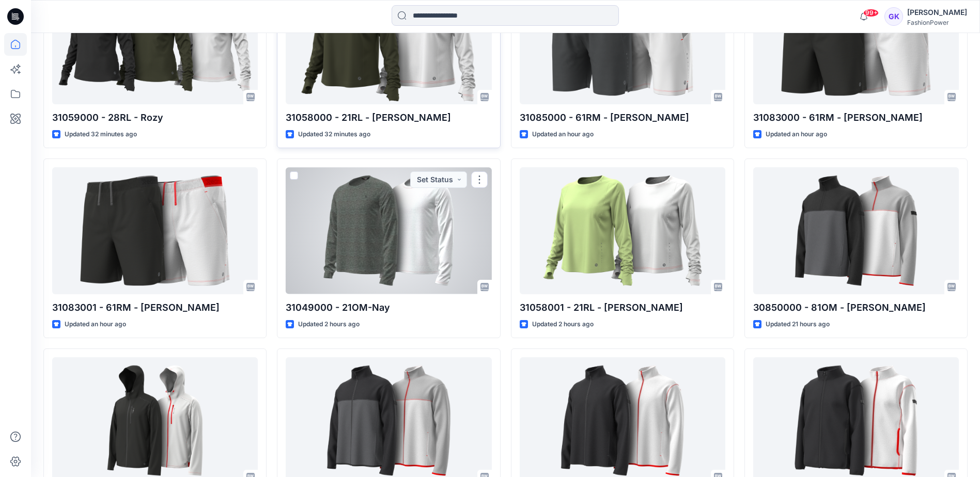
scroll to position [258, 0]
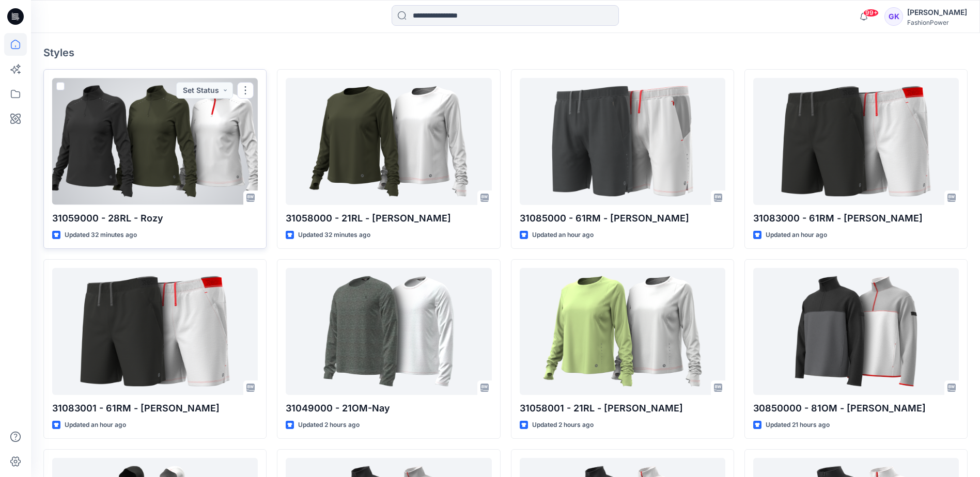
click at [199, 137] on div at bounding box center [155, 141] width 206 height 127
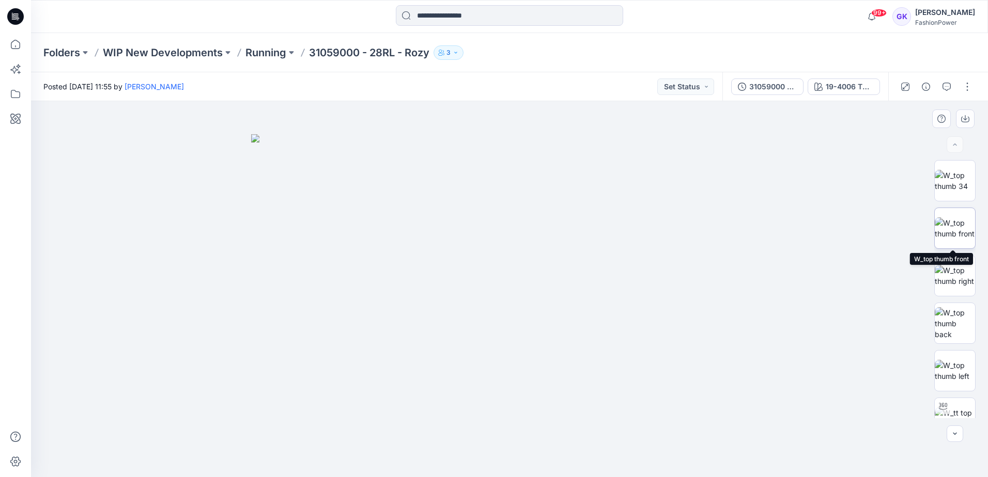
click at [951, 217] on img at bounding box center [954, 228] width 40 height 22
click at [966, 118] on icon "button" at bounding box center [965, 117] width 4 height 5
click at [948, 330] on img at bounding box center [954, 323] width 40 height 33
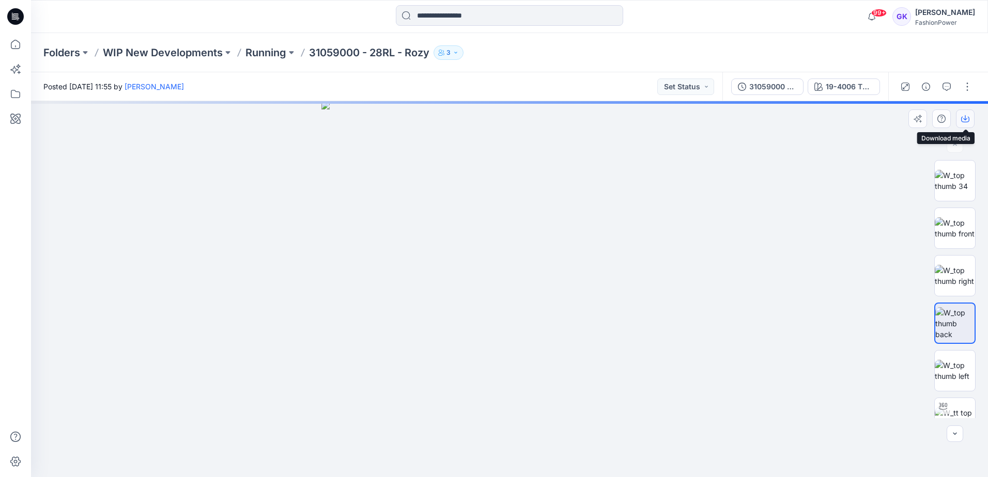
click at [959, 116] on button "button" at bounding box center [965, 119] width 19 height 19
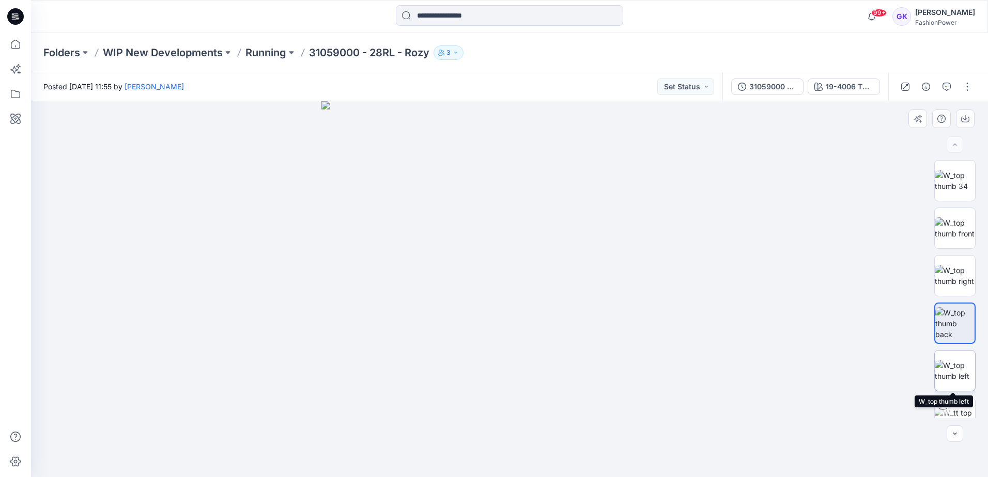
click at [957, 369] on img at bounding box center [954, 371] width 40 height 22
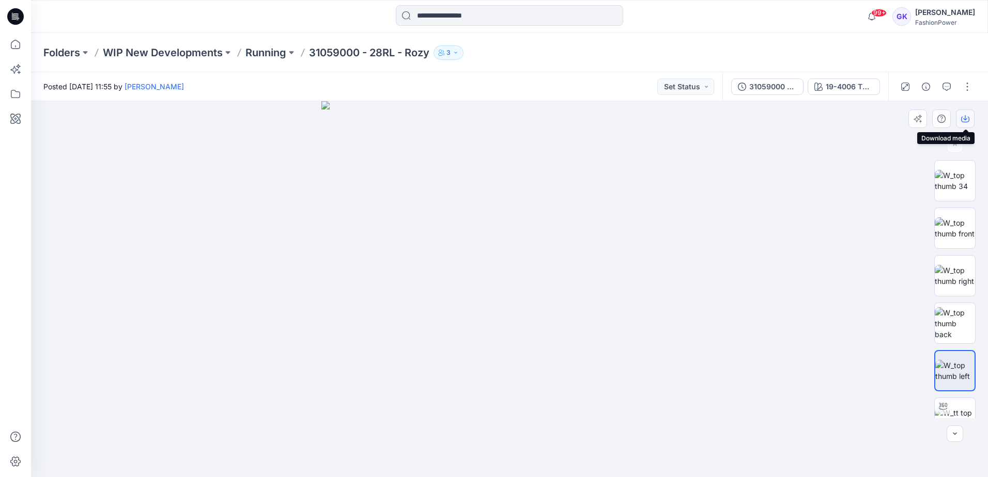
click at [962, 117] on icon "button" at bounding box center [965, 120] width 8 height 6
click at [717, 185] on div at bounding box center [509, 289] width 957 height 376
click at [844, 96] on div "31059000 - 28RL - Rozy 19-4006 TPG Caviar" at bounding box center [805, 86] width 166 height 29
click at [855, 85] on div "19-4006 TPG Caviar" at bounding box center [849, 86] width 48 height 11
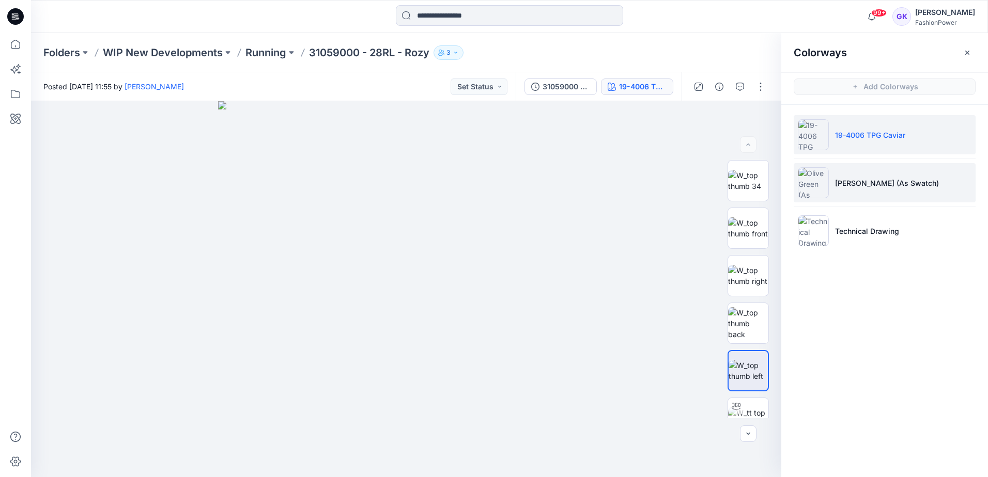
click at [895, 186] on p "[PERSON_NAME] (As Swatch)" at bounding box center [887, 183] width 104 height 11
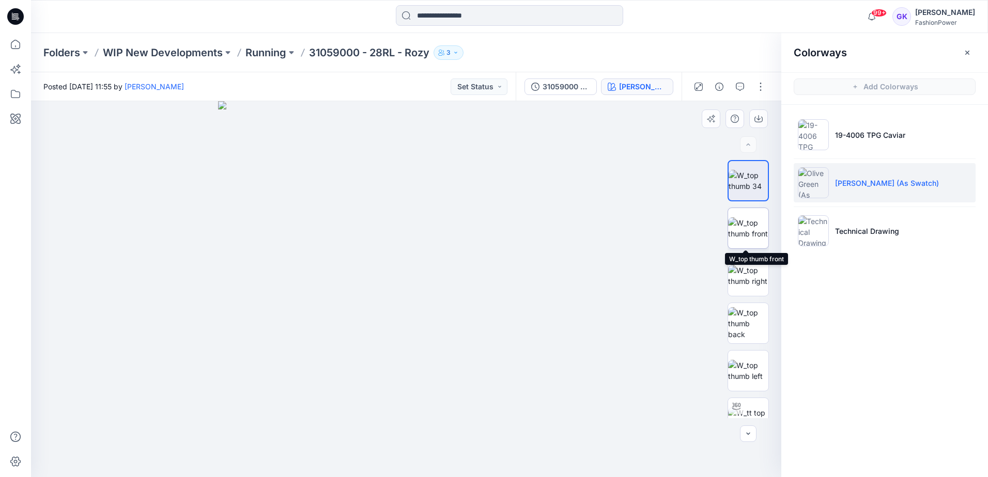
click at [751, 232] on img at bounding box center [748, 228] width 40 height 22
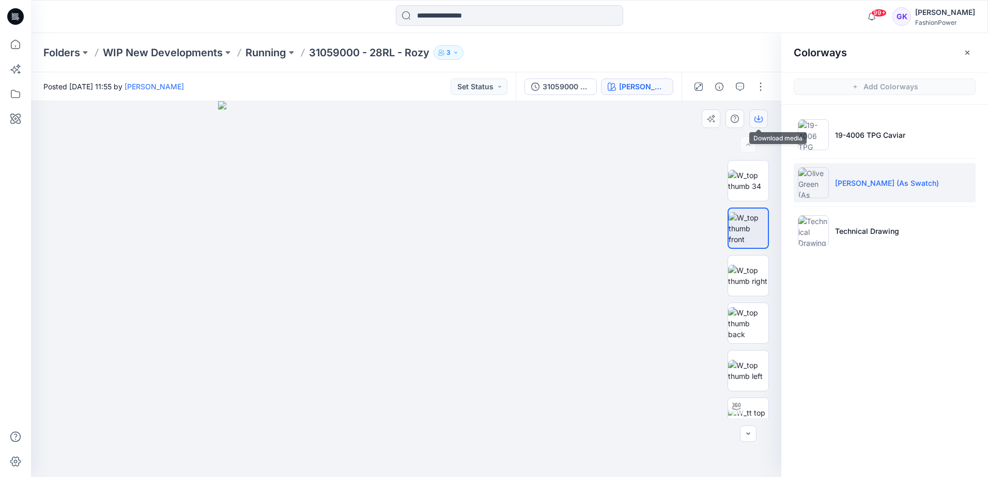
click at [759, 118] on icon "button" at bounding box center [758, 119] width 8 height 8
click at [742, 319] on img at bounding box center [748, 323] width 40 height 33
click at [759, 119] on icon "button" at bounding box center [758, 117] width 4 height 5
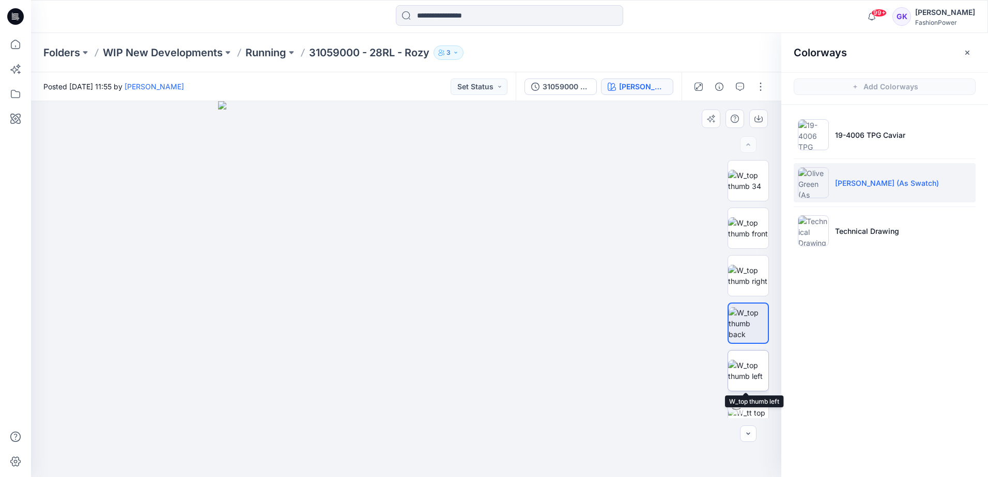
click at [742, 371] on img at bounding box center [748, 371] width 40 height 22
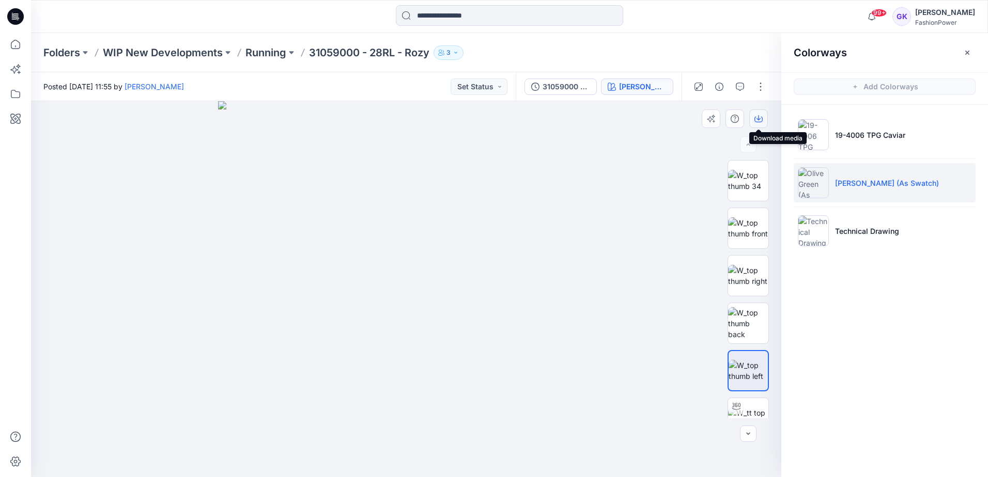
click at [761, 115] on icon "button" at bounding box center [758, 119] width 8 height 8
click at [518, 224] on img at bounding box center [406, 289] width 376 height 376
click at [636, 85] on div "[PERSON_NAME] (As Swatch)" at bounding box center [643, 86] width 48 height 11
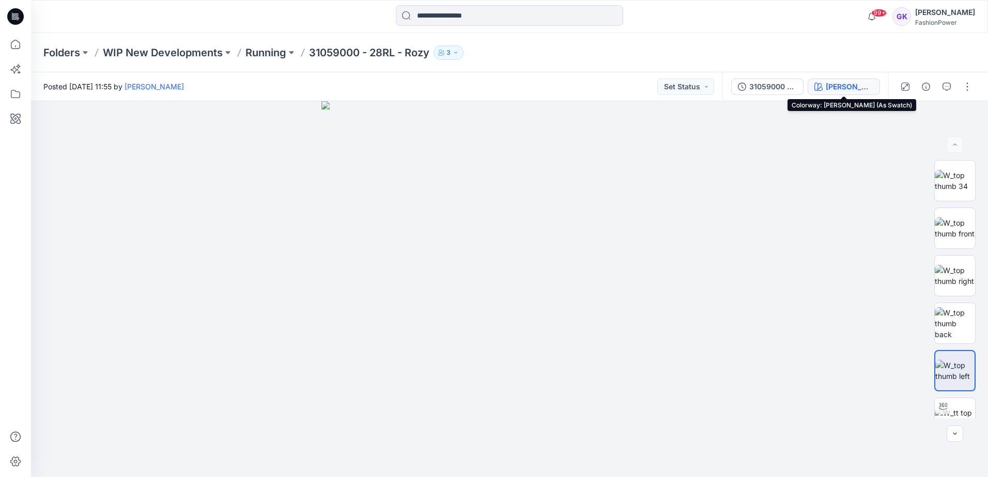
click at [840, 82] on div "[PERSON_NAME] (As Swatch)" at bounding box center [849, 86] width 48 height 11
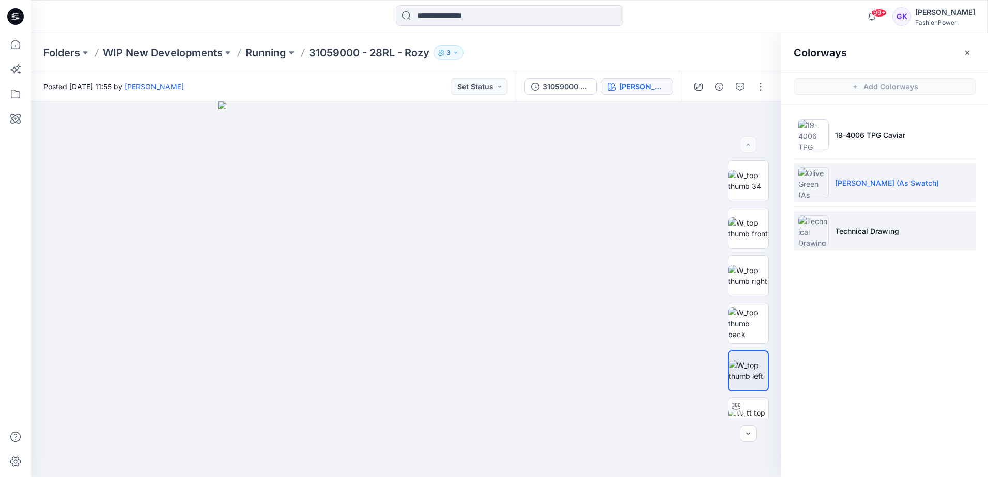
click at [882, 229] on p "Technical Drawing" at bounding box center [867, 231] width 64 height 11
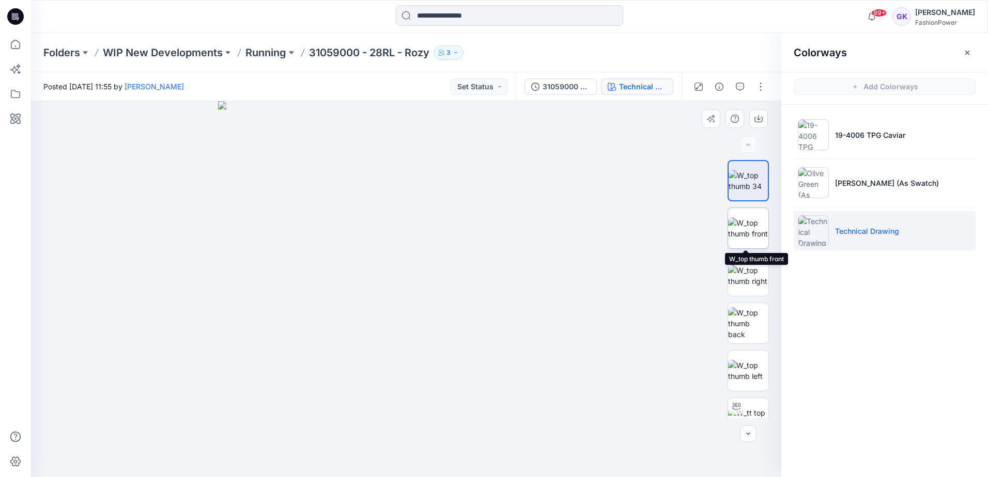
click at [755, 232] on img at bounding box center [748, 228] width 40 height 22
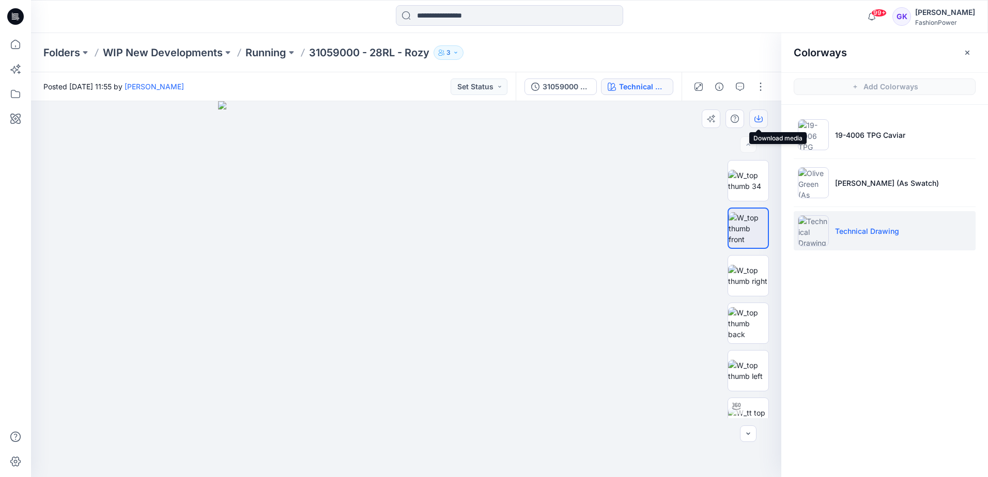
click at [761, 118] on icon "button" at bounding box center [758, 119] width 8 height 8
click at [748, 332] on img at bounding box center [748, 323] width 40 height 33
click at [761, 117] on icon "button" at bounding box center [758, 119] width 8 height 8
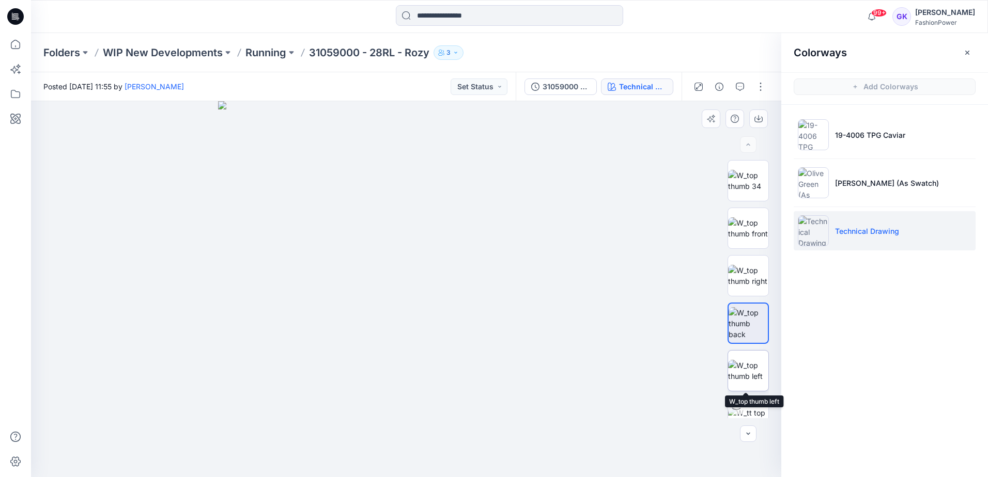
click at [737, 372] on img at bounding box center [748, 371] width 40 height 22
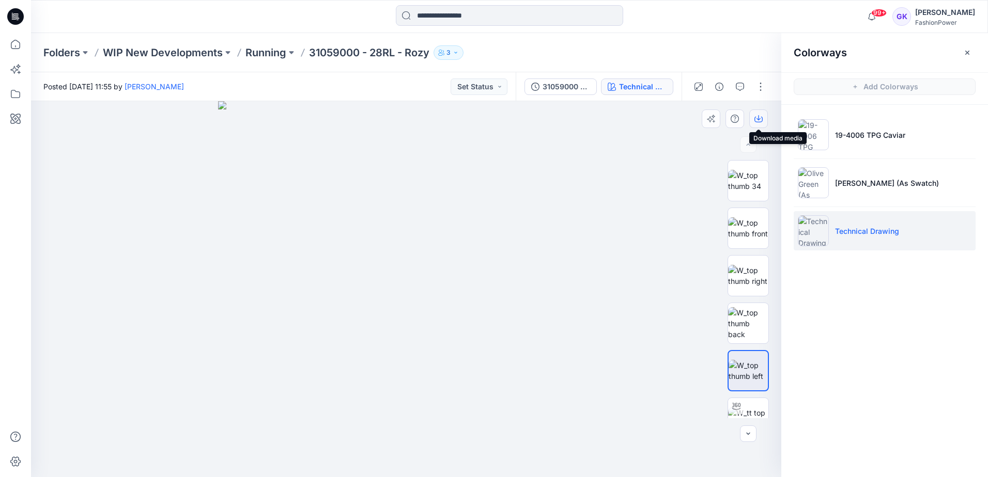
click at [762, 118] on icon "button" at bounding box center [758, 120] width 8 height 6
click at [896, 409] on div "Colorways Add Colorways 19-4006 TPG Caviar [PERSON_NAME] (As Swatch) Technical …" at bounding box center [884, 255] width 207 height 444
click at [752, 228] on img at bounding box center [748, 228] width 40 height 22
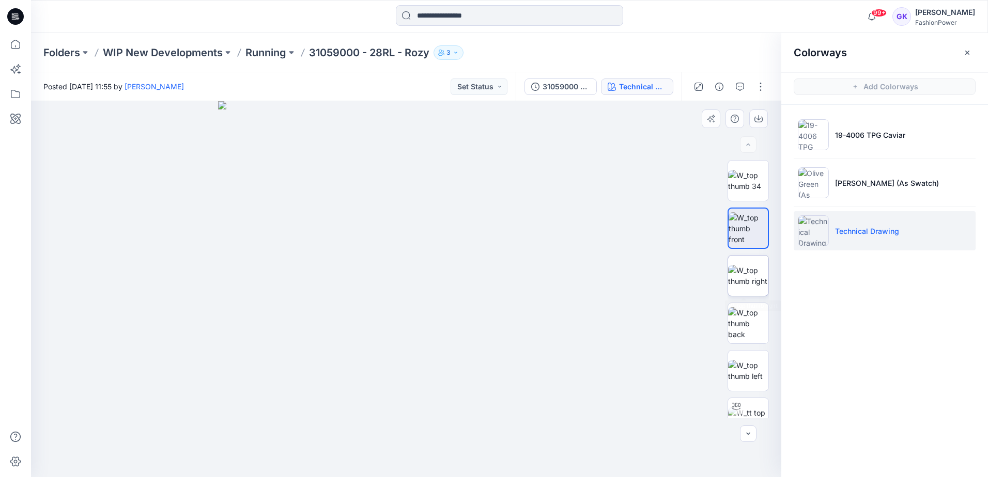
click at [745, 267] on img at bounding box center [748, 276] width 40 height 22
click at [759, 117] on icon "button" at bounding box center [758, 119] width 8 height 8
click at [271, 52] on p "Running" at bounding box center [265, 52] width 41 height 14
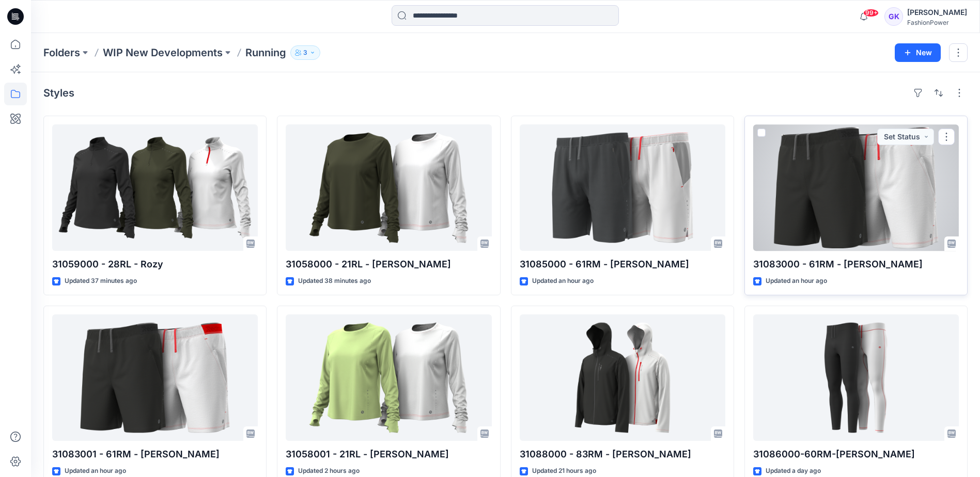
click at [816, 198] on div at bounding box center [856, 187] width 206 height 127
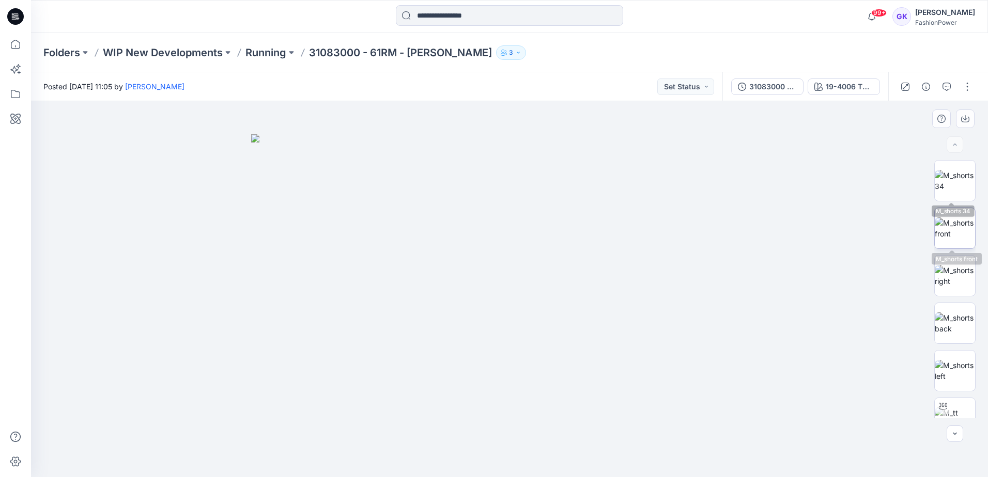
click at [958, 217] on img at bounding box center [954, 228] width 40 height 22
click at [968, 119] on icon "button" at bounding box center [965, 119] width 8 height 8
click at [951, 326] on img at bounding box center [954, 324] width 40 height 22
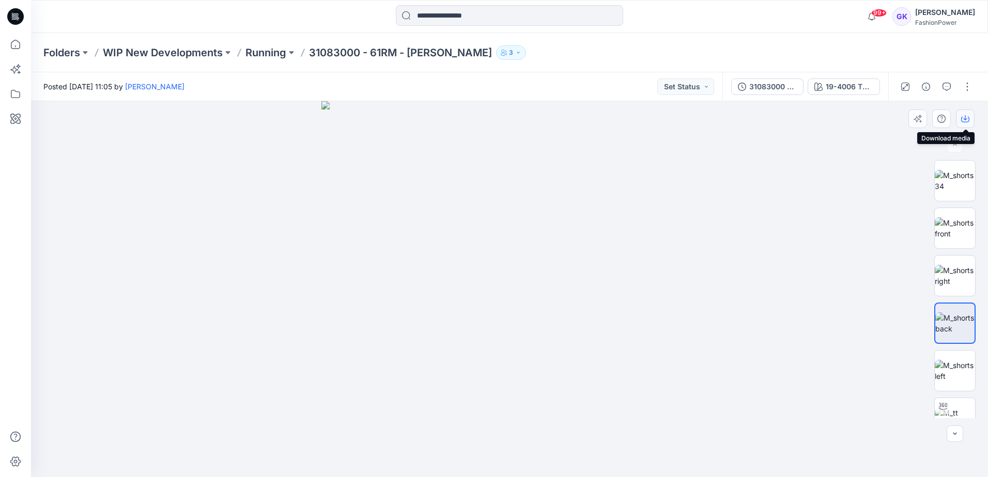
click at [969, 114] on button "button" at bounding box center [965, 119] width 19 height 19
click at [950, 381] on img at bounding box center [954, 371] width 40 height 22
click at [965, 117] on icon "button" at bounding box center [965, 119] width 8 height 8
click at [557, 149] on img at bounding box center [509, 289] width 376 height 376
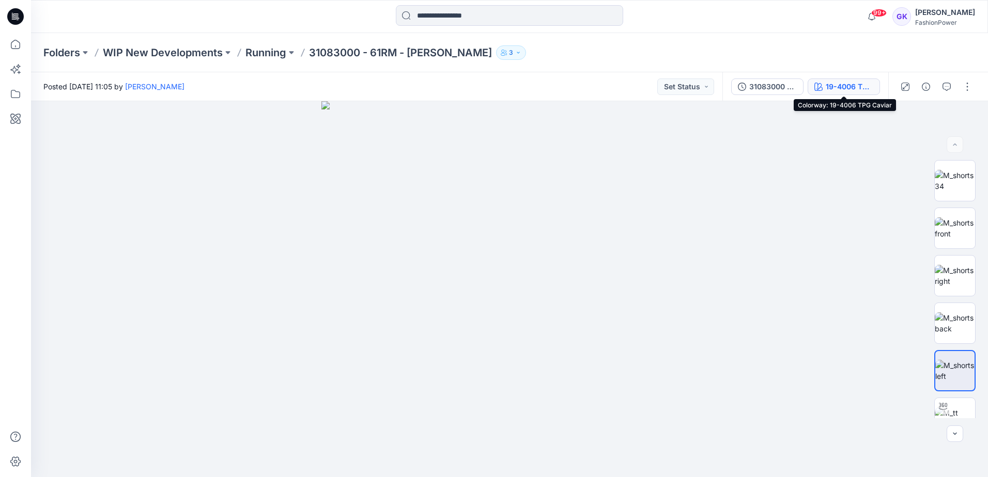
click at [829, 89] on div "19-4006 TPG Caviar" at bounding box center [849, 86] width 48 height 11
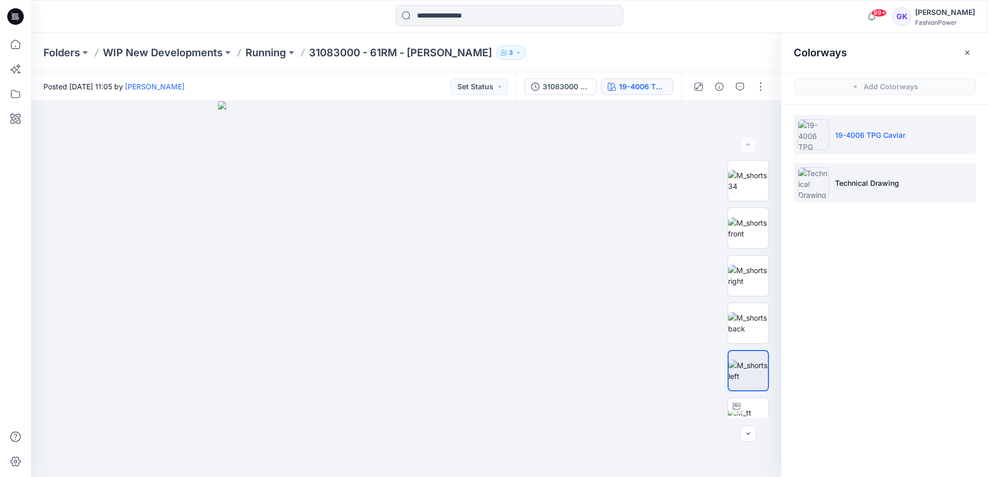
click at [881, 186] on p "Technical Drawing" at bounding box center [867, 183] width 64 height 11
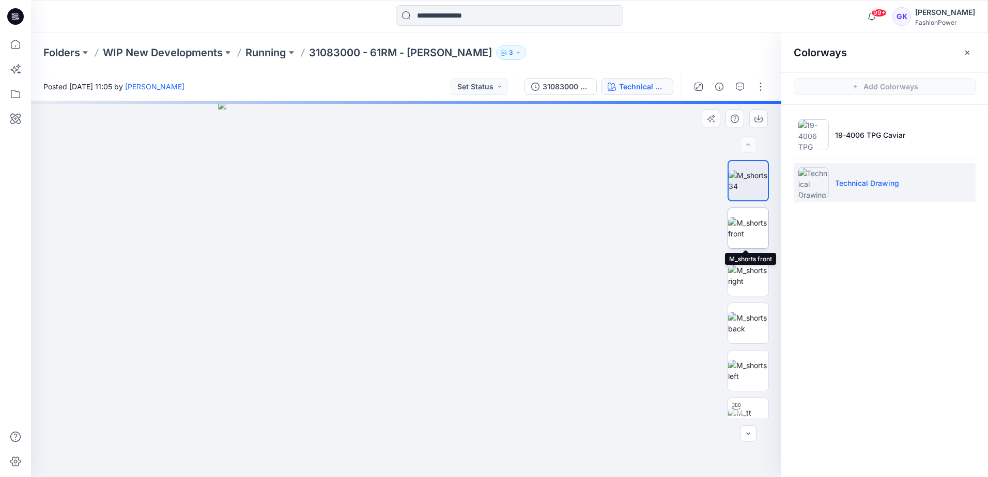
click at [740, 236] on img at bounding box center [748, 228] width 40 height 22
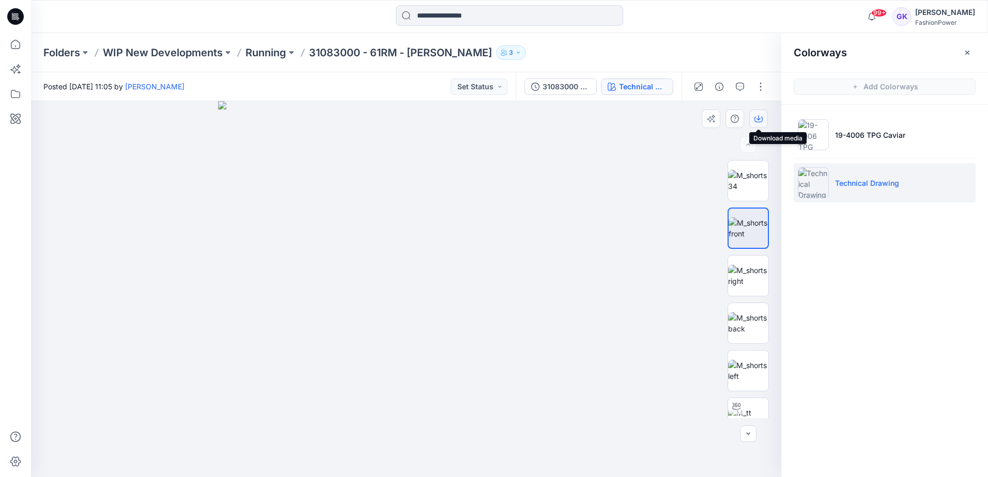
click at [752, 119] on button "button" at bounding box center [758, 119] width 19 height 19
click at [734, 284] on img at bounding box center [748, 276] width 40 height 22
click at [757, 115] on icon "button" at bounding box center [758, 119] width 8 height 8
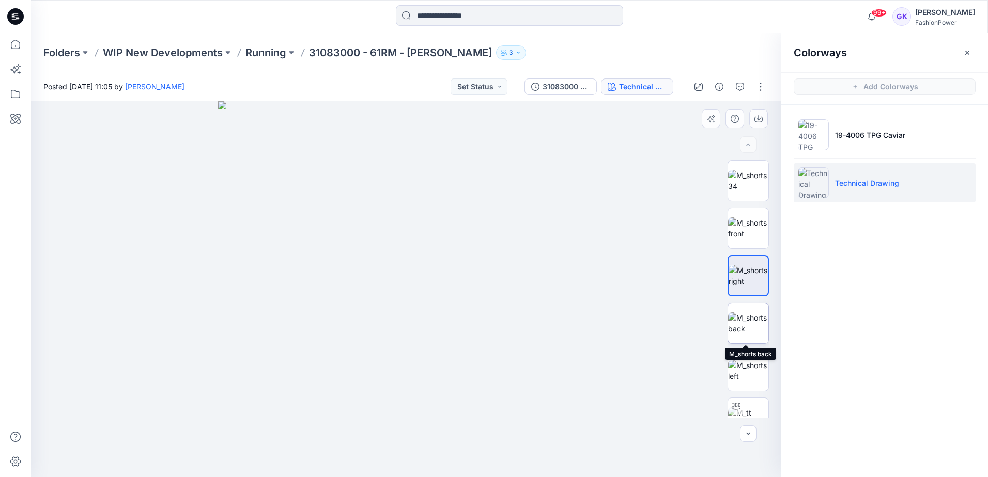
click at [740, 321] on img at bounding box center [748, 324] width 40 height 22
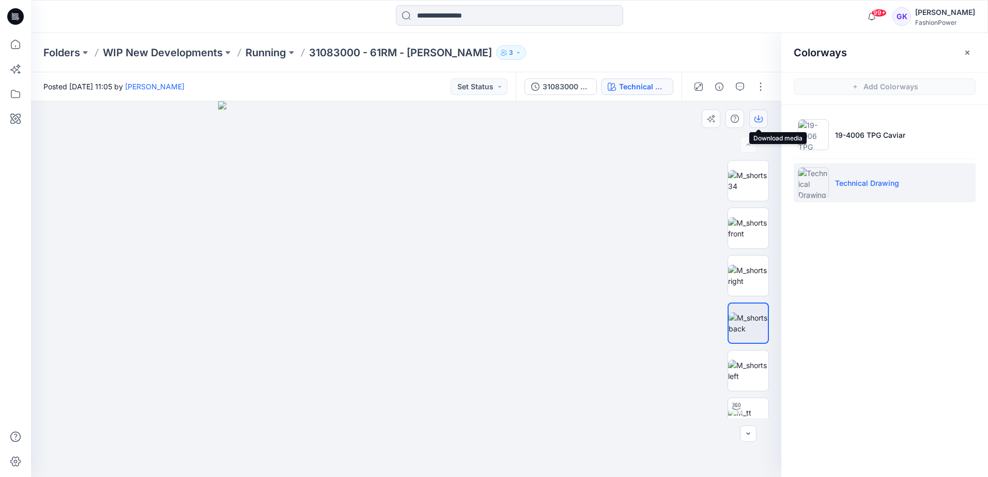
click at [761, 117] on icon "button" at bounding box center [758, 120] width 8 height 6
click at [739, 370] on img at bounding box center [748, 371] width 40 height 22
click at [758, 118] on icon "button" at bounding box center [758, 119] width 8 height 8
drag, startPoint x: 465, startPoint y: 203, endPoint x: 540, endPoint y: 199, distance: 75.0
click at [465, 203] on img at bounding box center [406, 289] width 376 height 376
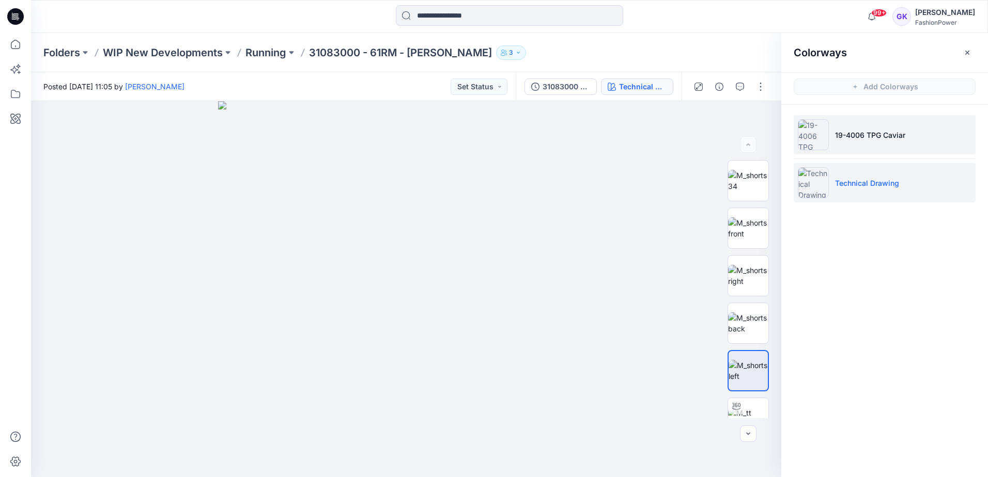
click at [863, 141] on li "19-4006 TPG Caviar" at bounding box center [884, 134] width 182 height 39
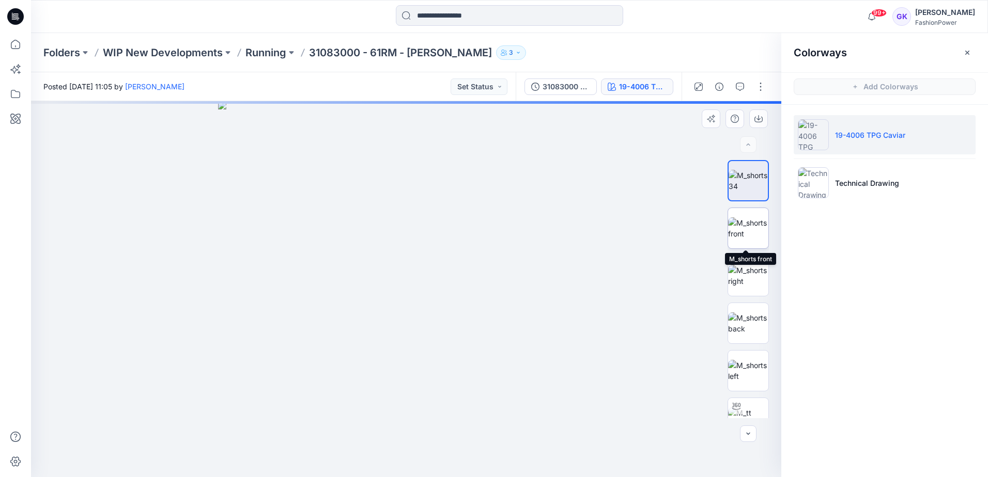
click at [755, 224] on img at bounding box center [748, 228] width 40 height 22
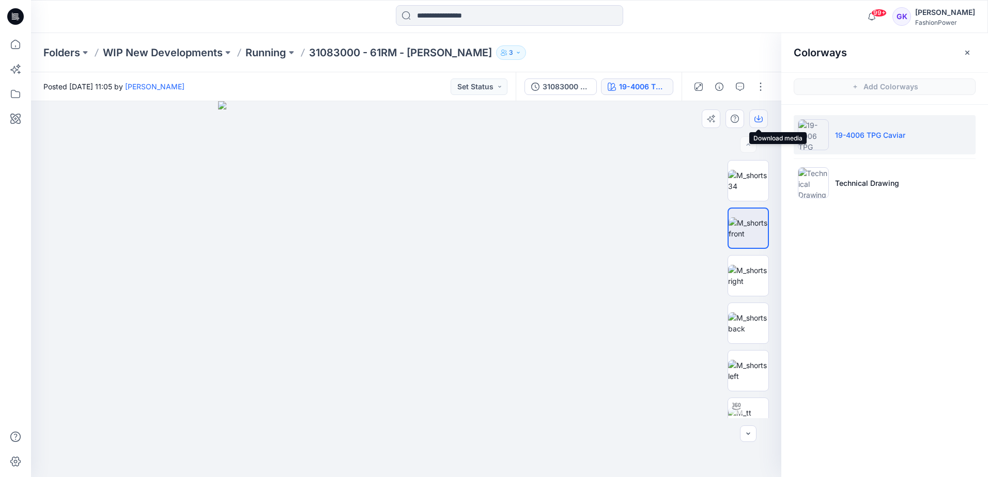
click at [760, 118] on icon "button" at bounding box center [758, 119] width 8 height 8
click at [743, 315] on img at bounding box center [748, 324] width 40 height 22
click at [754, 118] on icon "button" at bounding box center [758, 119] width 8 height 8
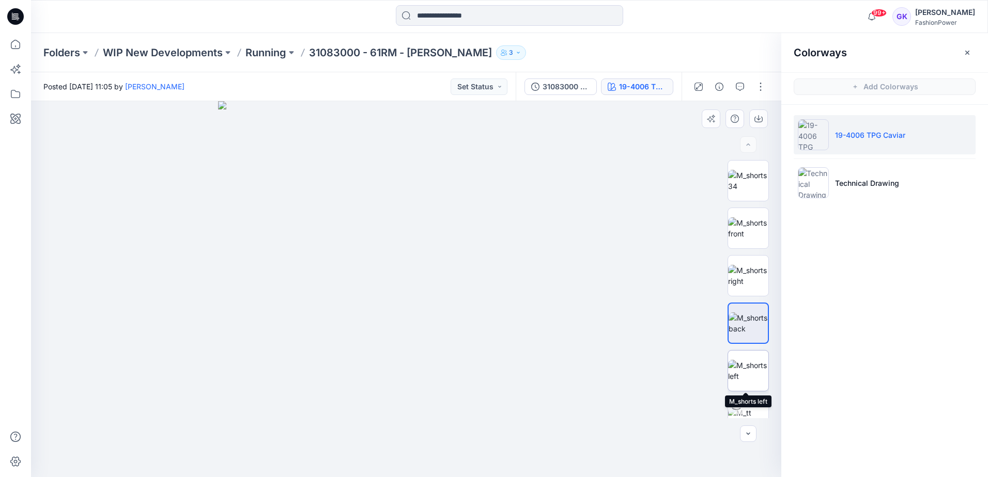
click at [751, 369] on img at bounding box center [748, 371] width 40 height 22
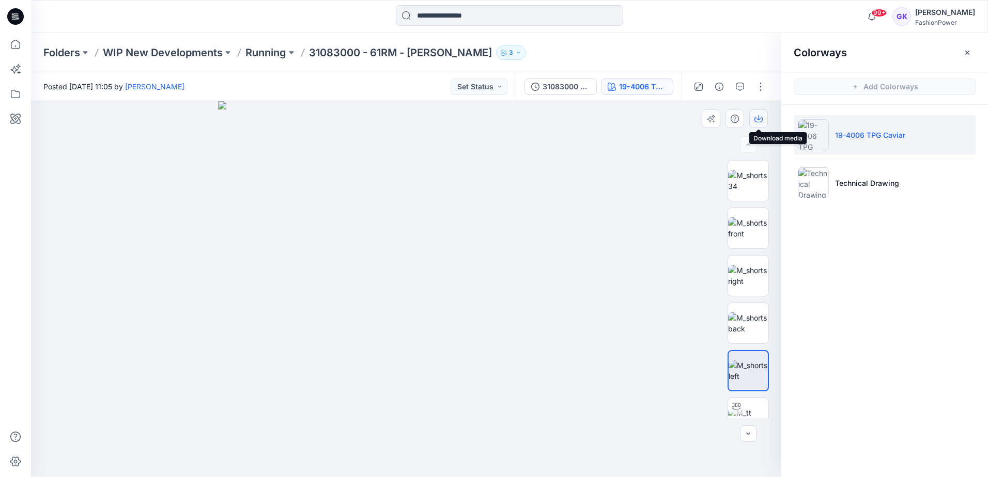
click at [755, 118] on icon "button" at bounding box center [758, 120] width 8 height 6
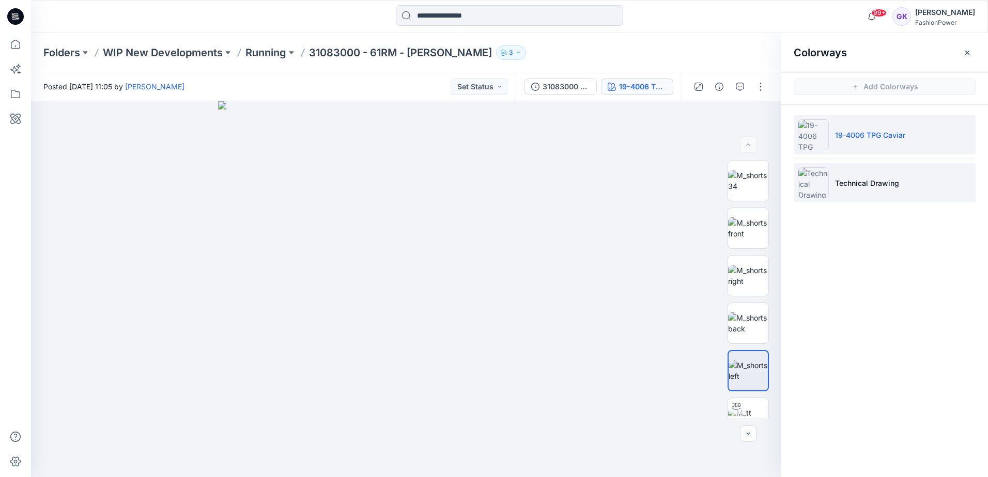
click at [964, 189] on li "Technical Drawing" at bounding box center [884, 182] width 182 height 39
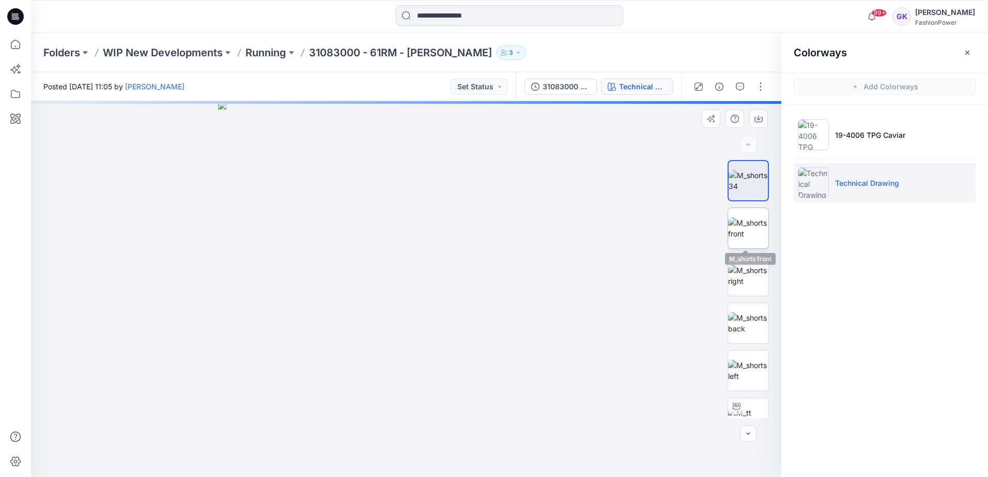
click at [752, 235] on img at bounding box center [748, 228] width 40 height 22
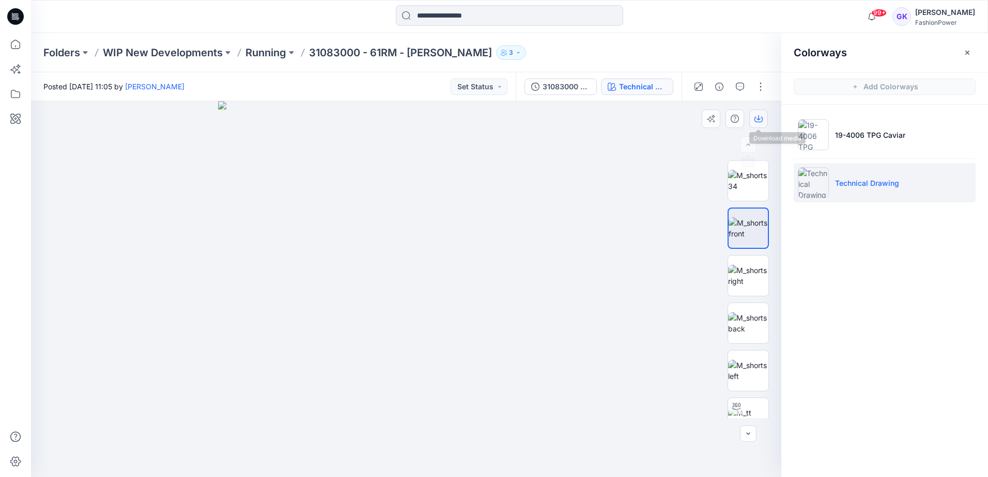
click at [758, 116] on icon "button" at bounding box center [758, 117] width 4 height 5
click at [736, 278] on img at bounding box center [748, 276] width 40 height 22
click at [762, 118] on button "button" at bounding box center [758, 119] width 19 height 19
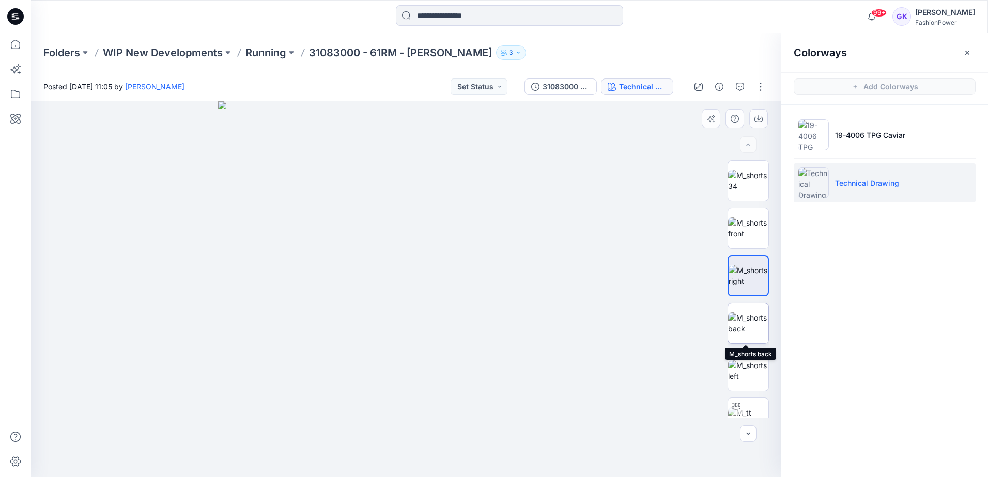
click at [743, 332] on img at bounding box center [748, 324] width 40 height 22
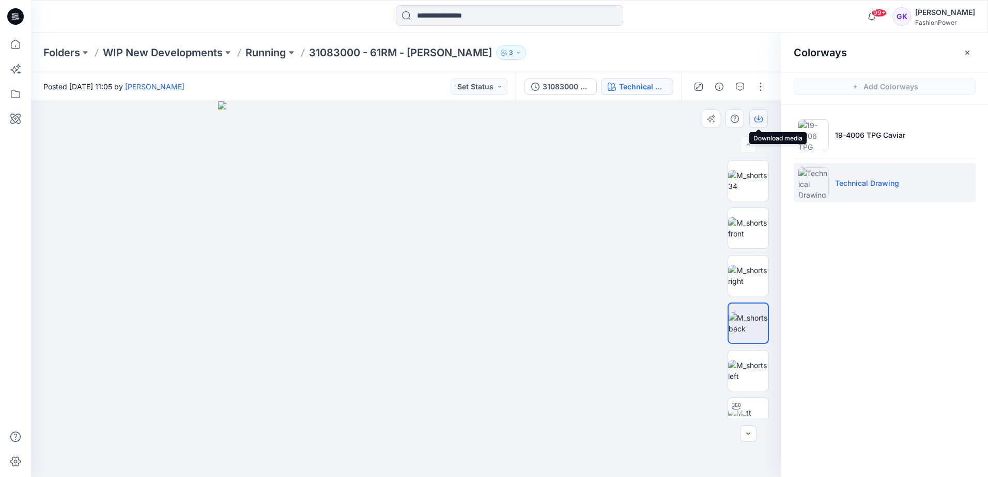
click at [765, 116] on button "button" at bounding box center [758, 119] width 19 height 19
click at [746, 366] on img at bounding box center [748, 371] width 40 height 22
click at [758, 118] on icon "button" at bounding box center [758, 117] width 4 height 5
click at [842, 302] on div "Colorways Add Colorways 19-4006 TPG Caviar Technical Drawing" at bounding box center [884, 255] width 207 height 444
click at [244, 51] on div "Folders WIP New Developments Running 31083000 - 61RM - [PERSON_NAME] 3" at bounding box center [468, 52] width 851 height 14
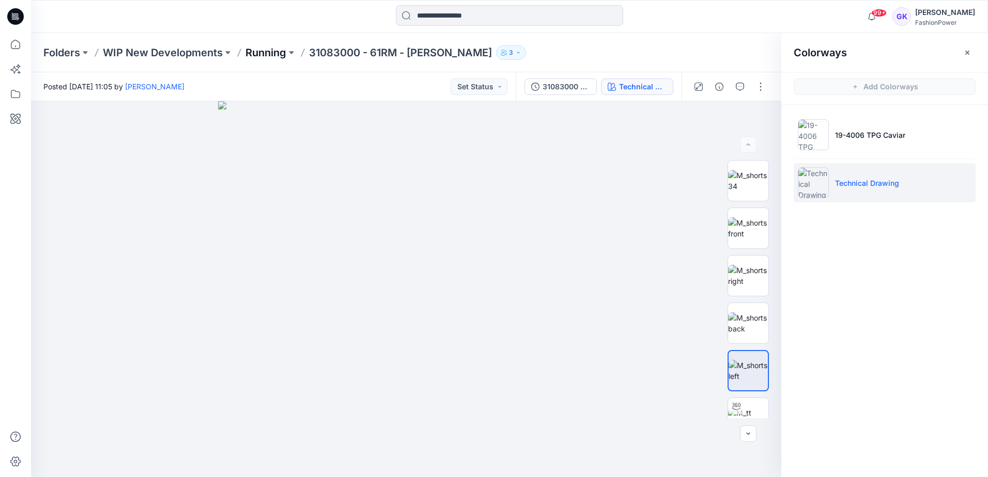
click at [257, 57] on p "Running" at bounding box center [265, 52] width 41 height 14
